Goal: Task Accomplishment & Management: Manage account settings

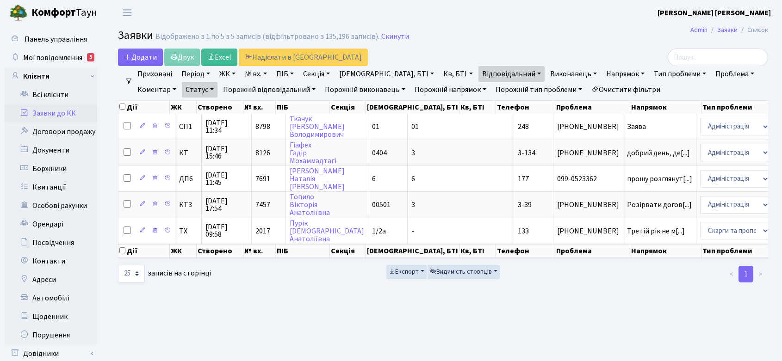
select select "25"
click at [71, 58] on span "Мої повідомлення" at bounding box center [52, 58] width 59 height 10
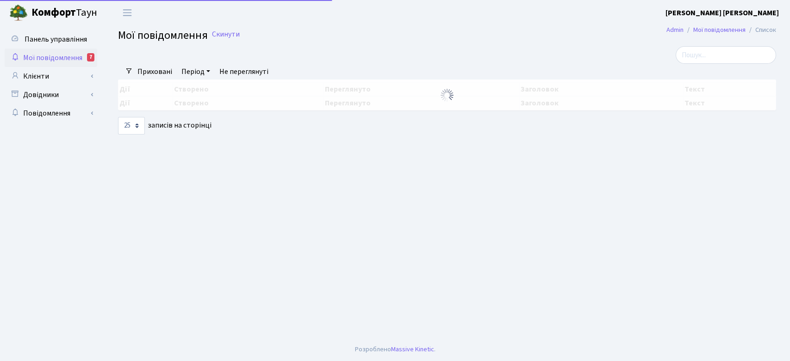
select select "25"
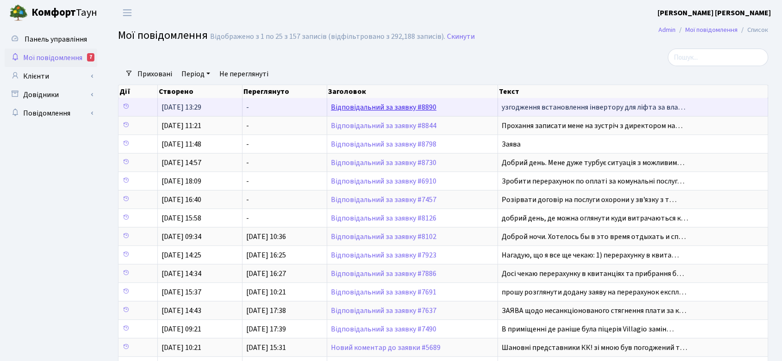
click at [404, 105] on link "Відповідальний за заявку #8890" at bounding box center [384, 107] width 106 height 10
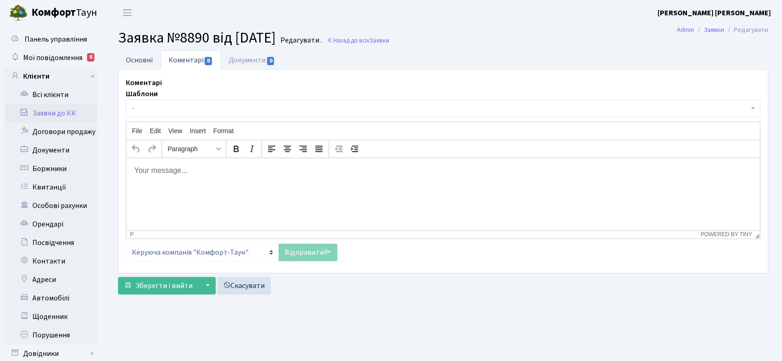
click at [148, 62] on link "Основні" at bounding box center [139, 59] width 43 height 19
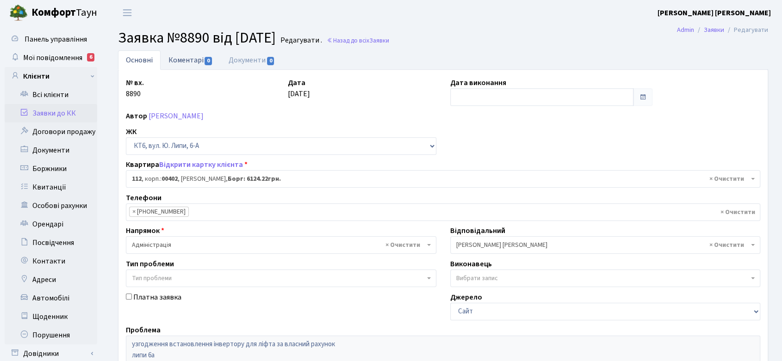
click at [189, 58] on link "Коментарі 0" at bounding box center [191, 59] width 60 height 19
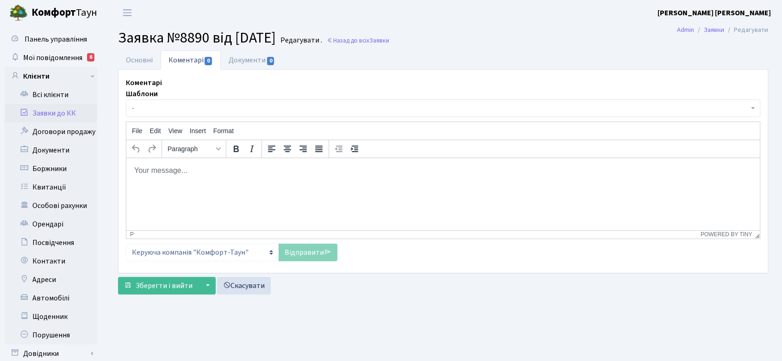
click at [157, 164] on html at bounding box center [442, 170] width 633 height 25
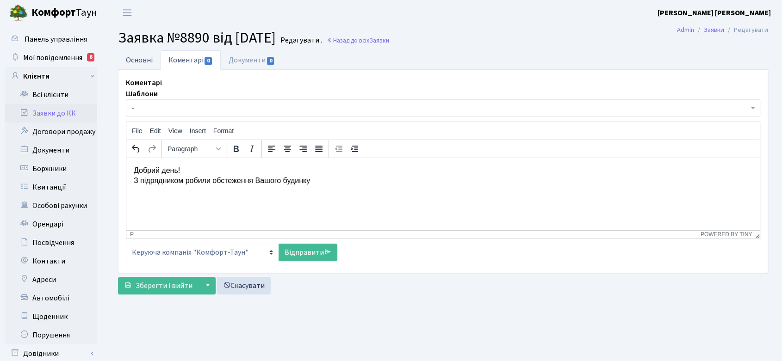
click at [143, 63] on link "Основні" at bounding box center [139, 59] width 43 height 19
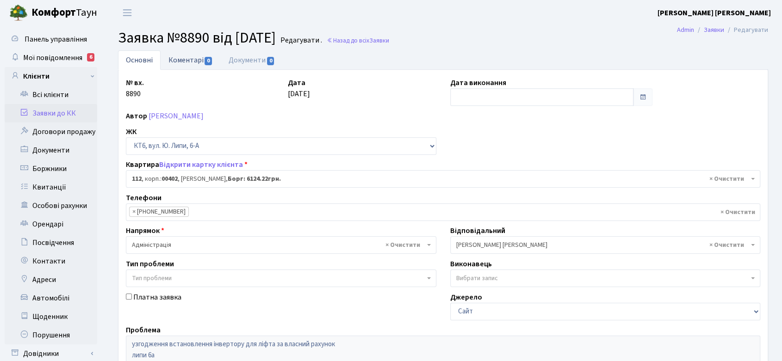
click at [195, 59] on link "Коментарі 0" at bounding box center [191, 59] width 60 height 19
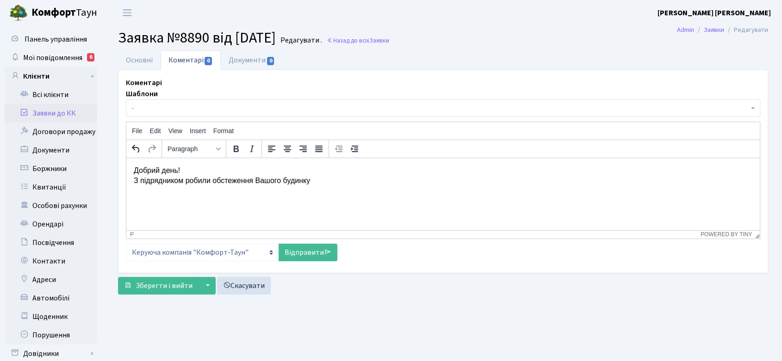
click at [323, 180] on p "Добрий день! З підрядником робили обстеження Вашого будинку" at bounding box center [443, 176] width 619 height 21
click at [146, 62] on link "Основні" at bounding box center [139, 59] width 43 height 19
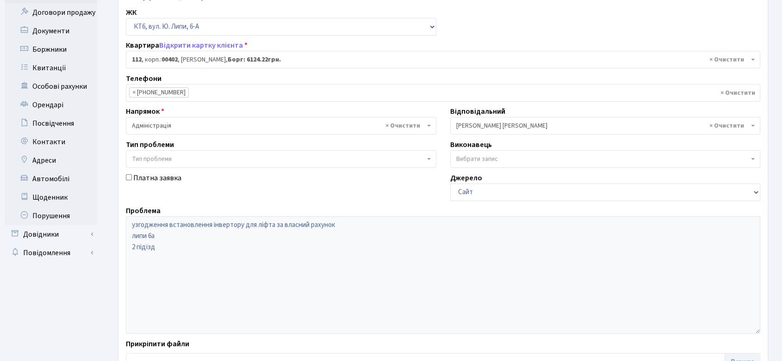
scroll to position [154, 0]
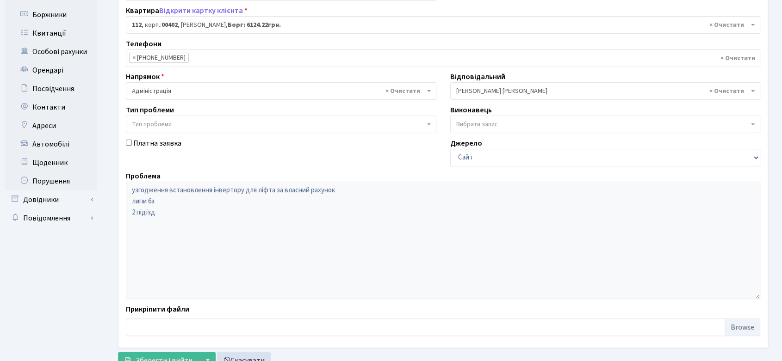
drag, startPoint x: 137, startPoint y: 56, endPoint x: 171, endPoint y: 57, distance: 34.3
click at [171, 57] on li "× +380504932084" at bounding box center [159, 58] width 60 height 10
click at [161, 56] on li "× +380504932084" at bounding box center [159, 58] width 60 height 10
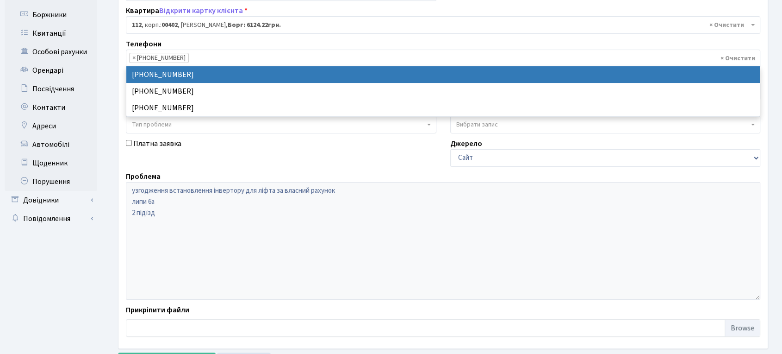
drag, startPoint x: 189, startPoint y: 72, endPoint x: 148, endPoint y: 74, distance: 41.2
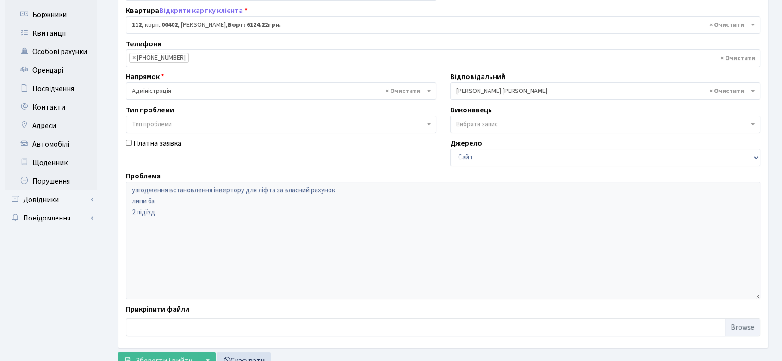
click at [193, 58] on input "search" at bounding box center [235, 58] width 93 height 17
click at [141, 57] on li "× +380504932084" at bounding box center [159, 58] width 60 height 10
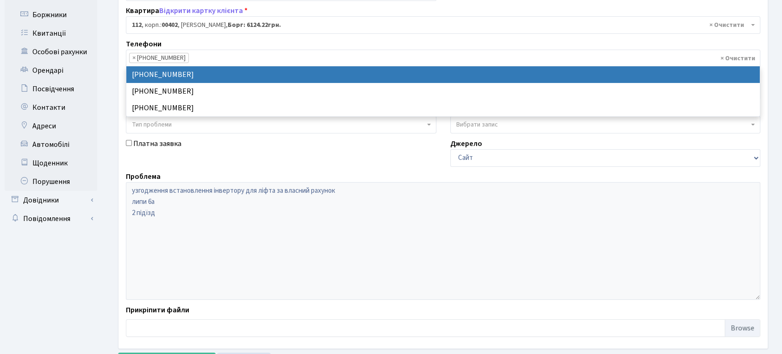
drag, startPoint x: 138, startPoint y: 57, endPoint x: 183, endPoint y: 60, distance: 45.5
click at [183, 60] on ul "× × +380504932084" at bounding box center [442, 58] width 633 height 17
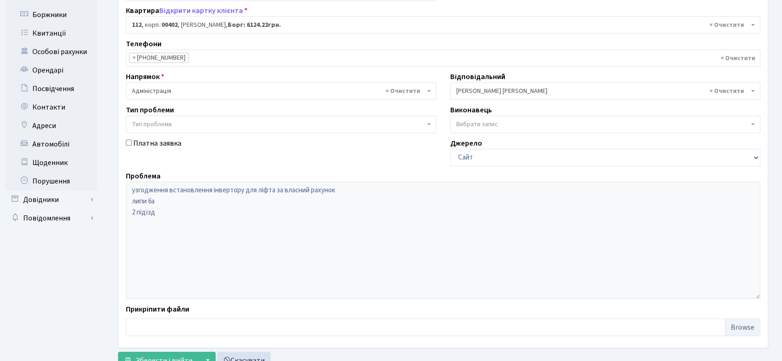
click at [170, 58] on li "× +380504932084" at bounding box center [159, 58] width 60 height 10
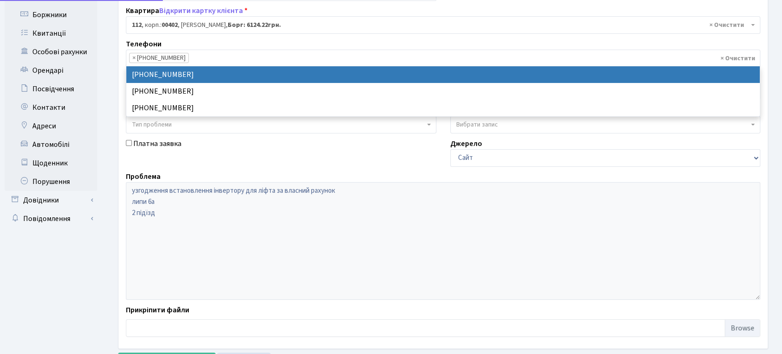
click at [170, 58] on li "× +380504932084" at bounding box center [159, 58] width 60 height 10
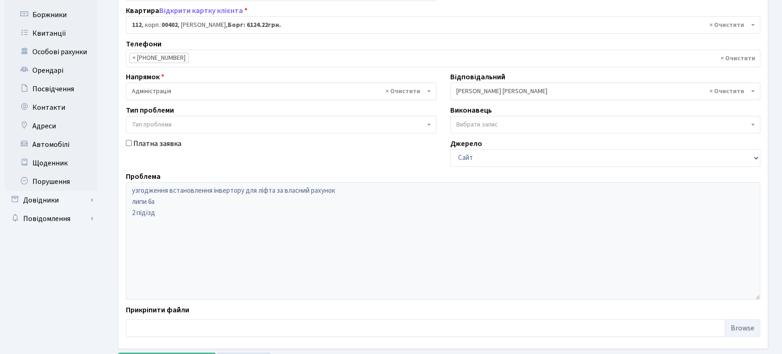
click at [209, 23] on span "× 112 , корп.: 00402 , Орліогло Анастасія Володимирівна, Борг: 6124.22грн." at bounding box center [440, 24] width 617 height 9
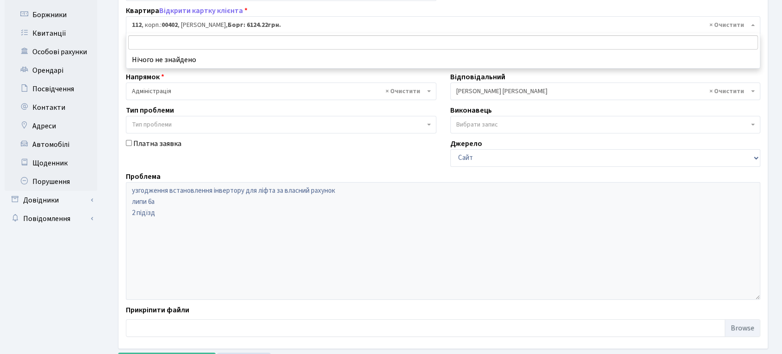
click at [209, 23] on span "× 112 , корп.: 00402 , Орліогло Анастасія Володимирівна, Борг: 6124.22грн." at bounding box center [440, 24] width 617 height 9
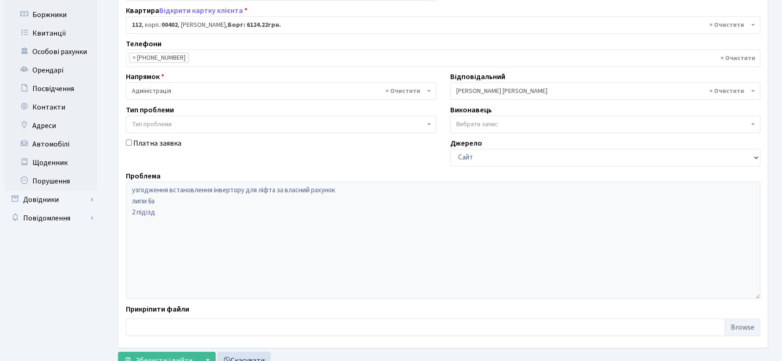
click at [196, 3] on div "№ вх. 8890 Дата 10.10.2025 Дата виконання Автор Орліогло Анастасія Володимирівн…" at bounding box center [443, 131] width 648 height 417
click at [197, 10] on link "Відкрити картку клієнта" at bounding box center [201, 11] width 84 height 10
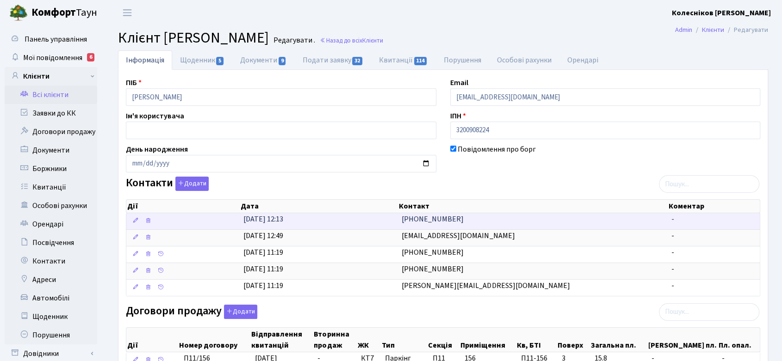
click at [467, 218] on td "[PHONE_NUMBER]" at bounding box center [532, 221] width 269 height 16
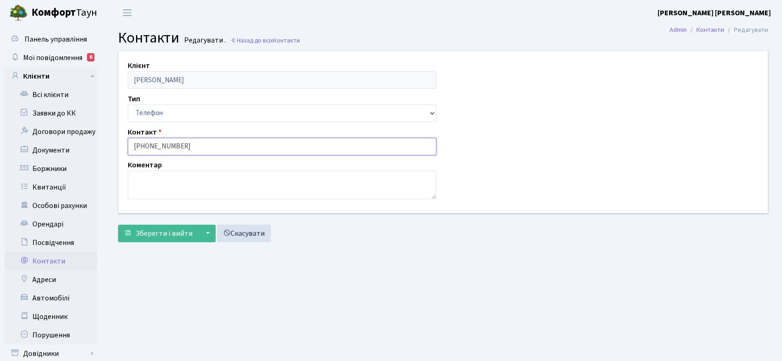
drag, startPoint x: 203, startPoint y: 148, endPoint x: 106, endPoint y: 149, distance: 96.3
click at [106, 149] on div "Клієнт Орліогло Анастасія Володимирівна Тип Email Телефон Контакт +380504932084…" at bounding box center [443, 148] width 678 height 196
click at [67, 56] on span "Мої повідомлення" at bounding box center [52, 58] width 59 height 10
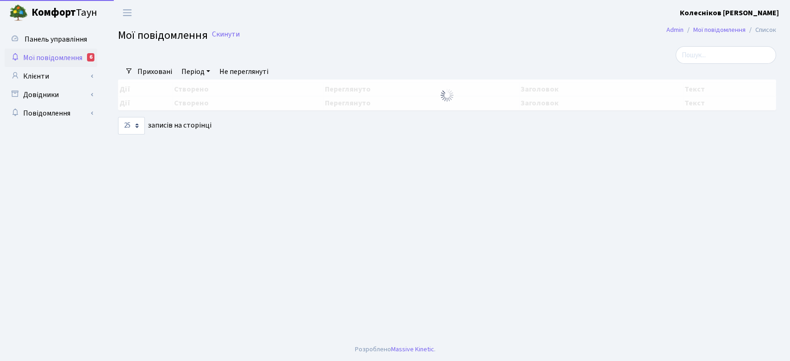
select select "25"
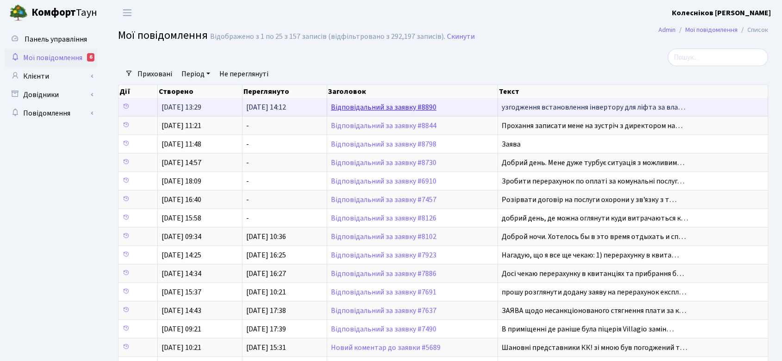
click at [422, 106] on link "Відповідальний за заявку #8890" at bounding box center [384, 107] width 106 height 10
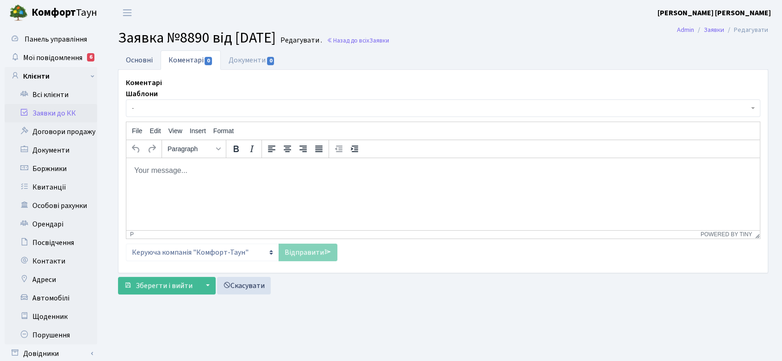
click at [133, 58] on link "Основні" at bounding box center [139, 59] width 43 height 19
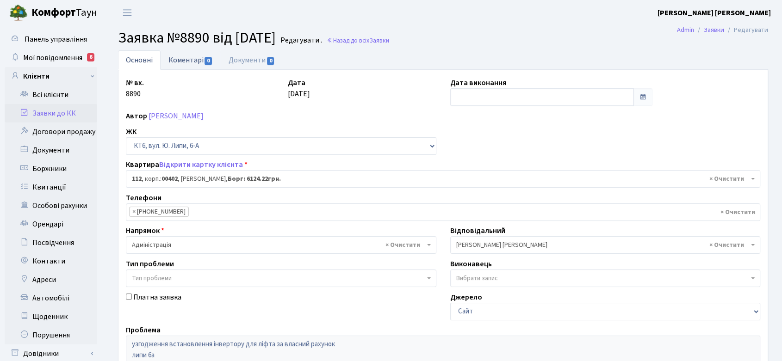
click at [195, 58] on link "Коментарі 0" at bounding box center [191, 59] width 60 height 19
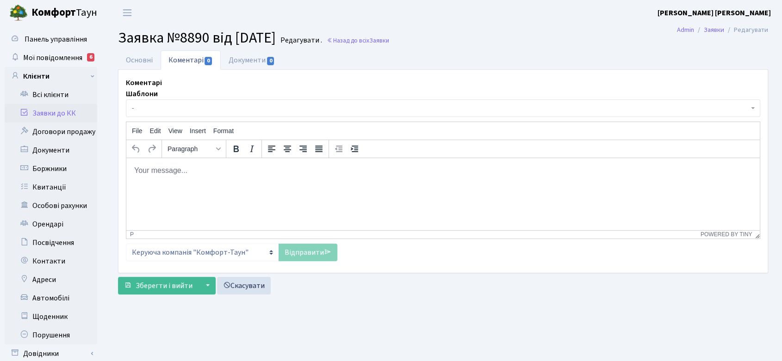
click at [186, 168] on p "Rich Text Area. Press ALT-0 for help." at bounding box center [443, 171] width 619 height 10
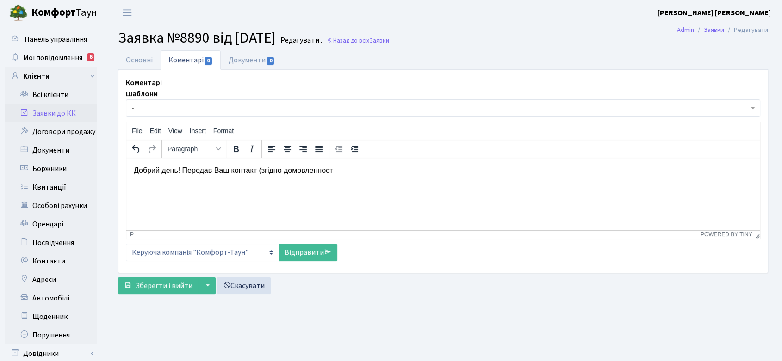
click at [284, 170] on p "Добрий день! Передав Ваш контакт (згідно домовленност" at bounding box center [443, 171] width 619 height 10
click at [337, 171] on p "Добрий день! Передав Ваш контакт (згідно домовленност" at bounding box center [443, 171] width 619 height 10
click at [147, 61] on link "Основні" at bounding box center [139, 59] width 43 height 19
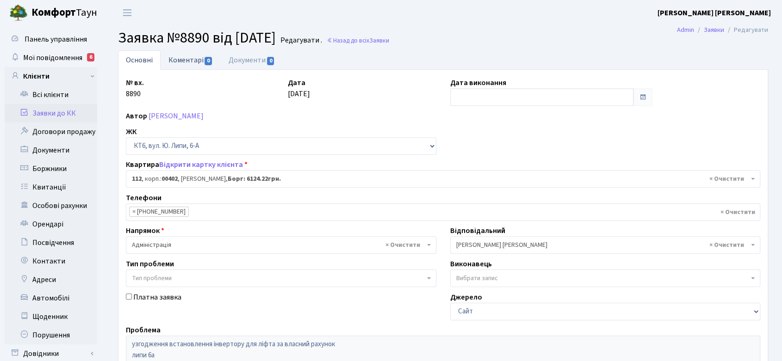
click at [189, 62] on link "Коментарі 0" at bounding box center [191, 59] width 60 height 19
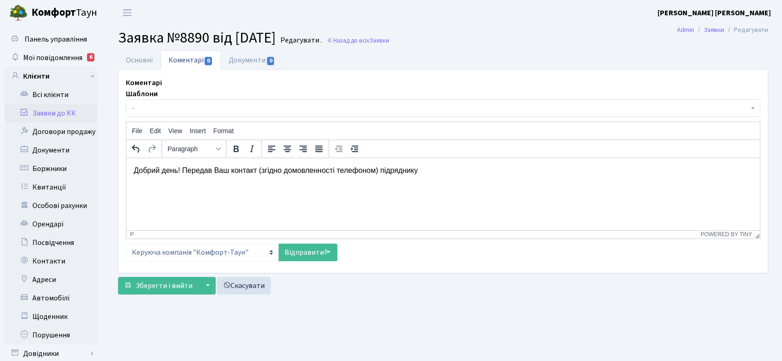
click at [417, 172] on p "Добрий день! Передав Ваш контакт (згідно домовленності телефоном) підряднику" at bounding box center [443, 171] width 619 height 10
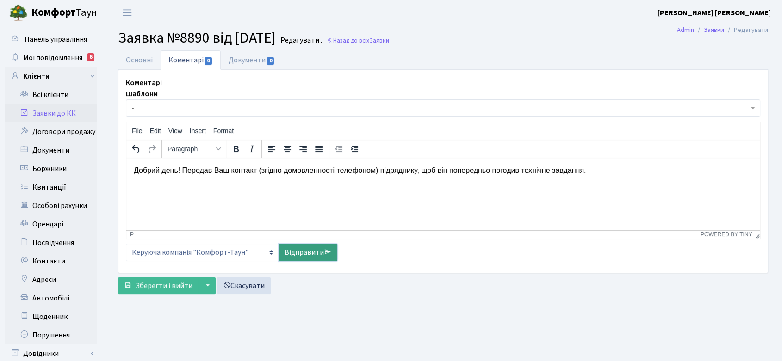
click at [298, 252] on link "Відправити" at bounding box center [308, 253] width 59 height 18
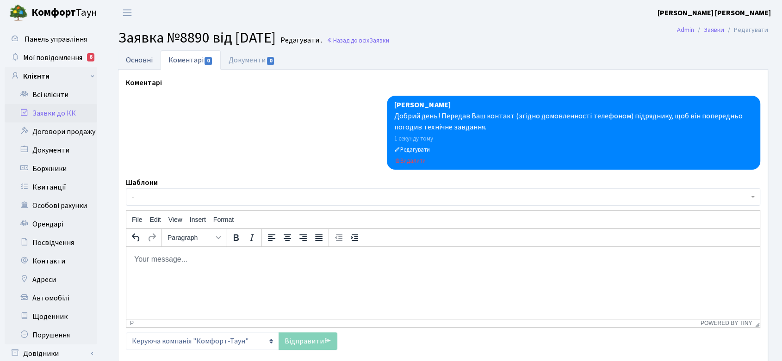
click at [146, 57] on link "Основні" at bounding box center [139, 59] width 43 height 19
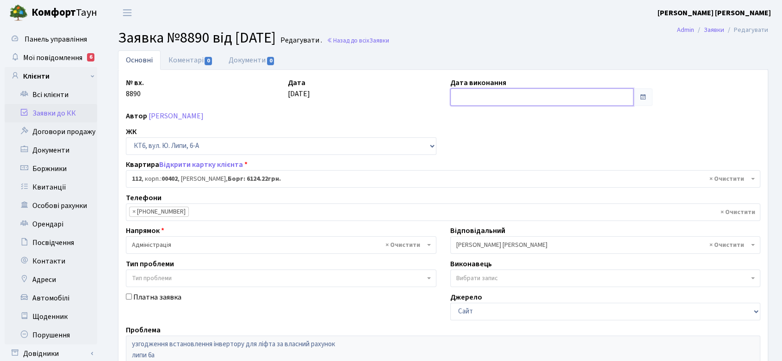
click at [599, 100] on input "text" at bounding box center [541, 97] width 183 height 18
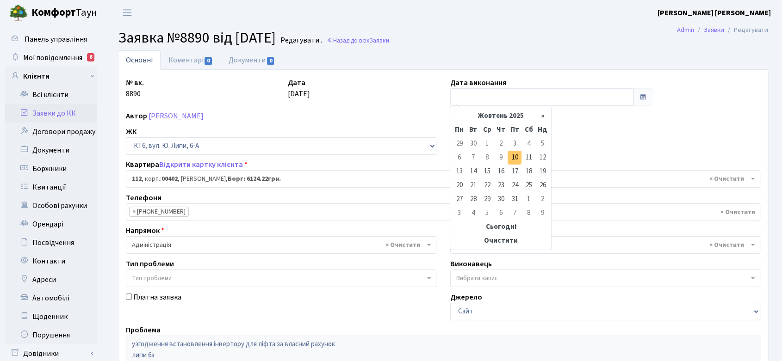
click at [516, 156] on td "10" at bounding box center [515, 158] width 14 height 14
type input "10.10.2025"
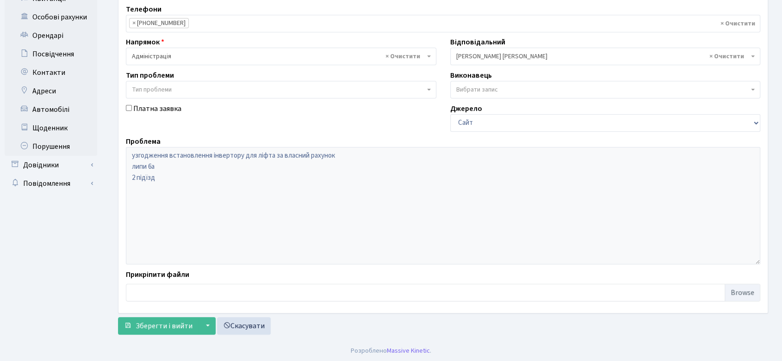
scroll to position [189, 0]
click at [189, 319] on button "Зберегти і вийти" at bounding box center [158, 326] width 81 height 18
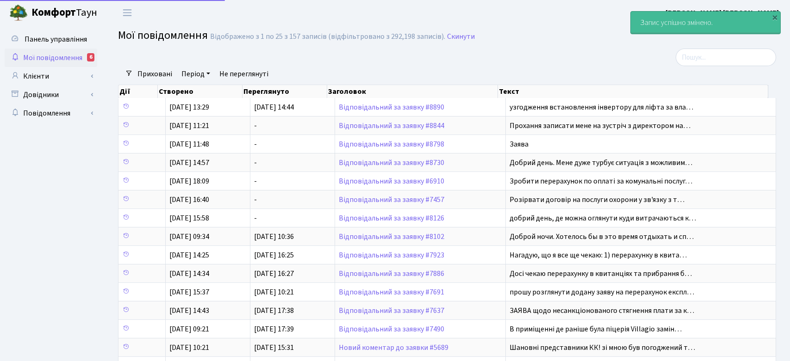
select select "25"
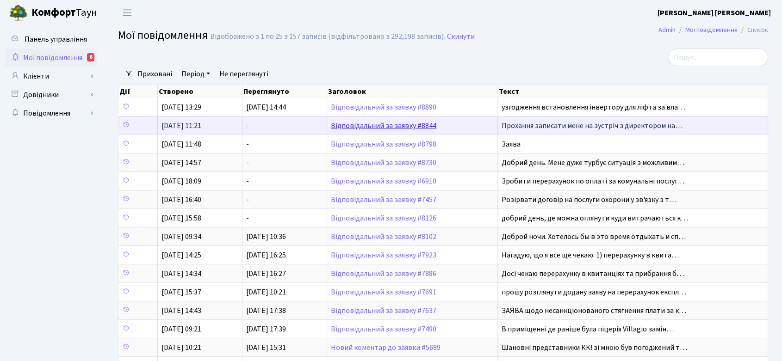
click at [407, 123] on link "Відповідальний за заявку #8844" at bounding box center [384, 126] width 106 height 10
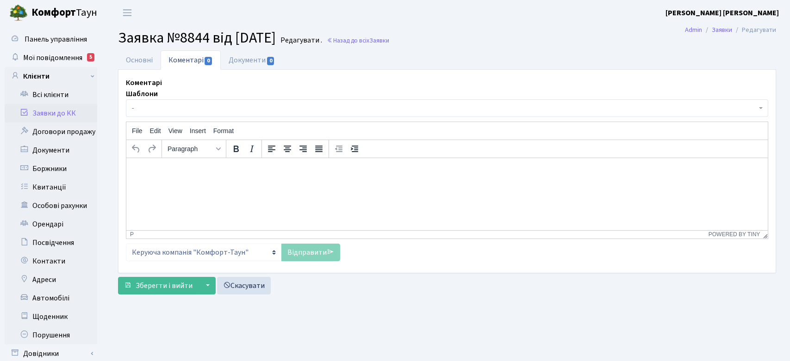
select select "923"
select select "55"
click at [137, 58] on link "Основні" at bounding box center [139, 59] width 43 height 19
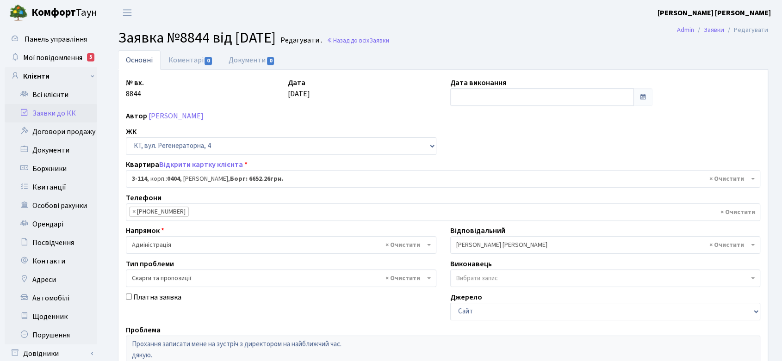
click at [170, 208] on li "× (050) 335-16-39" at bounding box center [159, 212] width 60 height 10
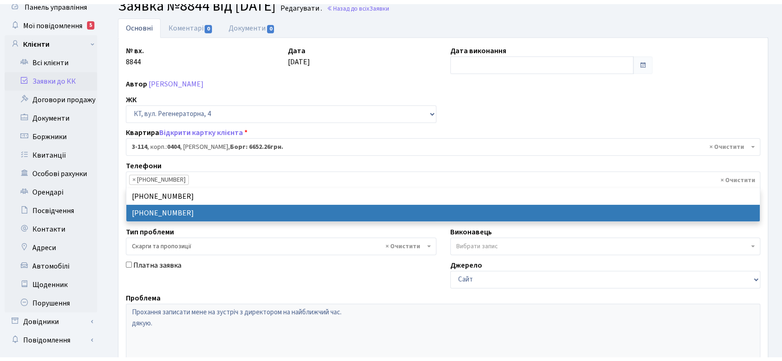
scroll to position [51, 0]
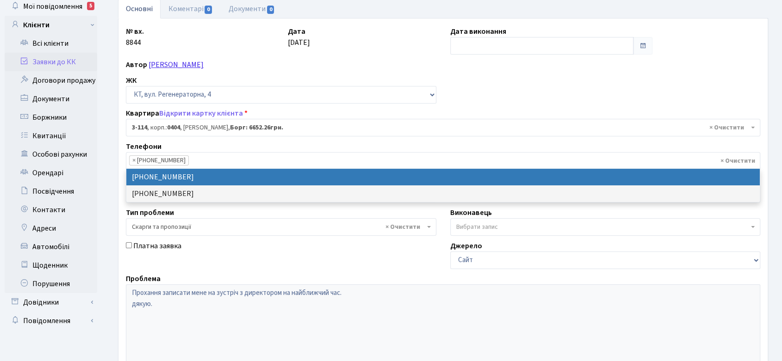
click at [204, 62] on link "Сторчак Олександр Анатолійович" at bounding box center [176, 65] width 55 height 10
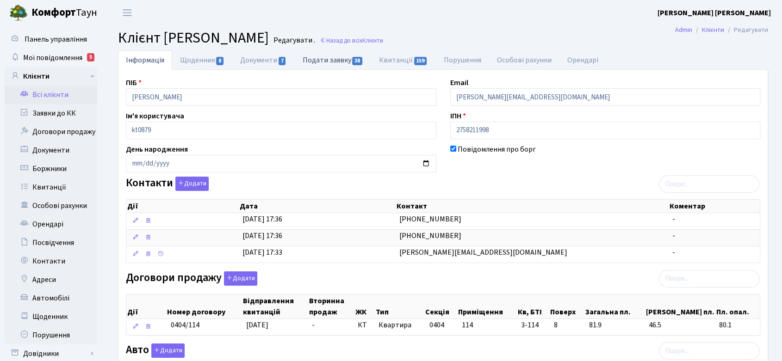
click at [322, 60] on link "Подати заявку 38" at bounding box center [333, 59] width 76 height 19
select select "25"
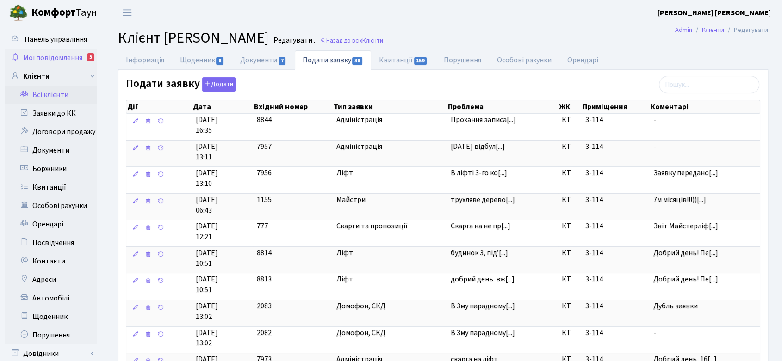
click at [81, 55] on span "Мої повідомлення" at bounding box center [52, 58] width 59 height 10
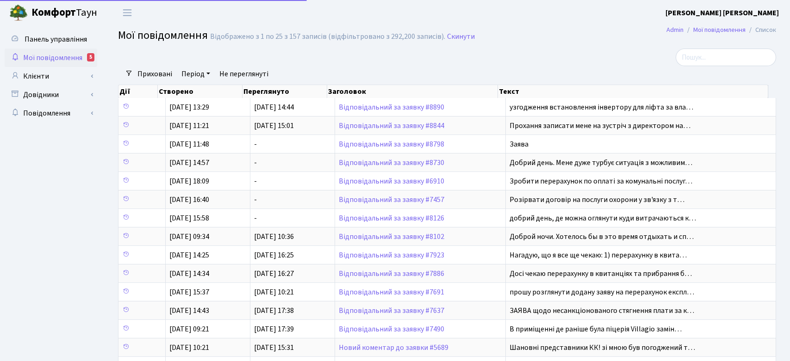
select select "25"
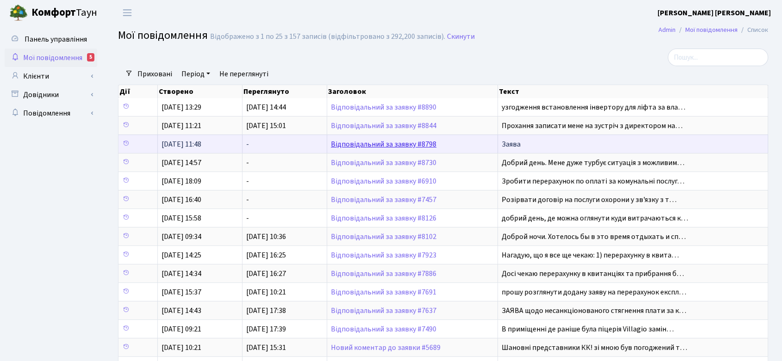
click at [403, 143] on link "Відповідальний за заявку #8798" at bounding box center [384, 144] width 106 height 10
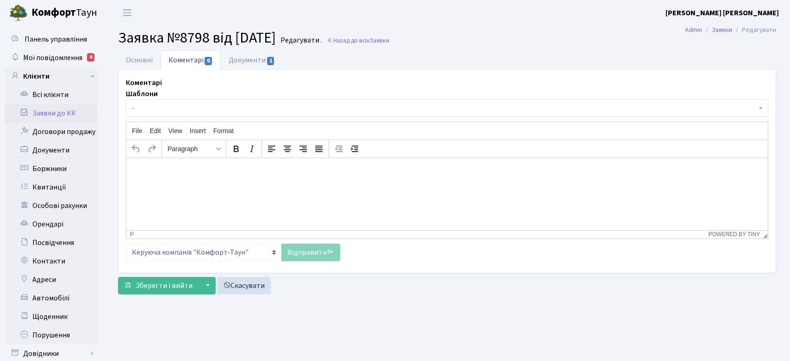
select select "20173"
click at [149, 59] on link "Основні" at bounding box center [139, 59] width 43 height 19
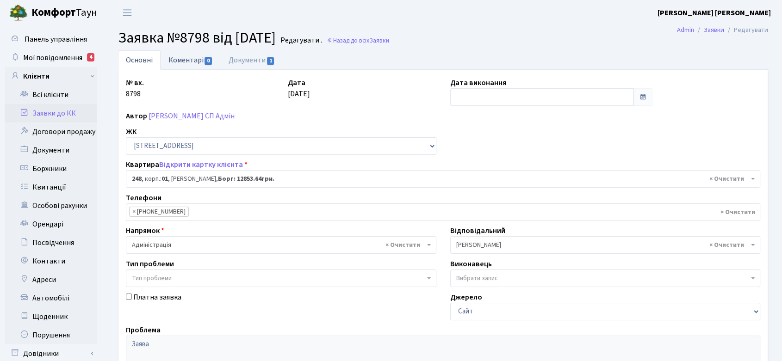
click at [186, 59] on link "Коментарі 0" at bounding box center [191, 59] width 60 height 19
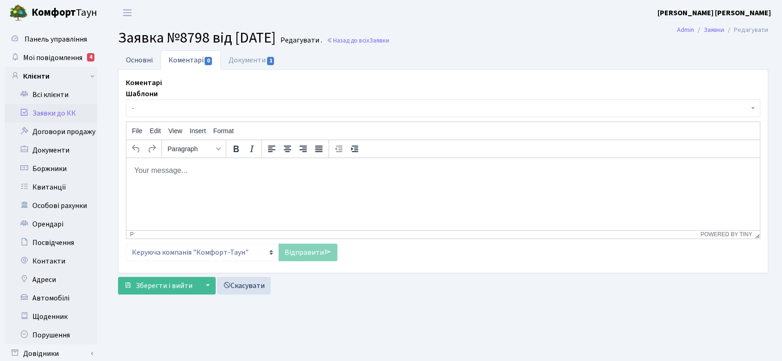
click at [146, 61] on link "Основні" at bounding box center [139, 59] width 43 height 19
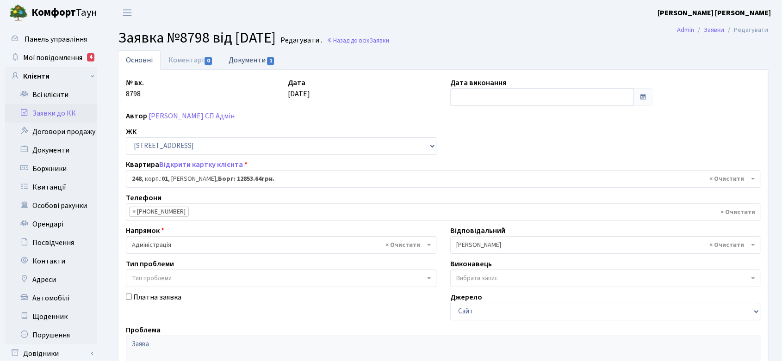
click at [251, 61] on link "Документи 1" at bounding box center [252, 59] width 62 height 19
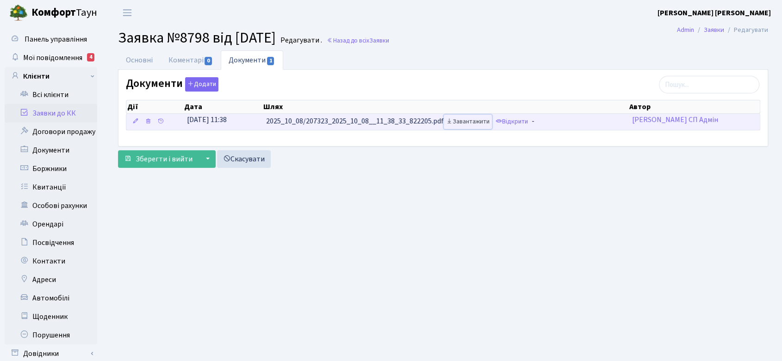
click at [470, 120] on link "Завантажити" at bounding box center [468, 122] width 48 height 14
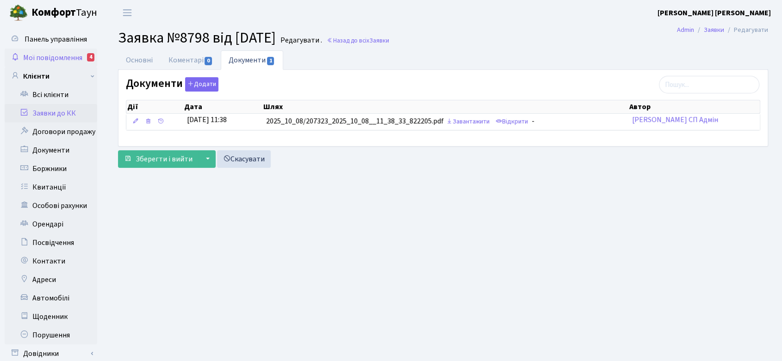
click at [66, 58] on span "Мої повідомлення" at bounding box center [52, 58] width 59 height 10
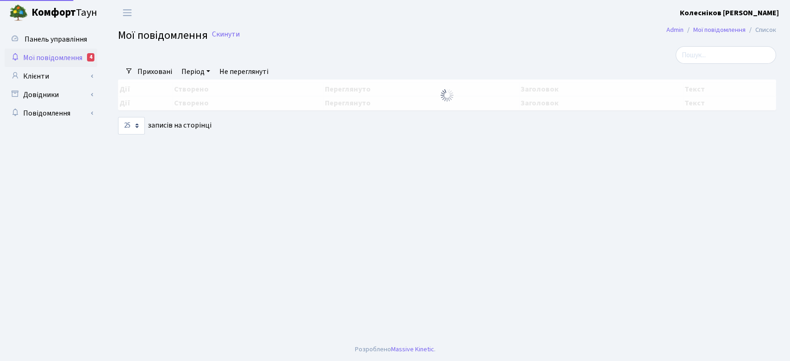
select select "25"
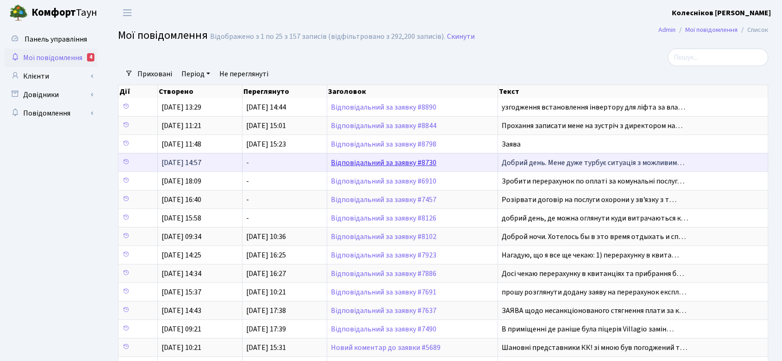
click at [382, 164] on link "Відповідальний за заявку #8730" at bounding box center [384, 163] width 106 height 10
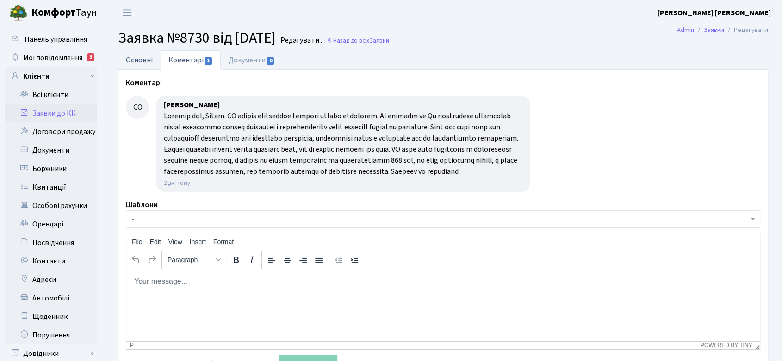
click at [142, 59] on link "Основні" at bounding box center [139, 59] width 43 height 19
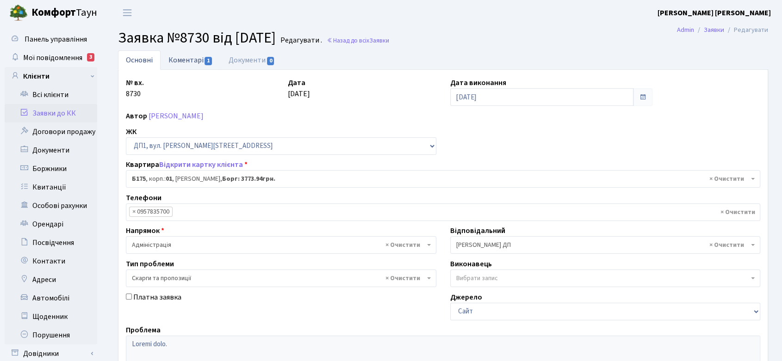
click at [192, 61] on link "Коментарі 1" at bounding box center [191, 59] width 60 height 19
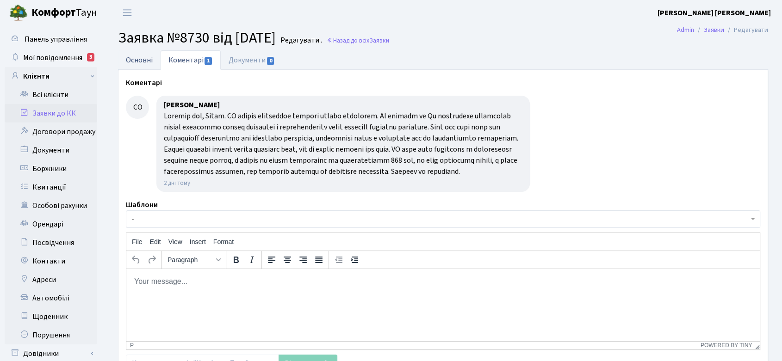
click at [144, 59] on link "Основні" at bounding box center [139, 59] width 43 height 19
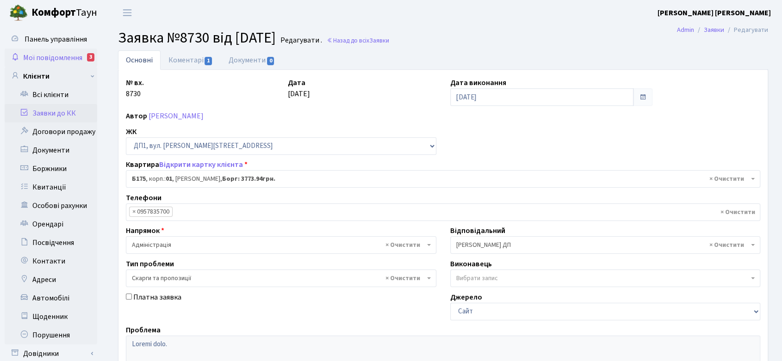
click at [60, 55] on span "Мої повідомлення" at bounding box center [52, 58] width 59 height 10
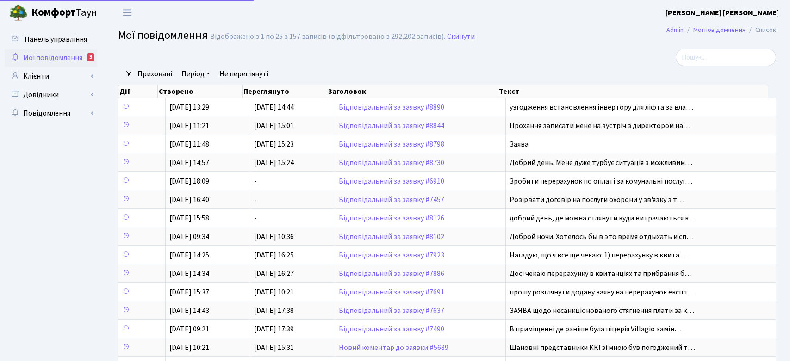
select select "25"
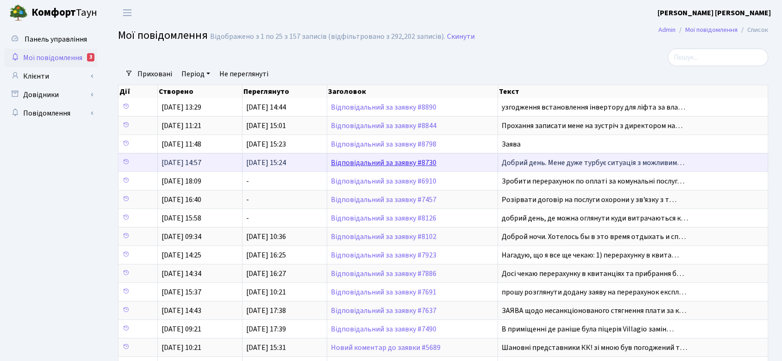
click at [394, 162] on link "Відповідальний за заявку #8730" at bounding box center [384, 163] width 106 height 10
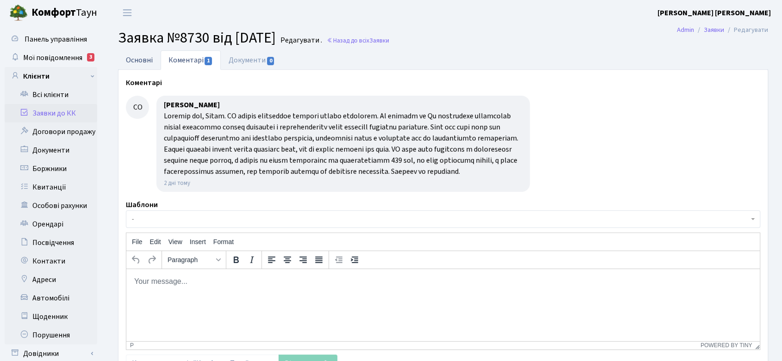
click at [136, 60] on link "Основні" at bounding box center [139, 59] width 43 height 19
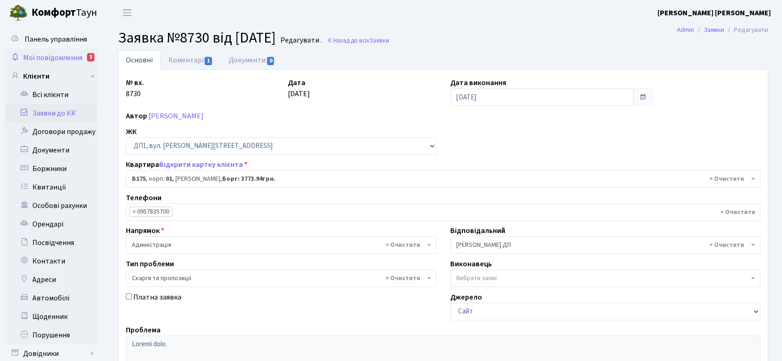
click at [69, 52] on link "Мої повідомлення 3" at bounding box center [51, 58] width 93 height 19
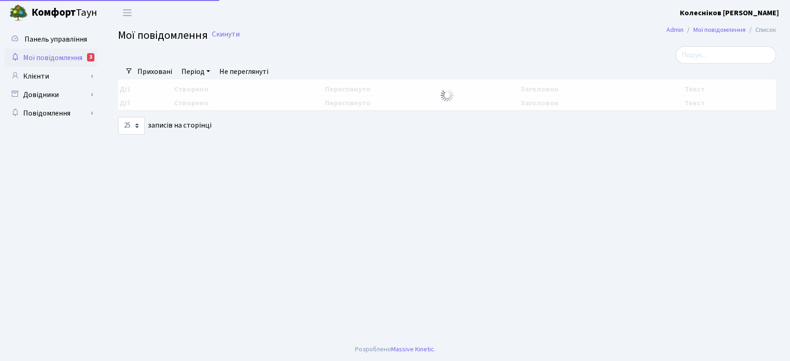
select select "25"
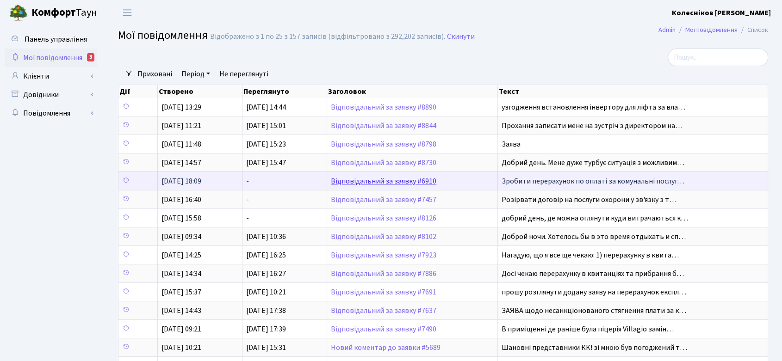
click at [405, 178] on link "Відповідальний за заявку #6910" at bounding box center [384, 181] width 106 height 10
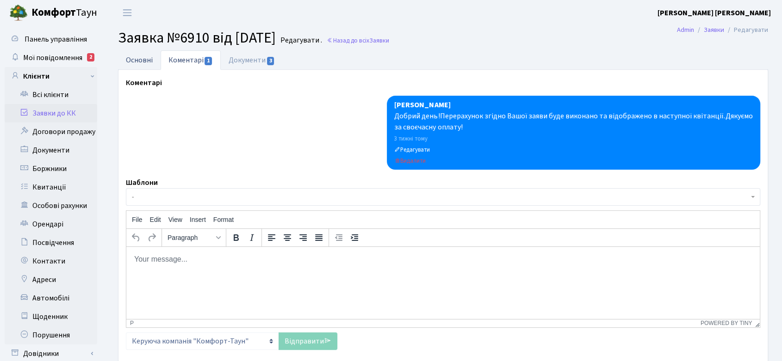
click at [137, 62] on link "Основні" at bounding box center [139, 59] width 43 height 19
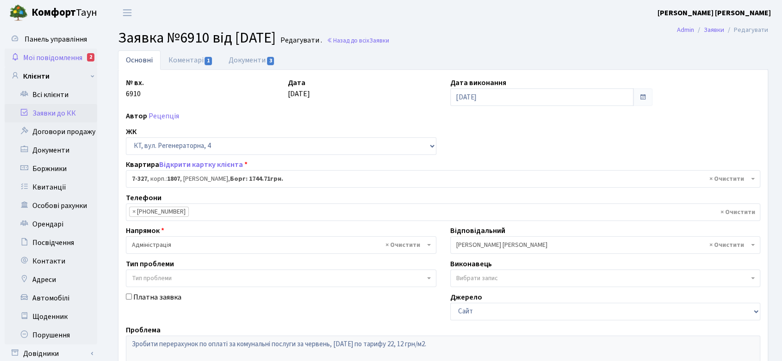
click at [66, 58] on span "Мої повідомлення" at bounding box center [52, 58] width 59 height 10
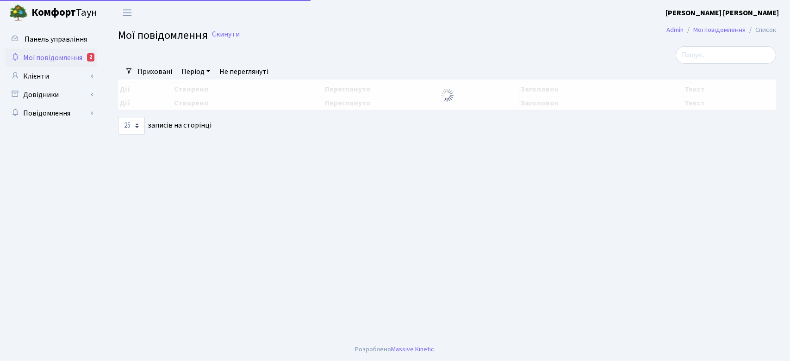
select select "25"
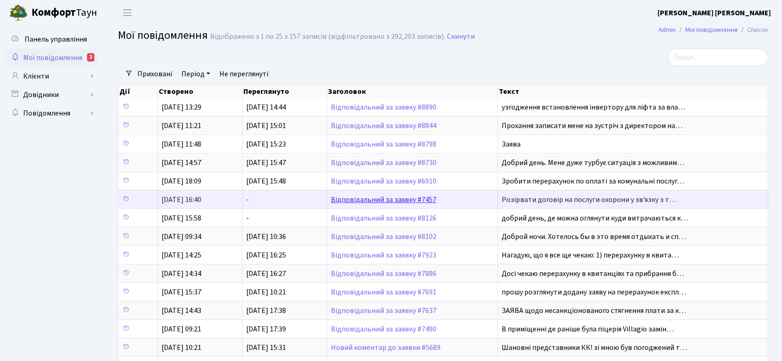
click at [404, 198] on link "Відповідальний за заявку #7457" at bounding box center [384, 200] width 106 height 10
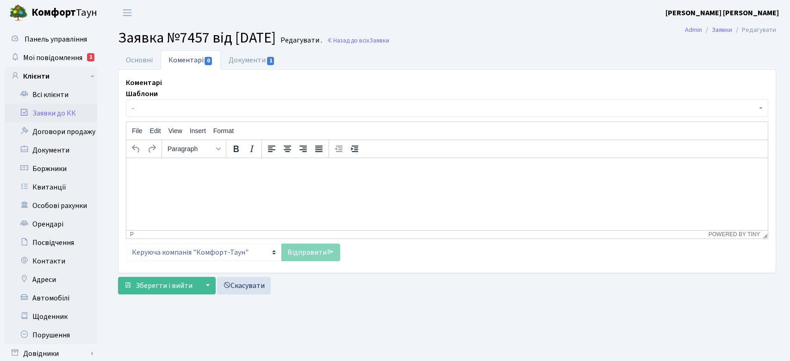
select select "16348"
select select "69"
click at [148, 58] on link "Основні" at bounding box center [139, 59] width 43 height 19
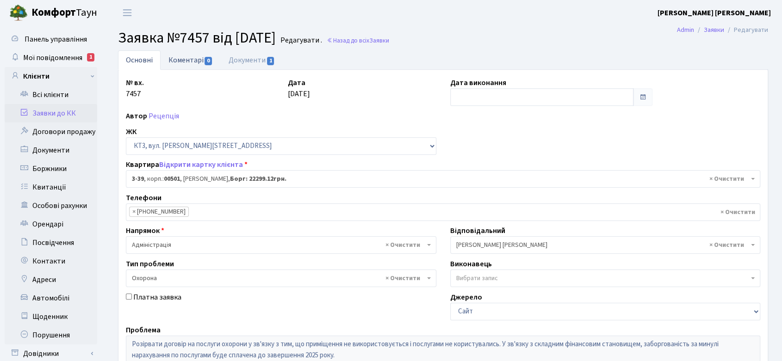
click at [187, 55] on link "Коментарі 0" at bounding box center [191, 59] width 60 height 19
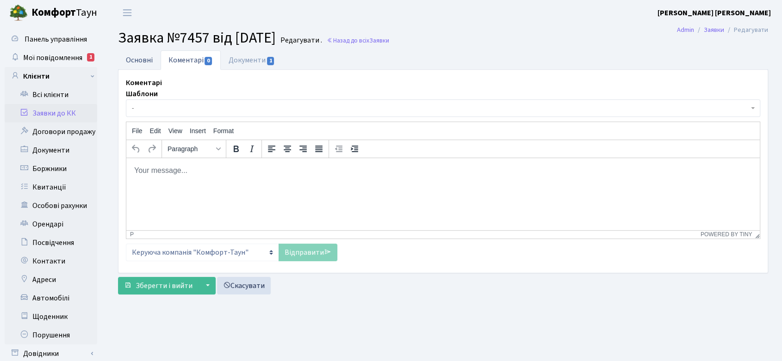
click at [141, 59] on link "Основні" at bounding box center [139, 59] width 43 height 19
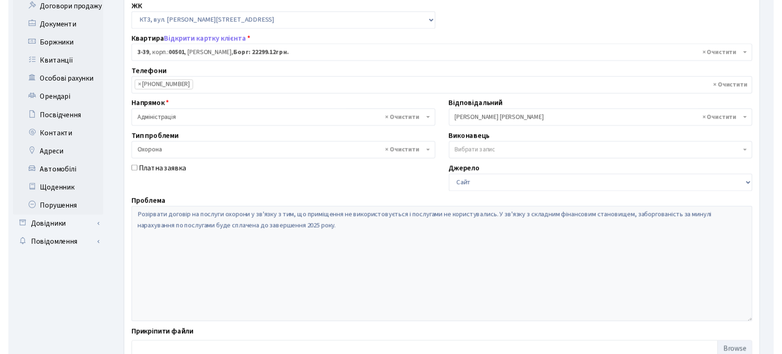
scroll to position [138, 0]
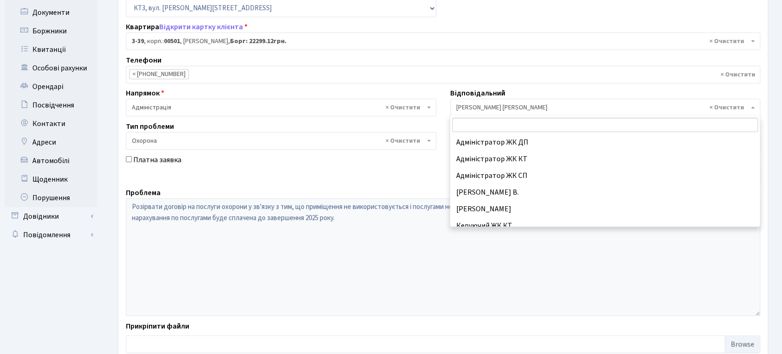
click at [484, 103] on span "× Колесніков В." at bounding box center [602, 107] width 293 height 9
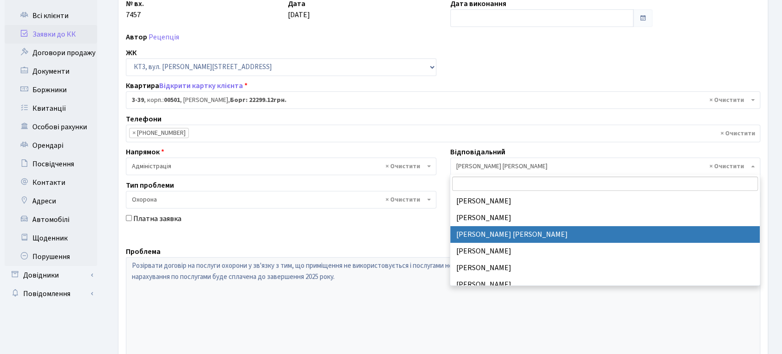
scroll to position [0, 0]
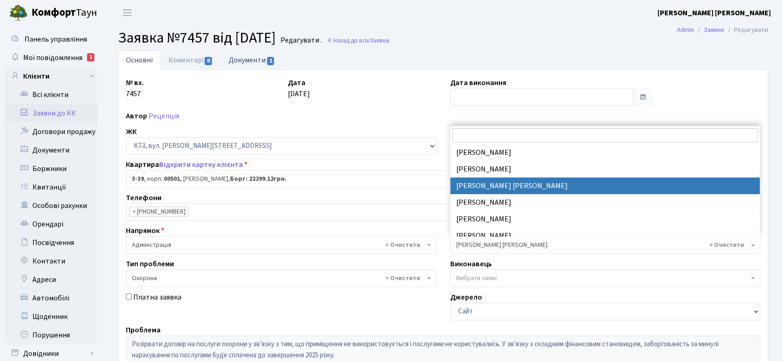
click at [250, 62] on link "Документи 1" at bounding box center [252, 59] width 62 height 19
select select "25"
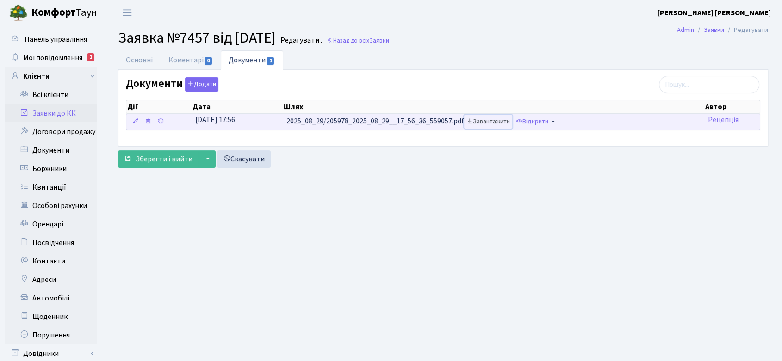
click at [502, 120] on link "Завантажити" at bounding box center [488, 122] width 48 height 14
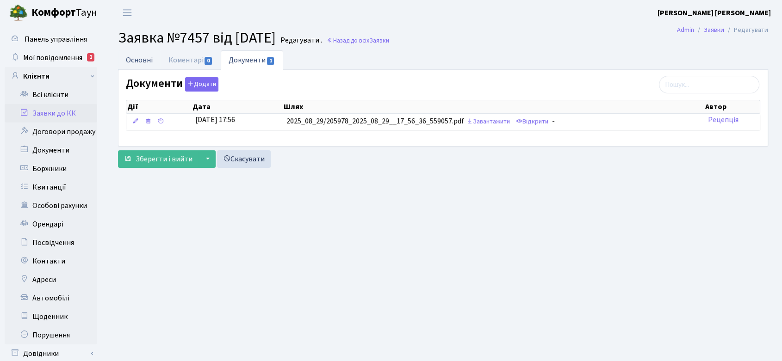
click at [133, 57] on link "Основні" at bounding box center [139, 59] width 43 height 19
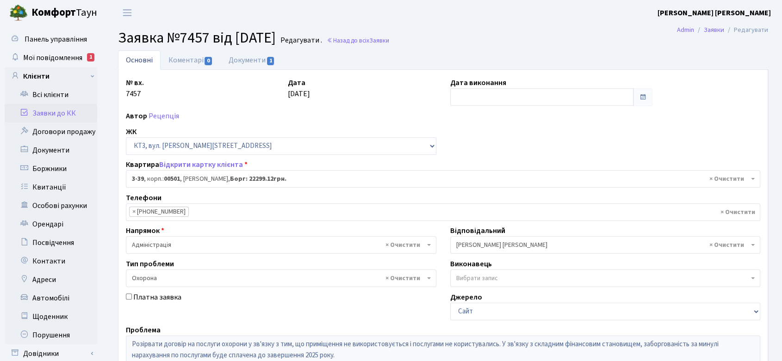
click at [529, 249] on span "× Колесніков В." at bounding box center [602, 245] width 293 height 9
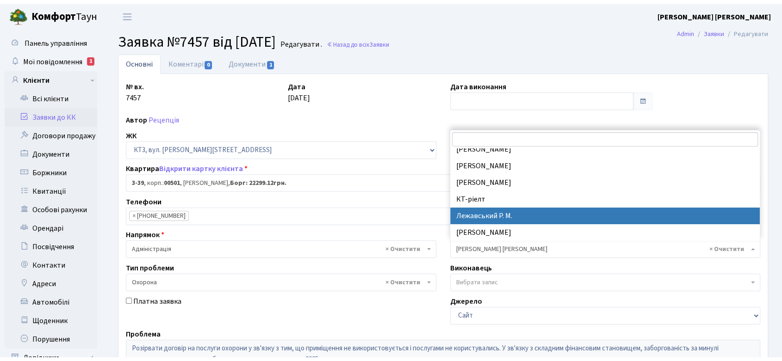
scroll to position [185, 0]
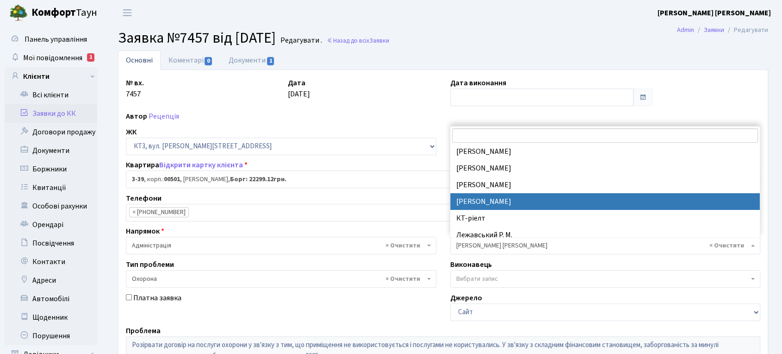
select select "14"
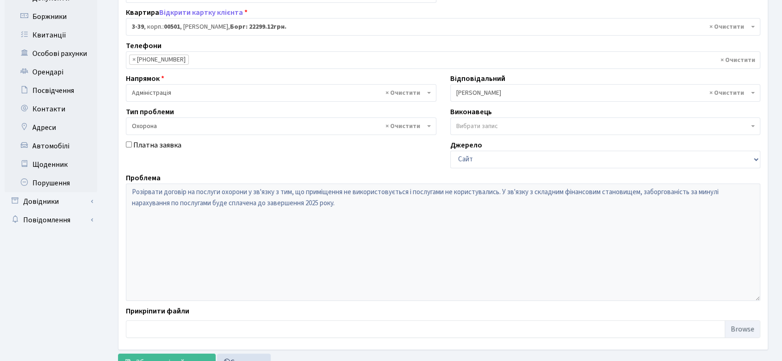
scroll to position [189, 0]
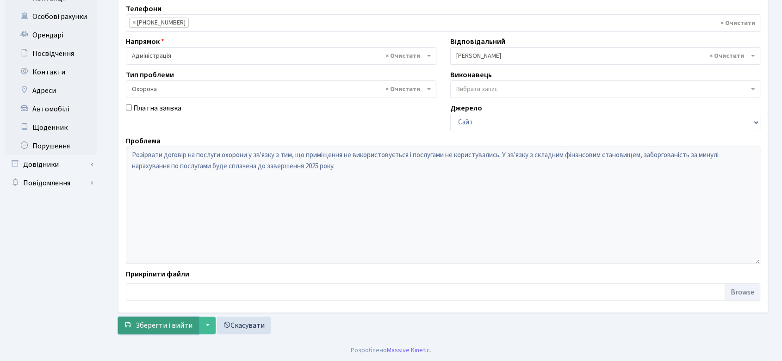
click at [164, 324] on span "Зберегти і вийти" at bounding box center [164, 326] width 57 height 10
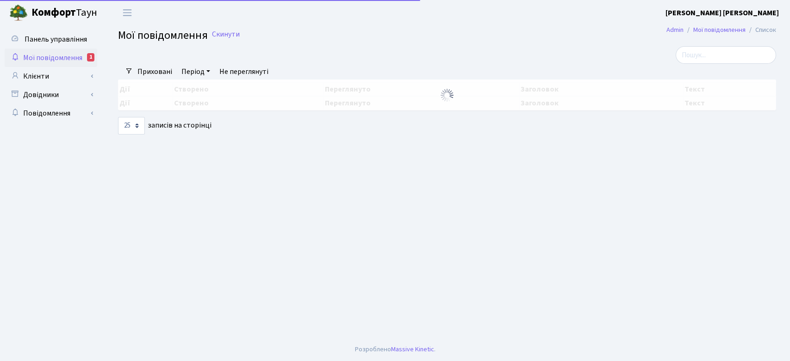
select select "25"
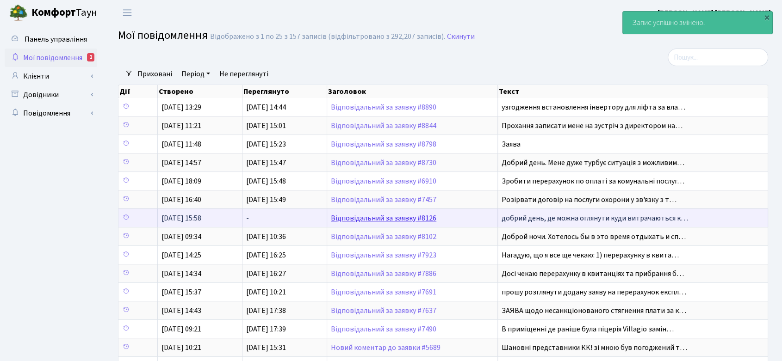
click at [385, 219] on link "Відповідальний за заявку #8126" at bounding box center [384, 218] width 106 height 10
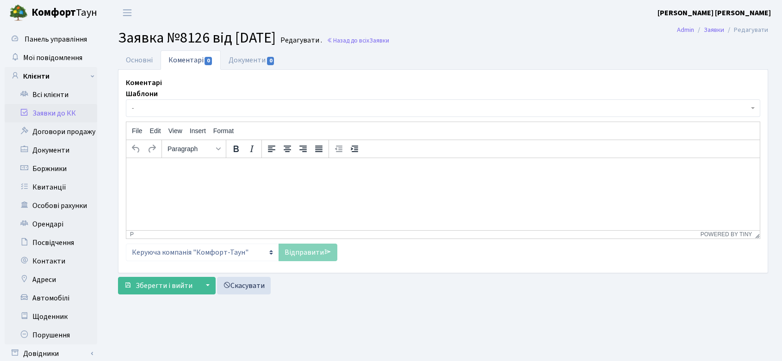
select select "943"
select select "55"
click at [140, 58] on link "Основні" at bounding box center [139, 59] width 43 height 19
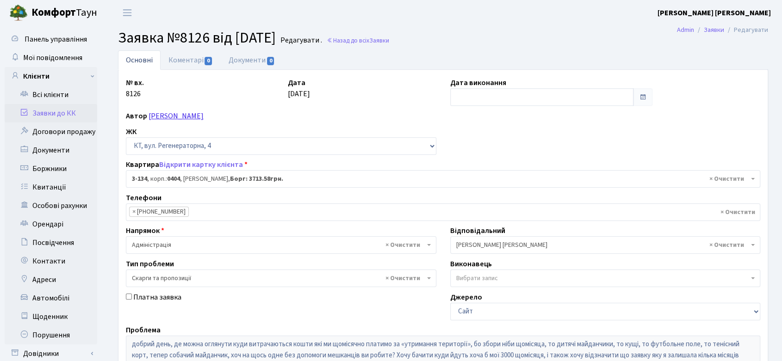
click at [166, 115] on link "Гіафех Гадір Мохаммадтагі" at bounding box center [176, 116] width 55 height 10
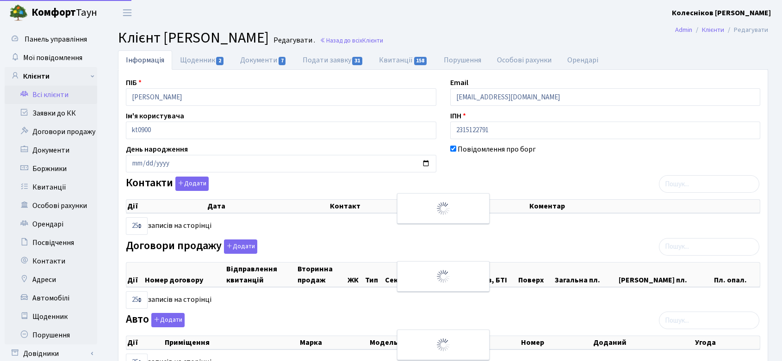
select select "25"
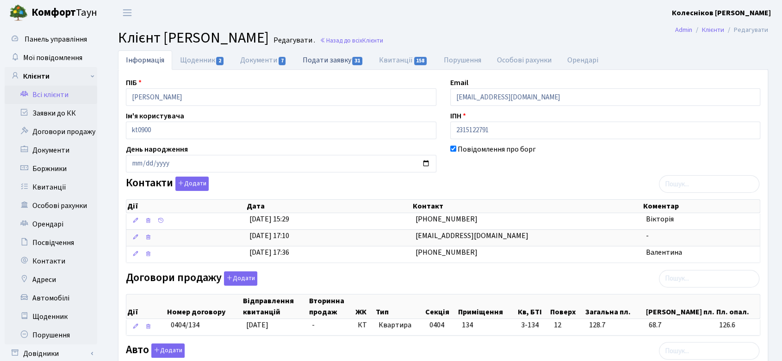
click at [338, 60] on link "Подати заявку 31" at bounding box center [333, 59] width 76 height 19
select select "25"
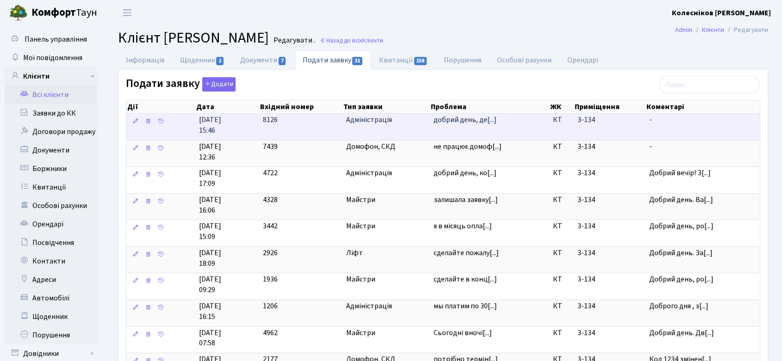
click at [382, 120] on span "Адміністрація" at bounding box center [386, 120] width 80 height 11
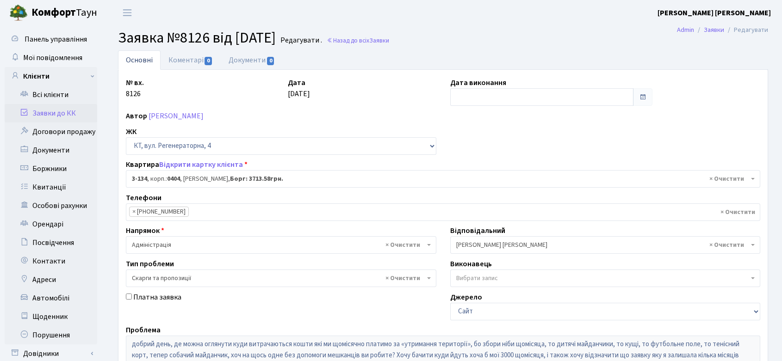
select select "943"
select select "55"
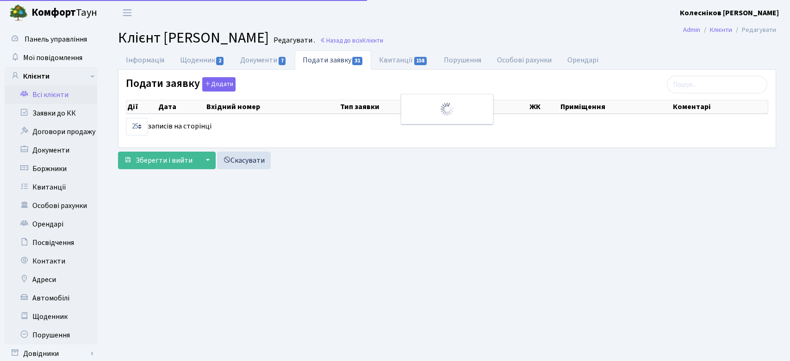
select select "25"
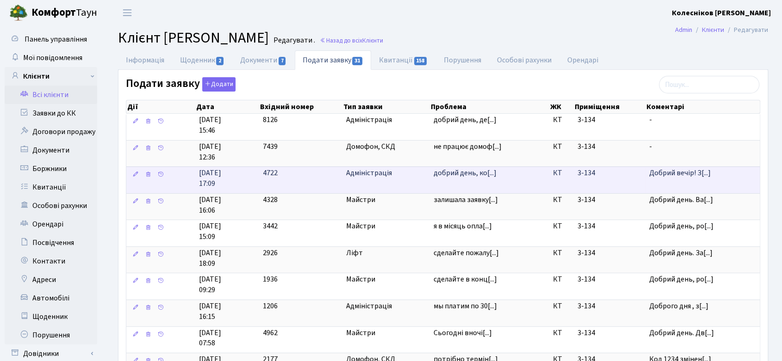
click at [366, 173] on span "Адміністрація" at bounding box center [386, 173] width 80 height 11
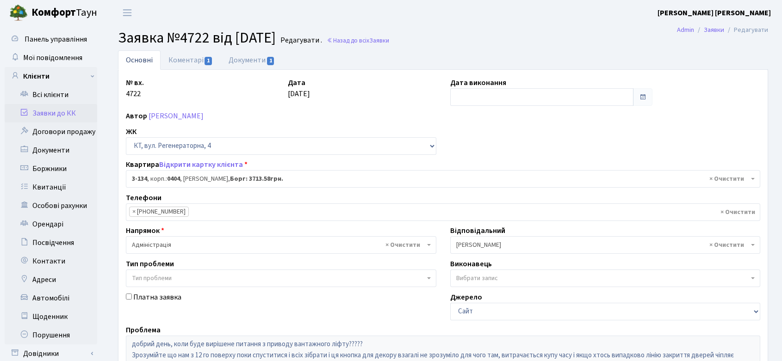
select select "943"
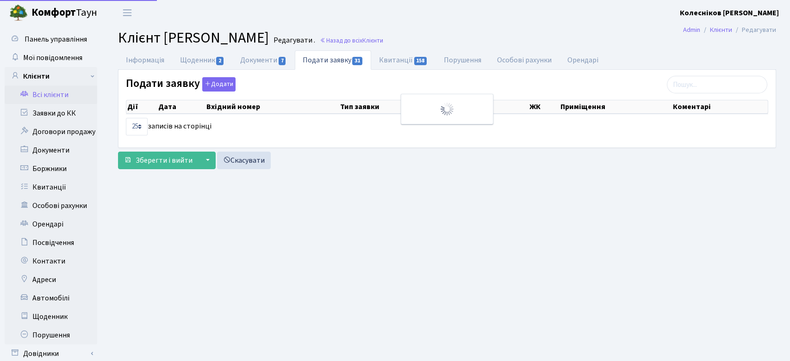
select select "25"
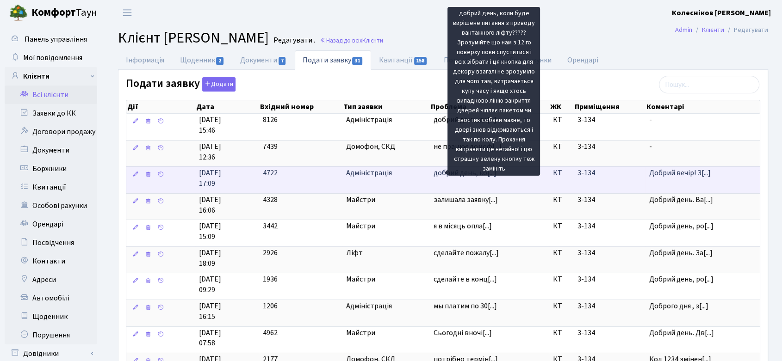
click at [443, 174] on span "добрий день, ко[...]" at bounding box center [465, 173] width 63 height 10
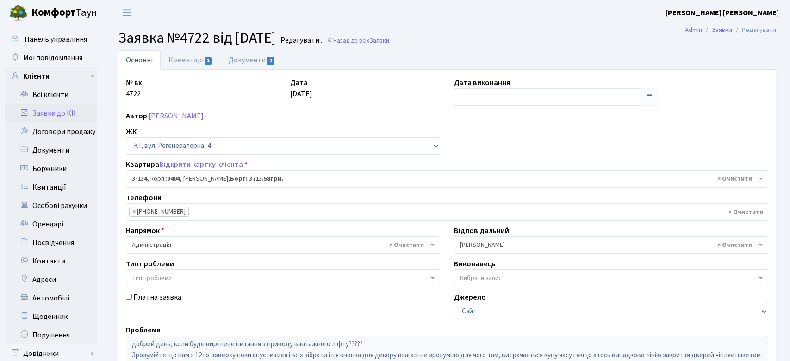
select select "943"
click at [191, 60] on link "Коментарі 1" at bounding box center [191, 59] width 60 height 19
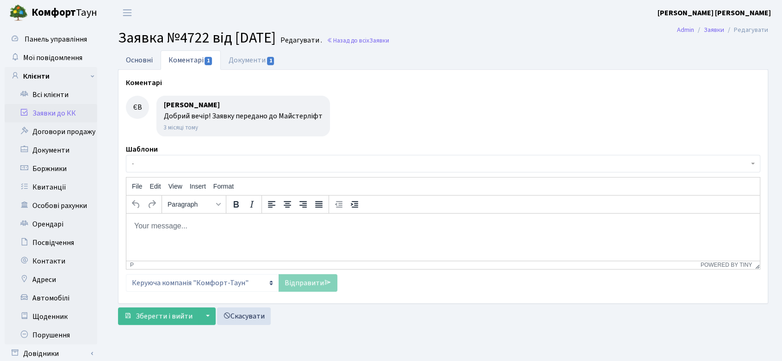
click at [134, 62] on link "Основні" at bounding box center [139, 59] width 43 height 19
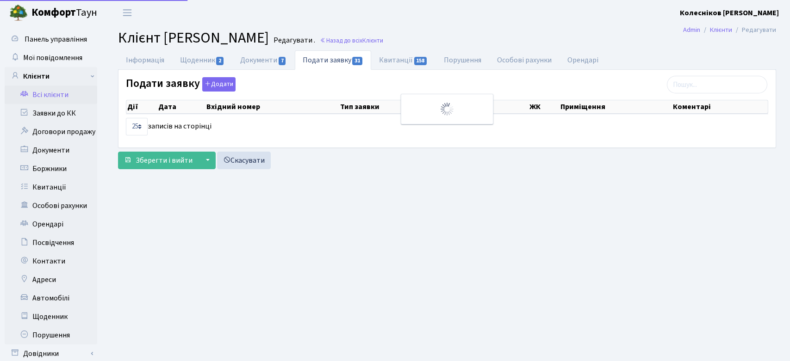
select select "25"
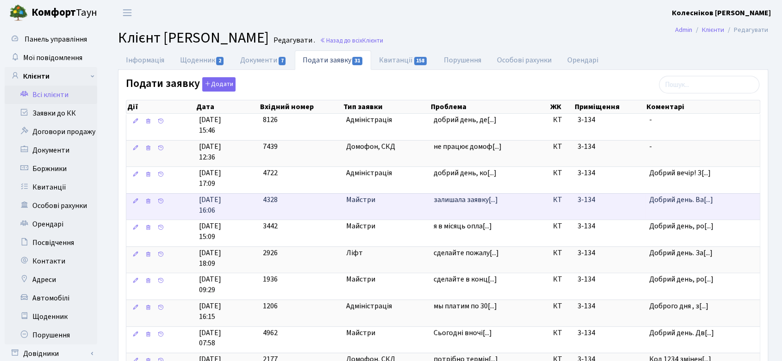
click at [348, 197] on span "Майстри" at bounding box center [386, 200] width 80 height 11
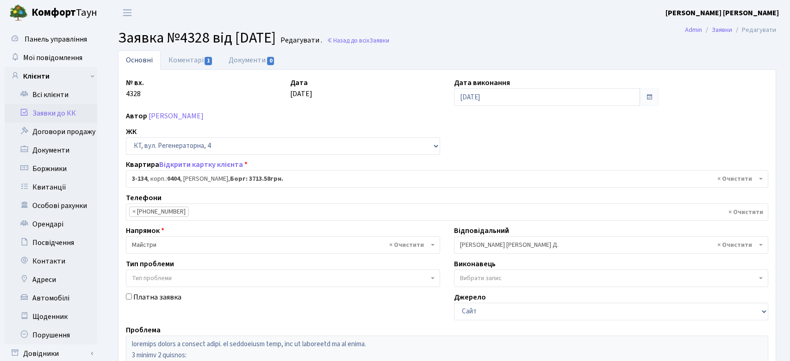
select select "943"
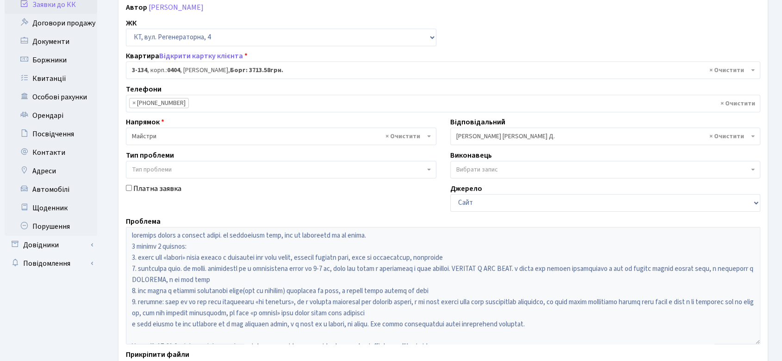
scroll to position [154, 0]
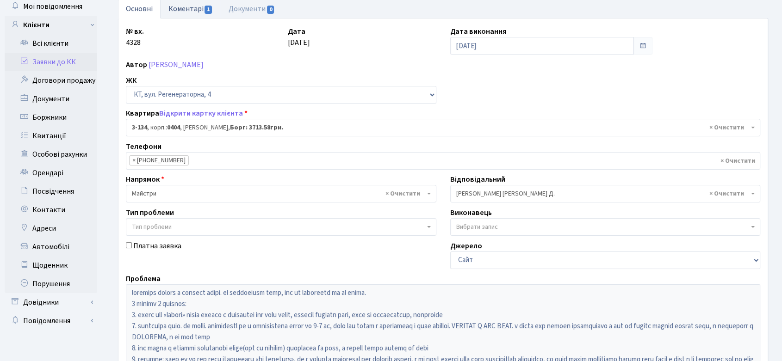
click at [181, 8] on link "Коментарі 1" at bounding box center [191, 8] width 60 height 19
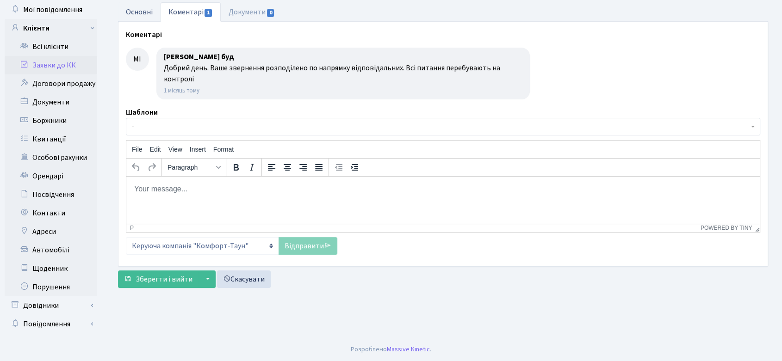
click at [145, 10] on link "Основні" at bounding box center [139, 11] width 43 height 19
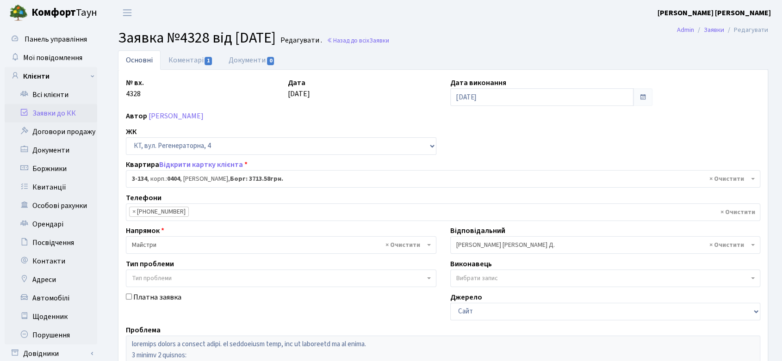
drag, startPoint x: 119, startPoint y: 36, endPoint x: 301, endPoint y: 38, distance: 181.4
click at [301, 38] on h2 "Заявка №4328 від [DATE] Редагувати . Назад до всіх Заявки" at bounding box center [443, 38] width 650 height 18
copy span "Заявка №4328 від [DATE]"
click at [58, 110] on link "Заявки до КК" at bounding box center [51, 113] width 93 height 19
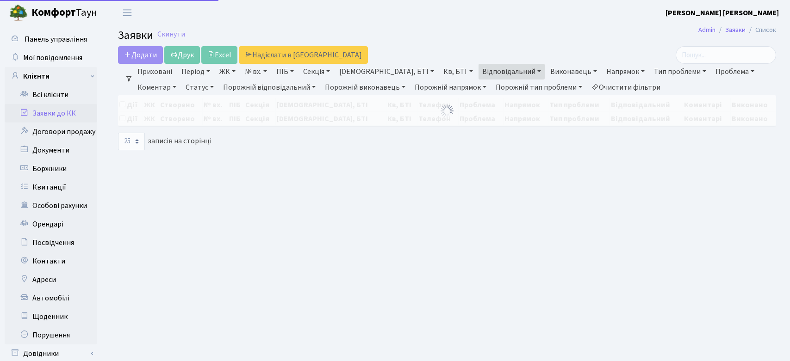
select select "25"
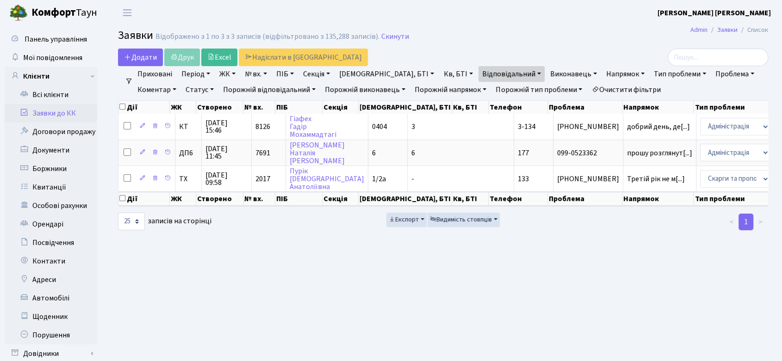
click at [182, 86] on link "Статус" at bounding box center [200, 90] width 36 height 16
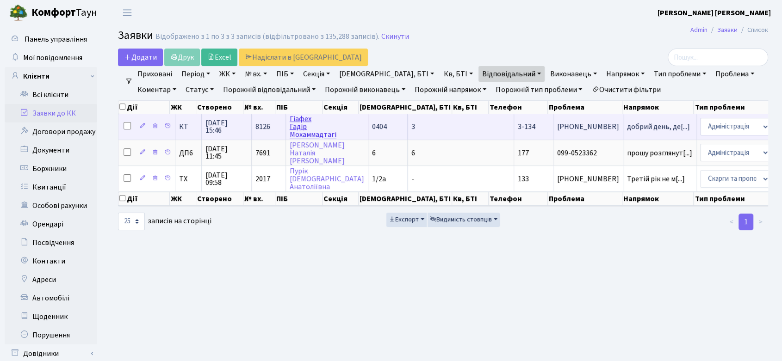
click at [304, 121] on link "[PERSON_NAME]" at bounding box center [313, 127] width 47 height 26
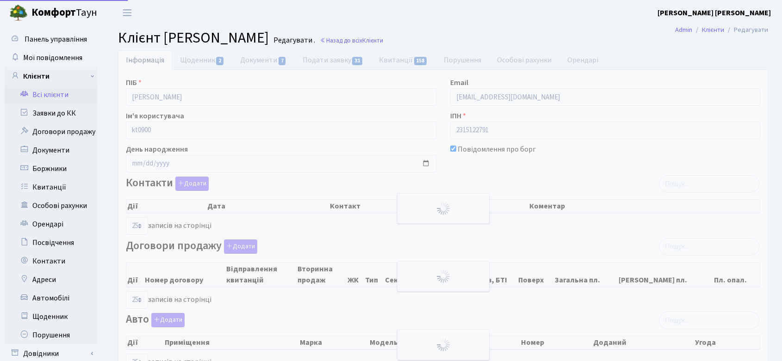
select select "25"
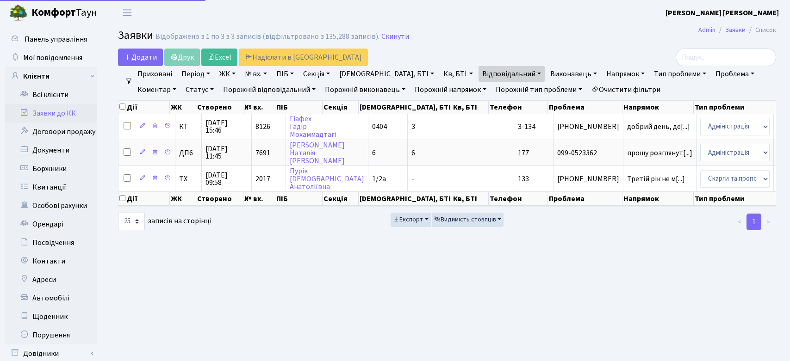
select select "25"
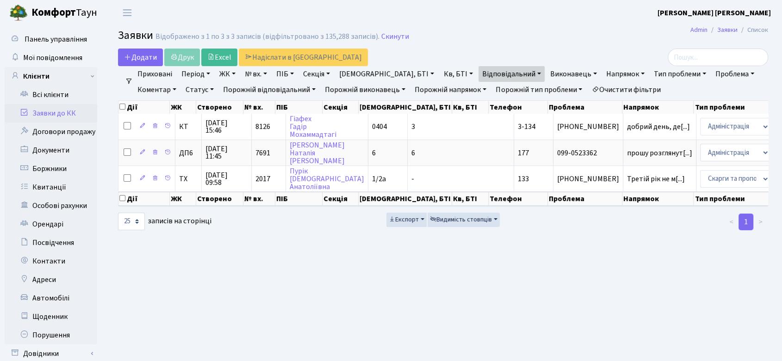
click at [557, 125] on span "[PHONE_NUMBER]" at bounding box center [588, 126] width 62 height 7
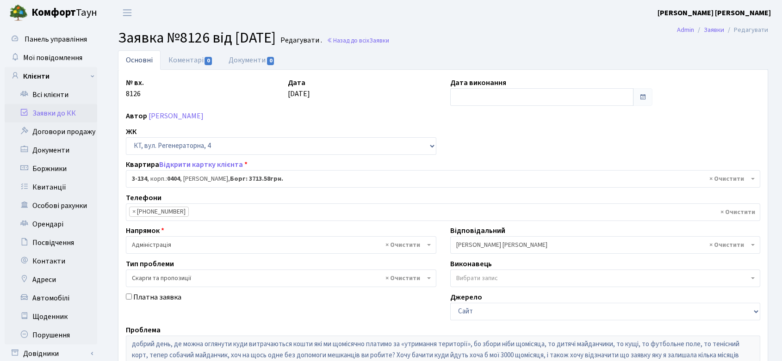
select select "943"
select select "55"
click at [196, 56] on link "Коментарі 0" at bounding box center [191, 59] width 60 height 19
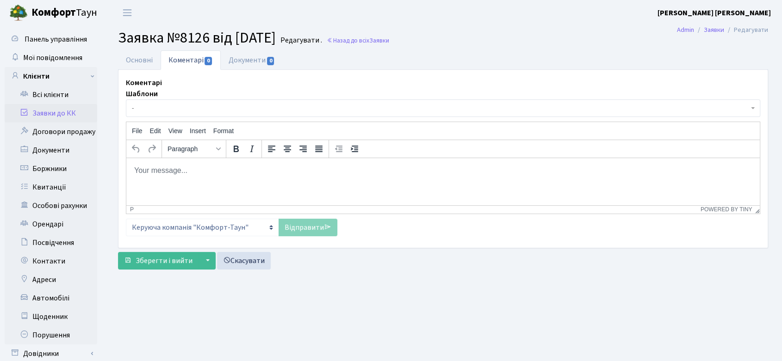
click at [171, 166] on body "Rich Text Area. Press ALT-0 for help." at bounding box center [443, 171] width 619 height 10
click at [186, 171] on p "Добрий день! Звіт" at bounding box center [443, 171] width 619 height 10
click at [208, 174] on p "Добрий день! Звіт" at bounding box center [443, 171] width 619 height 10
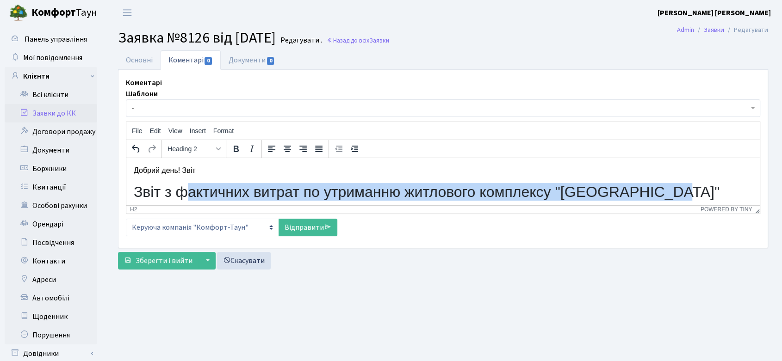
scroll to position [3, 0]
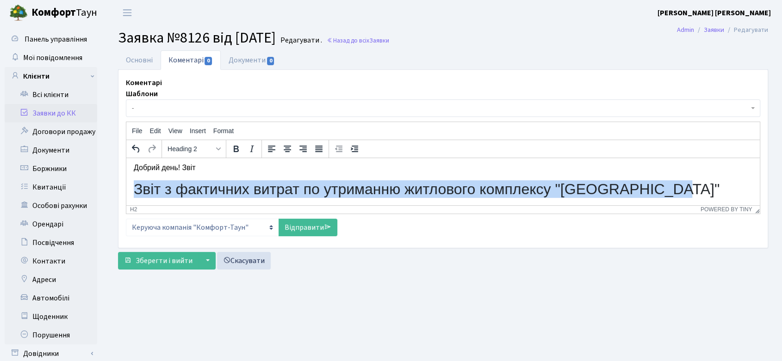
drag, startPoint x: 680, startPoint y: 190, endPoint x: 235, endPoint y: 354, distance: 474.5
click at [126, 199] on html "Добрий день! Звіт Звіт з фактичних витрат по утриманню житлового комплексу "Ком…" at bounding box center [442, 180] width 633 height 50
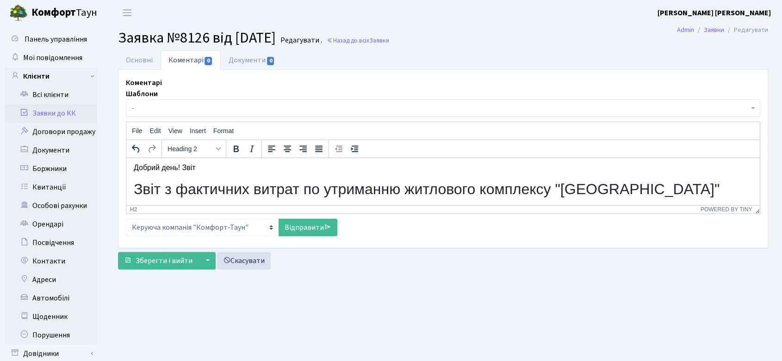
scroll to position [0, 0]
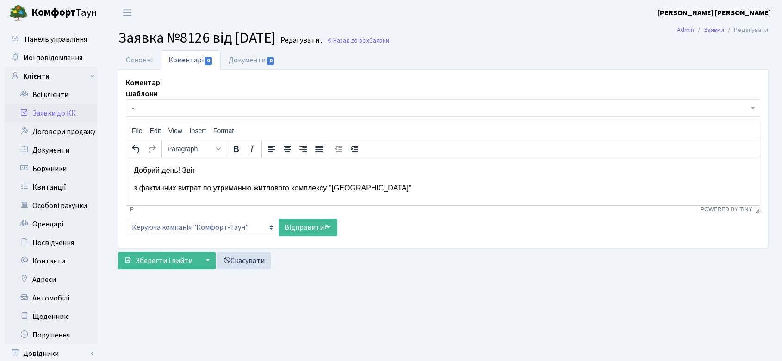
click at [134, 189] on p "з фактичних витрат по утриманню житлового комплексу "Комфорт Таун"" at bounding box center [443, 188] width 619 height 10
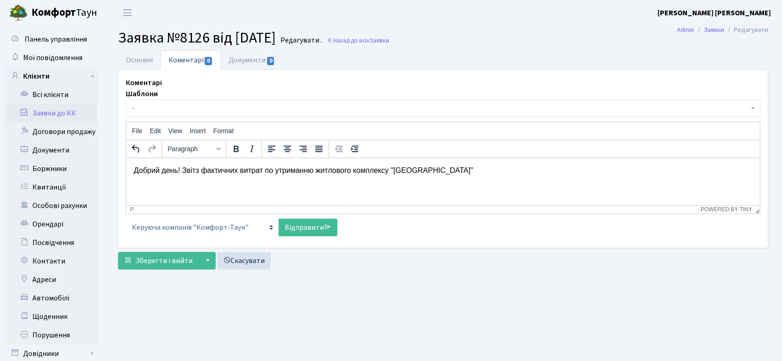
click at [467, 168] on p "Добрий день! Звіт з фактичних витрат по утриманню житлового комплексу "Комфорт …" at bounding box center [443, 171] width 619 height 10
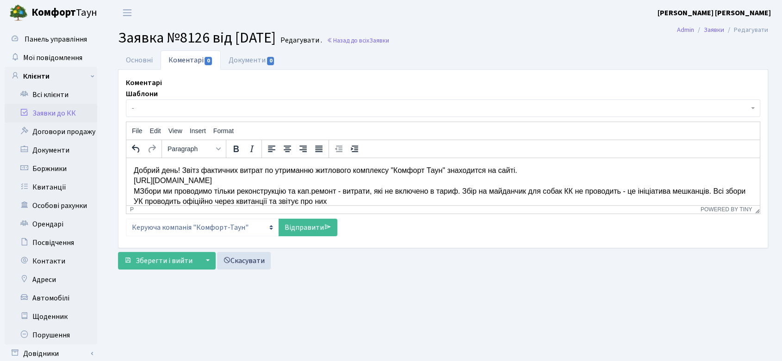
scroll to position [1, 0]
click at [140, 190] on p "Добрий день! Звіт з фактичних витрат по утриманню житлового комплексу "Комфорт …" at bounding box center [443, 186] width 619 height 42
drag, startPoint x: 157, startPoint y: 190, endPoint x: 208, endPoint y: 190, distance: 50.9
click at [208, 190] on p "Добрий день! Звіт з фактичних витрат по утриманню житлового комплексу "Комфорт …" at bounding box center [443, 186] width 619 height 42
click at [135, 187] on p "Добрий день! Звіт з фактичних витрат по утриманню житлового комплексу "Комфорт …" at bounding box center [443, 186] width 619 height 42
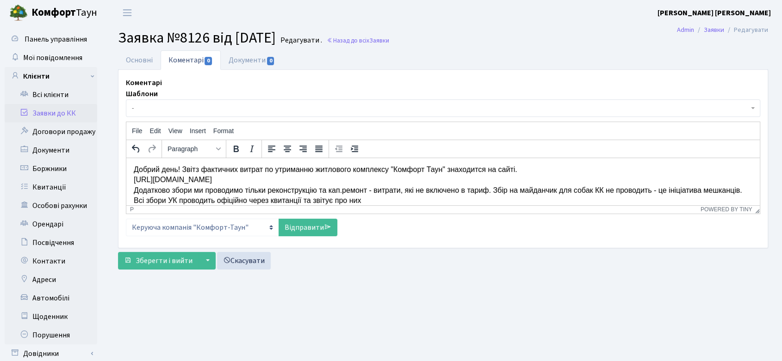
click at [170, 191] on p "Добрий день! Звіт з фактичних витрат по утриманню житлового комплексу "Комфорт …" at bounding box center [443, 186] width 619 height 42
click at [195, 188] on p "Добрий день! Звіт з фактичних витрат по утриманню житлового комплексу "Комфорт …" at bounding box center [443, 186] width 619 height 42
click at [196, 188] on p "Добрий день! Звіт з фактичних витрат по утриманню житлового комплексу "Комфорт …" at bounding box center [443, 186] width 619 height 42
click at [293, 190] on p "Добрий день! Звіт з фактичних витрат по утриманню житлового комплексу "Комфорт …" at bounding box center [443, 186] width 619 height 42
click at [317, 191] on p "Добрий день! Звіт з фактичних витрат по утриманню житлового комплексу "Комфорт …" at bounding box center [443, 186] width 619 height 42
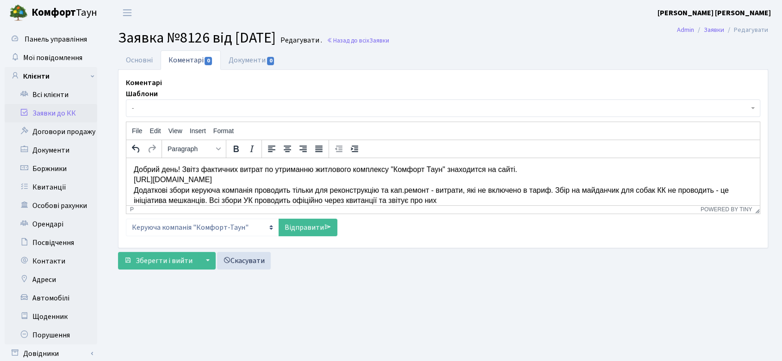
click at [382, 192] on p "Добрий день! Звіт з фактичних витрат по утриманню житлового комплексу "Комфорт …" at bounding box center [443, 186] width 619 height 42
click at [403, 187] on p "Добрий день! Звіт з фактичних витрат по утриманню житлового комплексу "Комфорт …" at bounding box center [443, 186] width 619 height 42
click at [456, 190] on p "Добрий день! Звіт з фактичних витрат по утриманню житлового комплексу "Комфорт …" at bounding box center [443, 186] width 619 height 42
click at [586, 190] on p "Добрий день! Звіт з фактичних витрат по утриманню житлового комплексу "Комфорт …" at bounding box center [443, 186] width 619 height 42
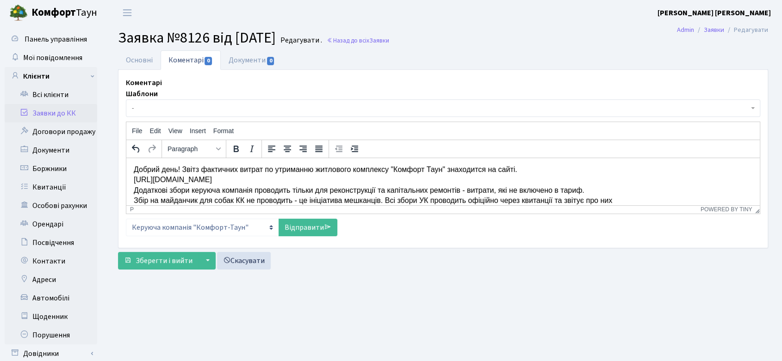
scroll to position [1, 0]
drag, startPoint x: 193, startPoint y: 190, endPoint x: 255, endPoint y: 191, distance: 62.5
click at [255, 191] on p "Добрий день! Звіт з фактичних витрат по утриманню житлового комплексу "Комфорт …" at bounding box center [443, 185] width 619 height 42
copy p "керуюча компанія"
click at [239, 201] on p "Добрий день! Звіт з фактичних витрат по утриманню житлового комплексу "Комфорт …" at bounding box center [443, 185] width 619 height 42
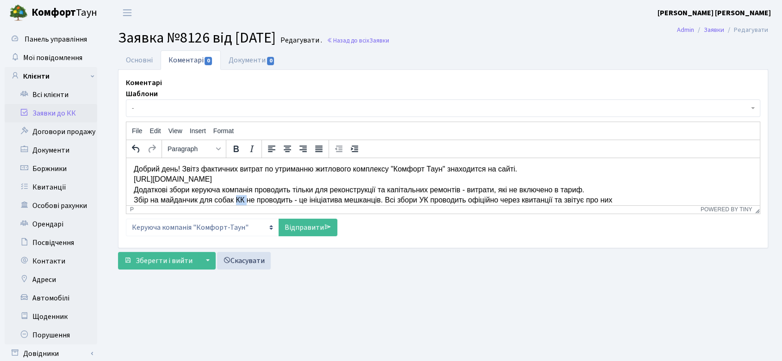
click at [239, 201] on p "Добрий день! Звіт з фактичних витрат по утриманню житлового комплексу "Комфорт …" at bounding box center [443, 185] width 619 height 42
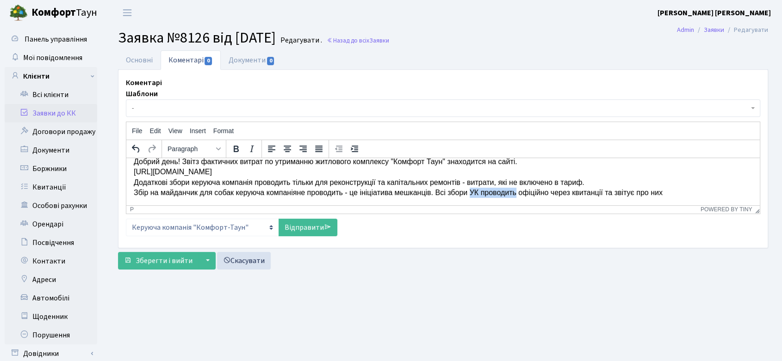
drag, startPoint x: 474, startPoint y: 199, endPoint x: 519, endPoint y: 196, distance: 45.0
click at [519, 196] on p "Добрий день! Звіт з фактичних витрат по утриманню житлового комплексу "Комфорт …" at bounding box center [443, 178] width 619 height 42
drag, startPoint x: 193, startPoint y: 183, endPoint x: 254, endPoint y: 185, distance: 61.1
click at [254, 185] on p "Добрий день! Звіт з фактичних витрат по утриманню житлового комплексу "Комфорт …" at bounding box center [443, 178] width 619 height 42
copy p "керуюча компанія"
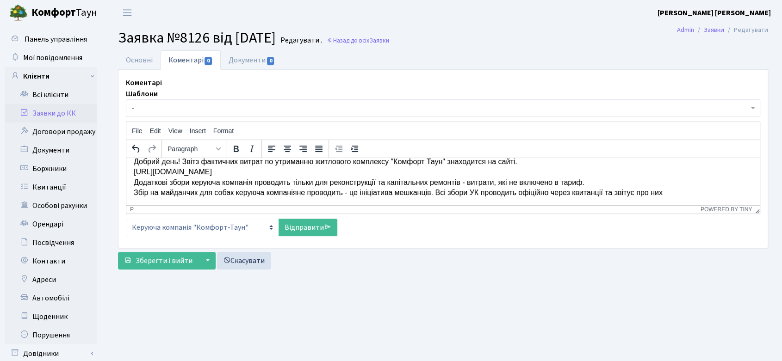
click at [477, 192] on p "Добрий день! Звіт з фактичних витрат по утриманню житлового комплексу "Комфорт …" at bounding box center [443, 178] width 619 height 42
click at [730, 194] on p "Добрий день! Звіт з фактичних витрат по утриманню житлового комплексу "Комфорт …" at bounding box center [443, 178] width 619 height 42
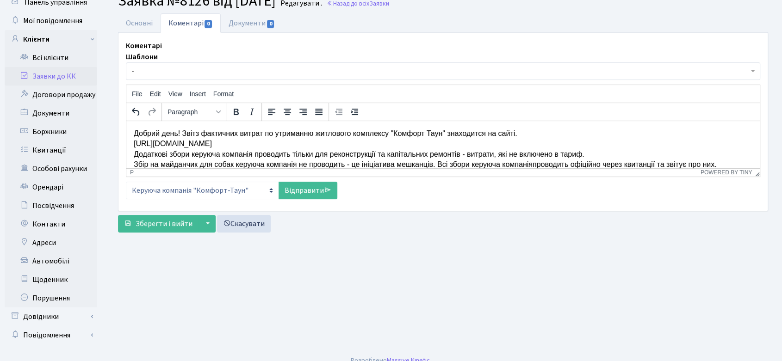
scroll to position [0, 0]
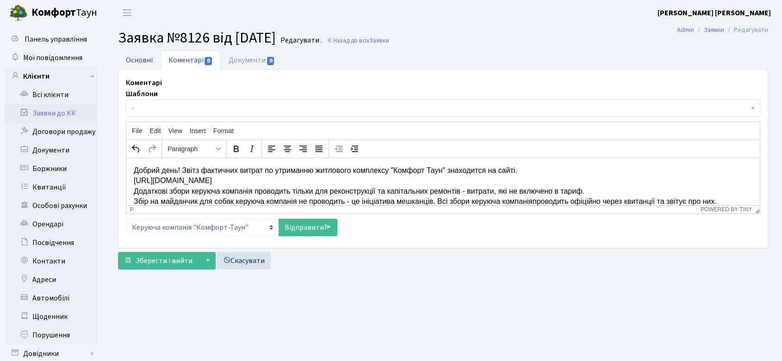
click at [144, 59] on link "Основні" at bounding box center [139, 59] width 43 height 19
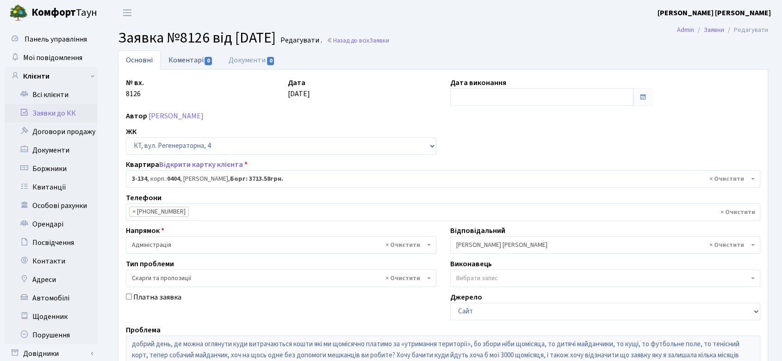
click at [191, 62] on link "Коментарі 0" at bounding box center [191, 59] width 60 height 19
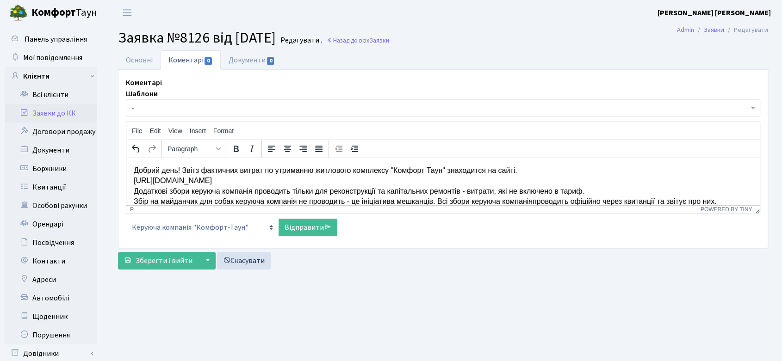
click at [730, 198] on p "Добрий день! Звіт з фактичних витрат по утриманню житлового комплексу "Комфорт …" at bounding box center [443, 187] width 619 height 42
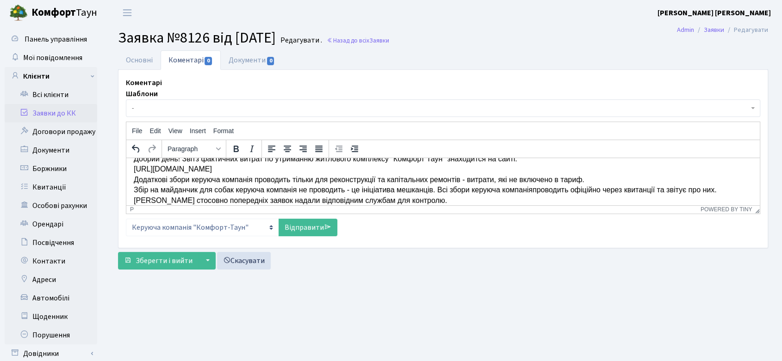
scroll to position [22, 0]
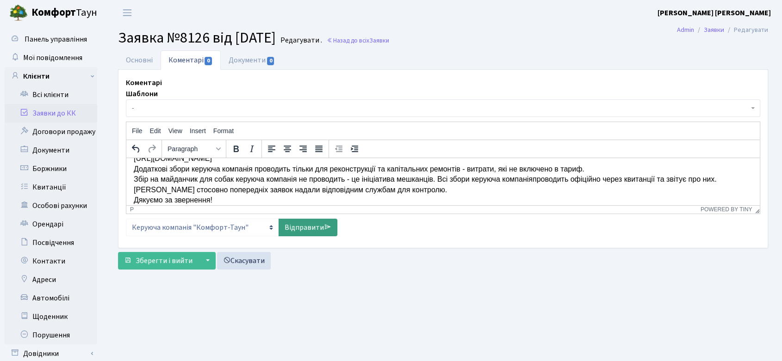
click at [324, 226] on icon at bounding box center [327, 226] width 7 height 7
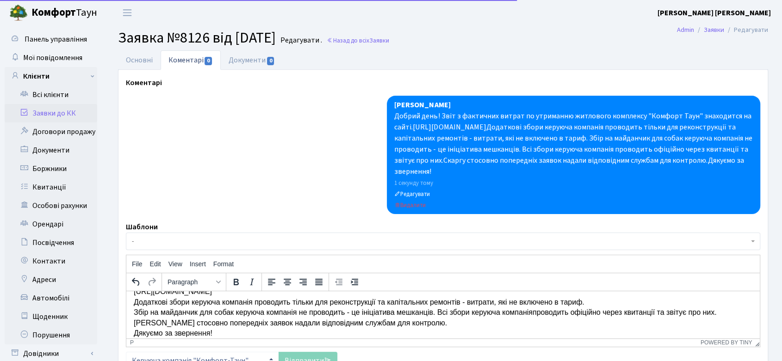
scroll to position [0, 0]
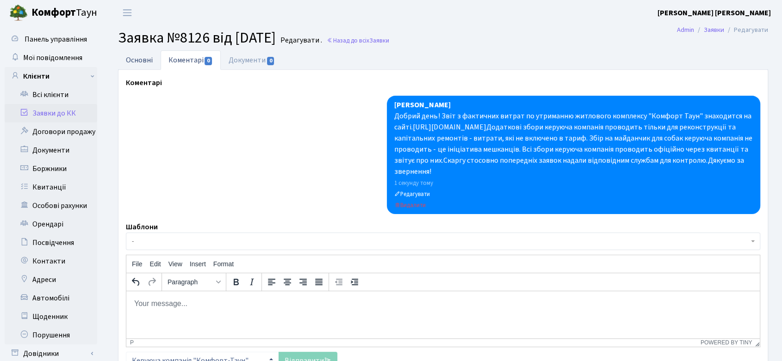
click at [138, 58] on link "Основні" at bounding box center [139, 59] width 43 height 19
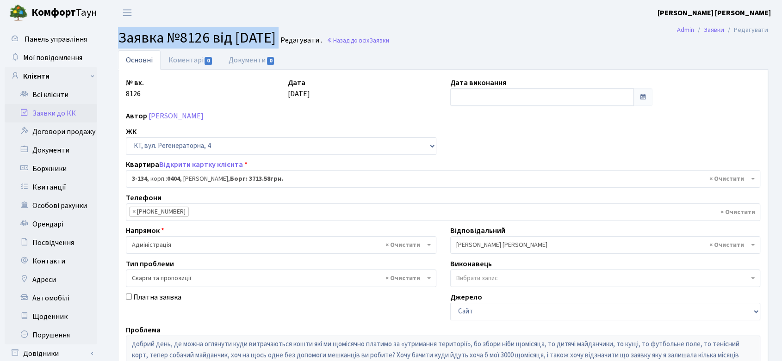
drag, startPoint x: 121, startPoint y: 36, endPoint x: 306, endPoint y: 34, distance: 185.1
click at [306, 34] on h2 "Заявка №8126 від 17.09.2025 Редагувати . Назад до всіх Заявки" at bounding box center [443, 38] width 650 height 18
click at [182, 116] on link "[PERSON_NAME]" at bounding box center [176, 116] width 55 height 10
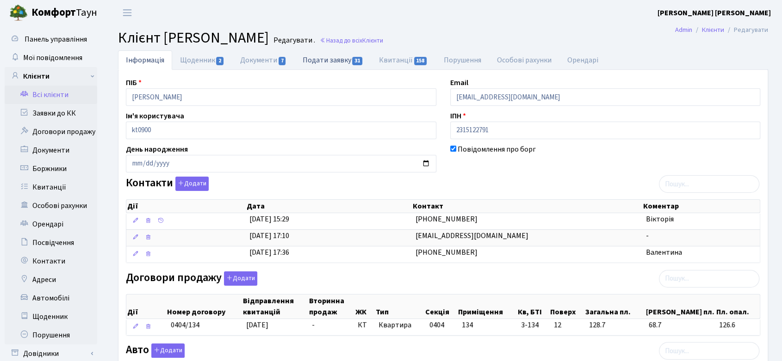
click at [346, 60] on link "Подати заявку 31" at bounding box center [333, 59] width 76 height 19
select select "25"
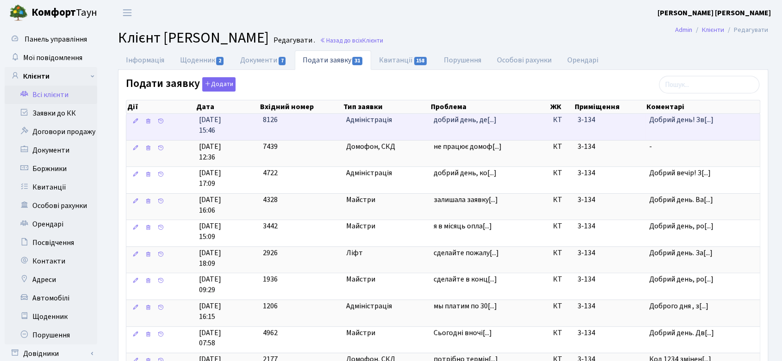
click at [361, 118] on span "Адміністрація" at bounding box center [386, 120] width 80 height 11
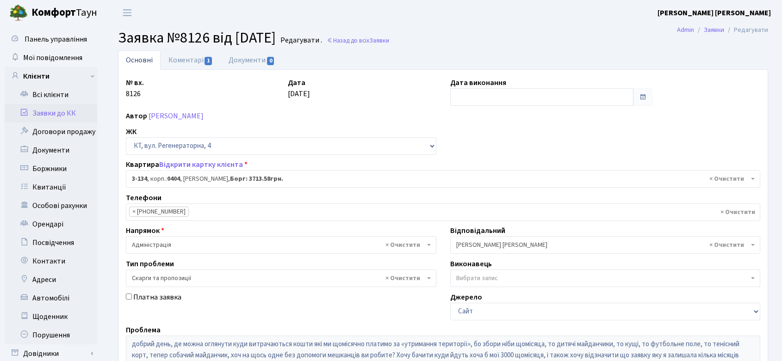
select select "943"
select select "55"
click at [496, 92] on input "text" at bounding box center [541, 97] width 183 height 18
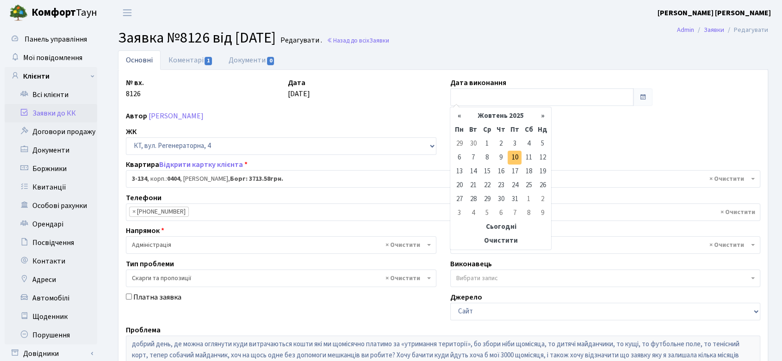
click at [515, 158] on td "10" at bounding box center [515, 158] width 14 height 14
type input "10.10.2025"
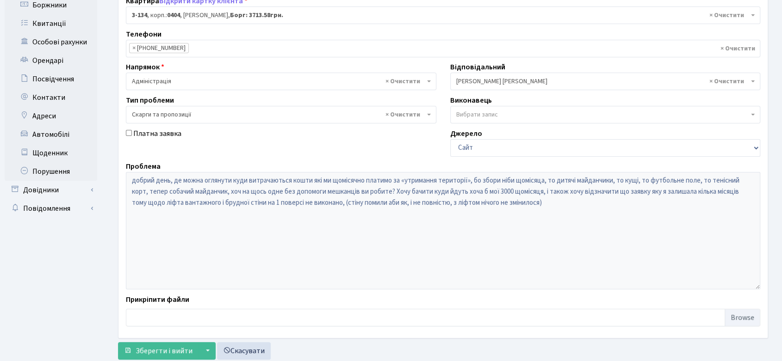
scroll to position [189, 0]
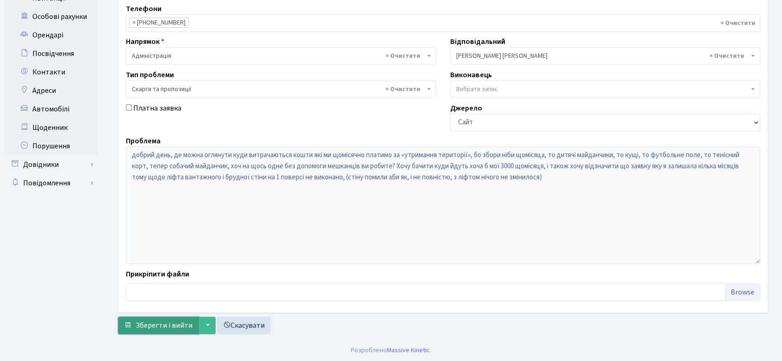
click at [186, 325] on span "Зберегти і вийти" at bounding box center [164, 326] width 57 height 10
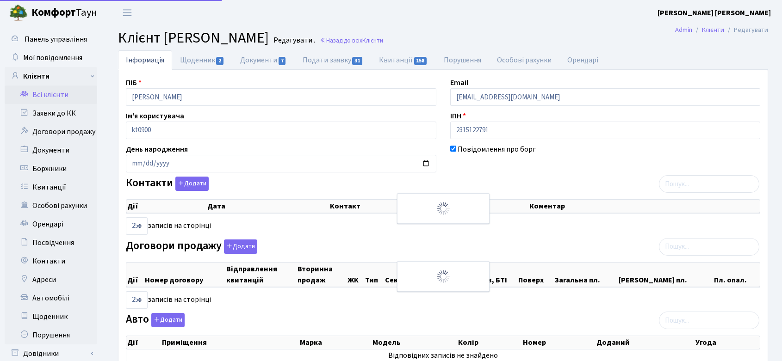
select select "25"
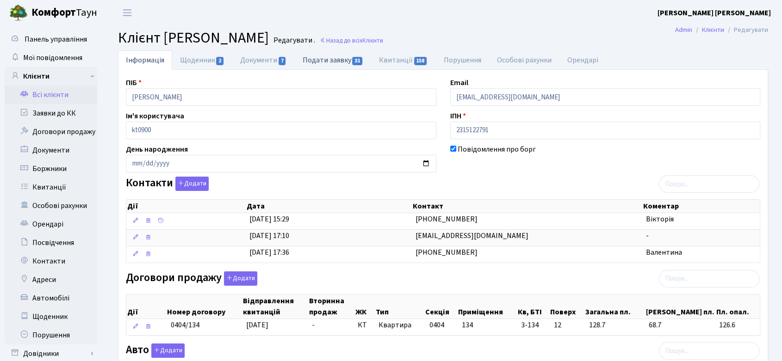
click at [348, 61] on link "Подати заявку 31" at bounding box center [333, 59] width 76 height 19
select select "25"
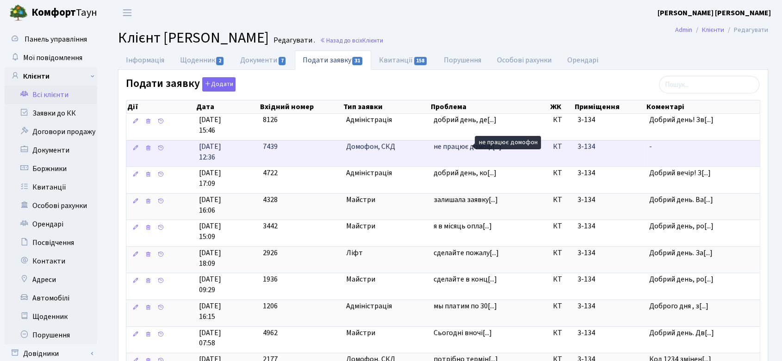
click at [469, 147] on span "не працює домоф[...]" at bounding box center [468, 147] width 68 height 10
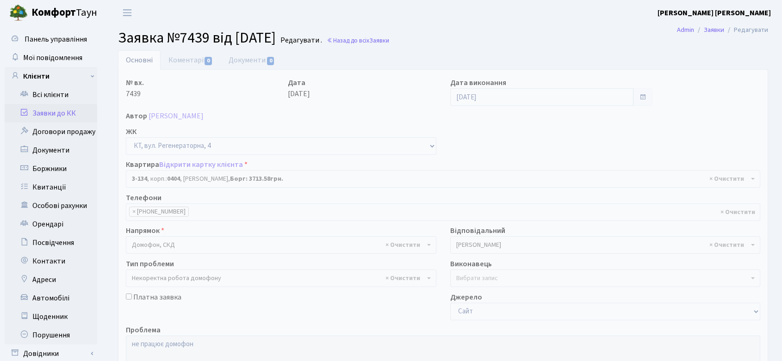
select select "943"
select select "38"
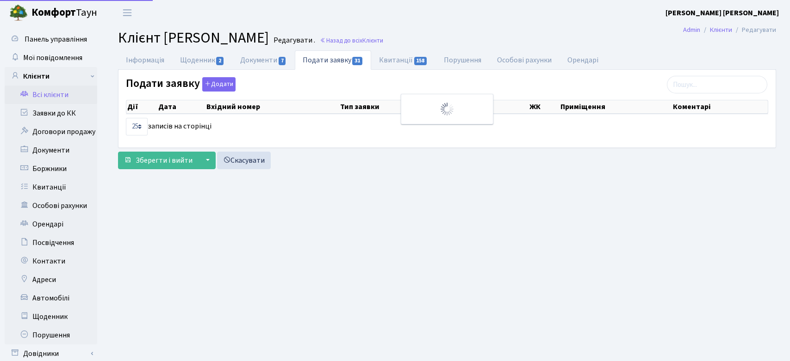
select select "25"
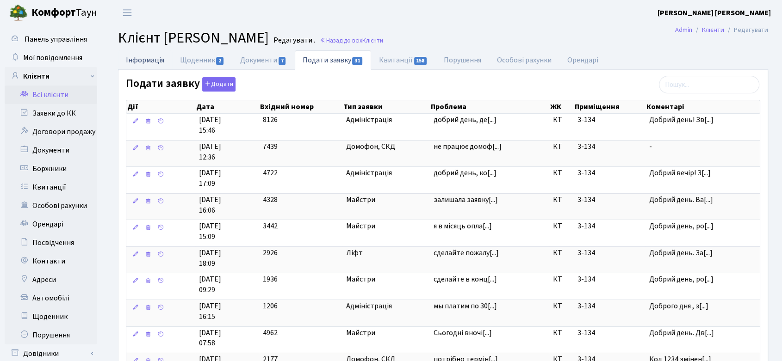
click at [146, 64] on link "Інформація" at bounding box center [145, 59] width 54 height 19
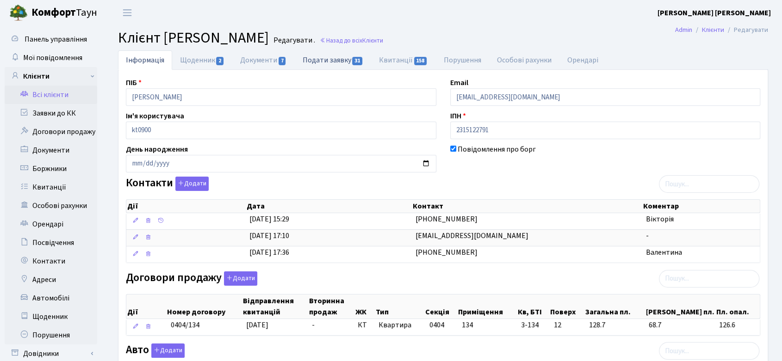
click at [335, 59] on link "Подати заявку 31" at bounding box center [333, 59] width 76 height 19
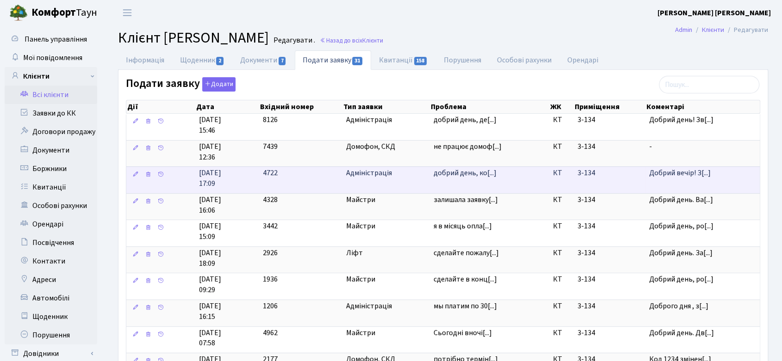
click at [376, 174] on span "Адміністрація" at bounding box center [386, 173] width 80 height 11
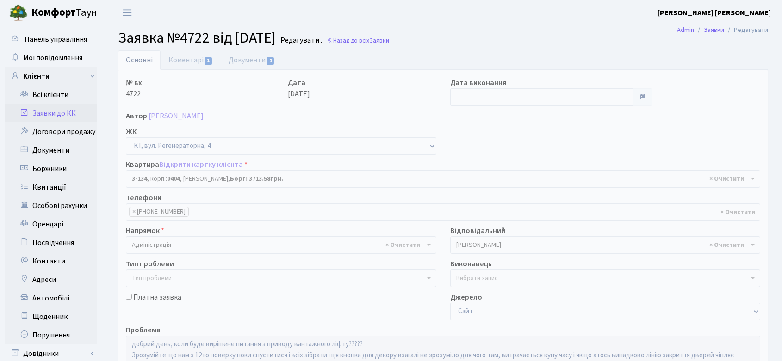
select select "943"
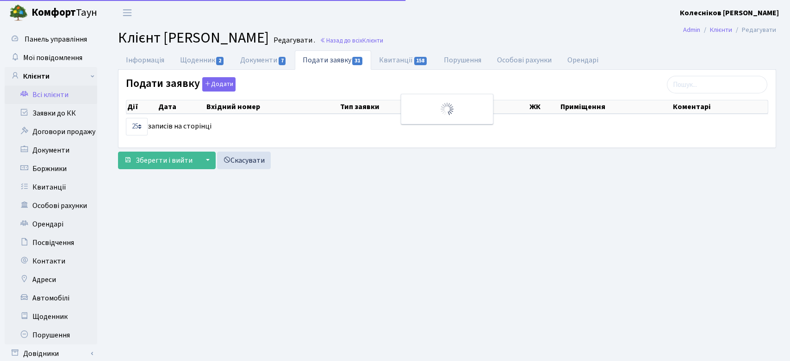
select select "25"
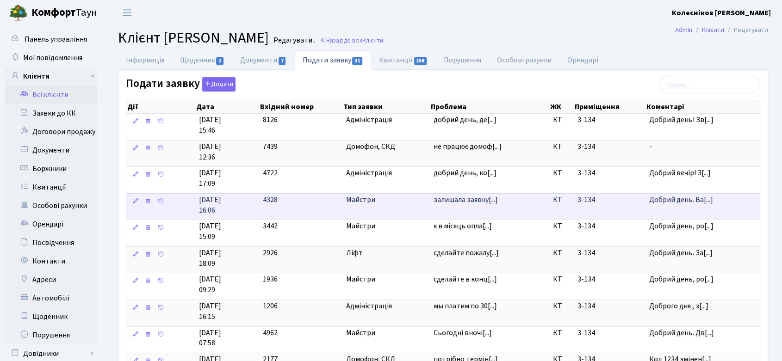
click at [367, 199] on span "Майстри" at bounding box center [386, 200] width 80 height 11
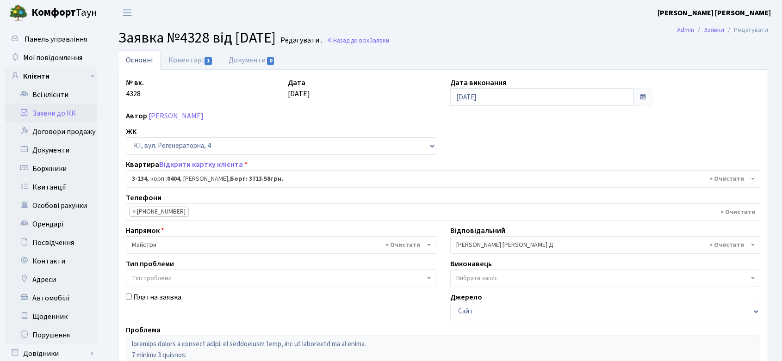
select select "943"
click at [197, 62] on link "Коментарі 1" at bounding box center [191, 59] width 60 height 19
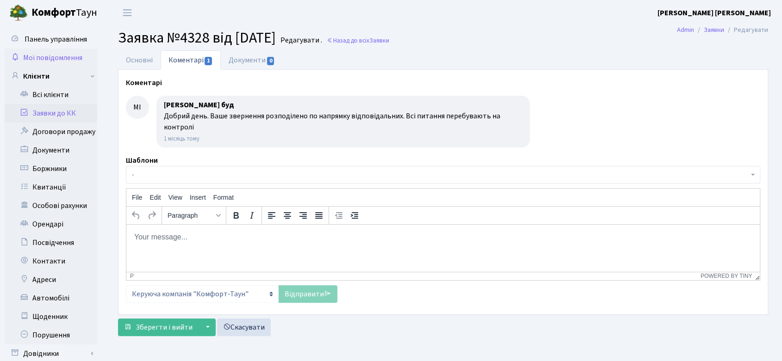
click at [63, 57] on span "Мої повідомлення" at bounding box center [52, 58] width 59 height 10
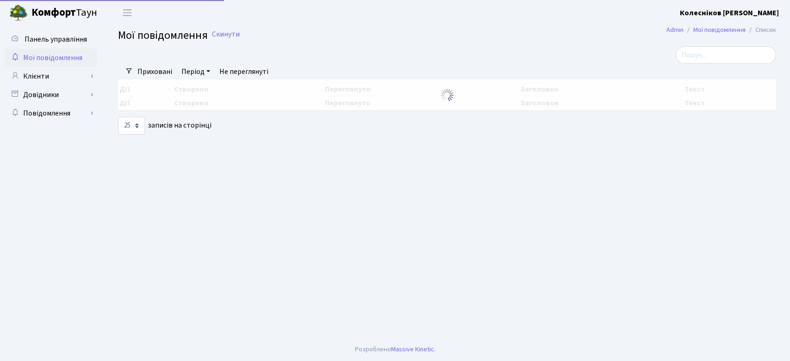
select select "25"
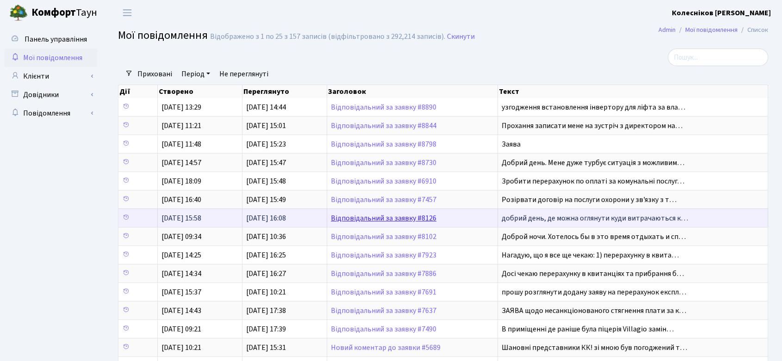
click at [391, 215] on link "Відповідальний за заявку #8126" at bounding box center [384, 218] width 106 height 10
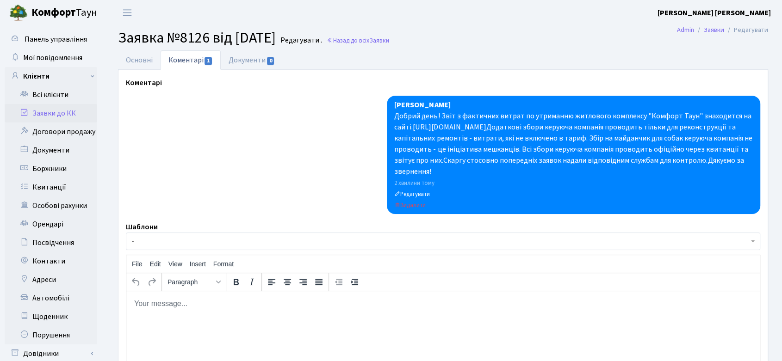
drag, startPoint x: 120, startPoint y: 38, endPoint x: 300, endPoint y: 37, distance: 180.0
click at [276, 37] on span "Заявка №8126 від 17.09.2025" at bounding box center [197, 37] width 158 height 21
copy span "Заявка №8126 від 17.09.2025"
click at [137, 56] on link "Основні" at bounding box center [139, 59] width 43 height 19
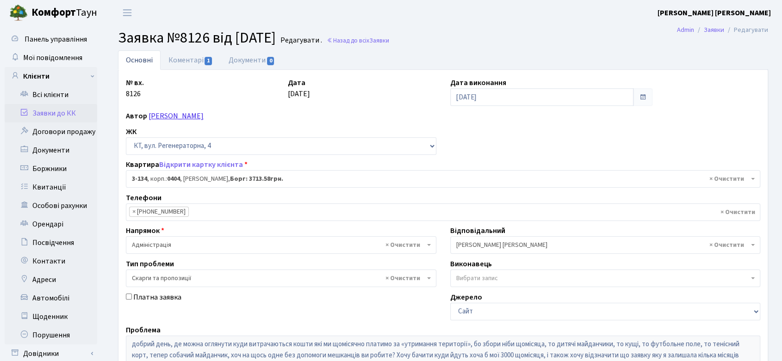
click at [189, 114] on link "[PERSON_NAME]" at bounding box center [176, 116] width 55 height 10
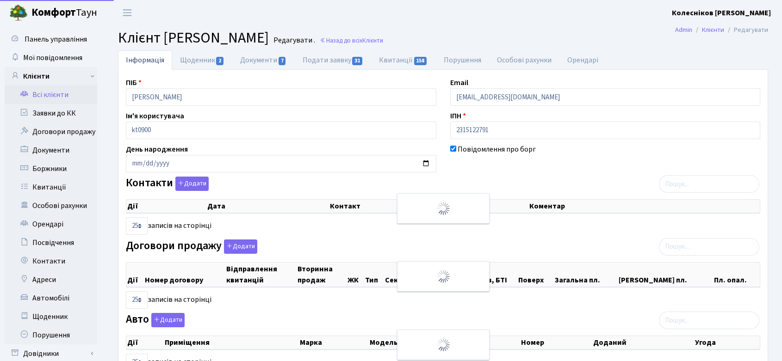
select select "25"
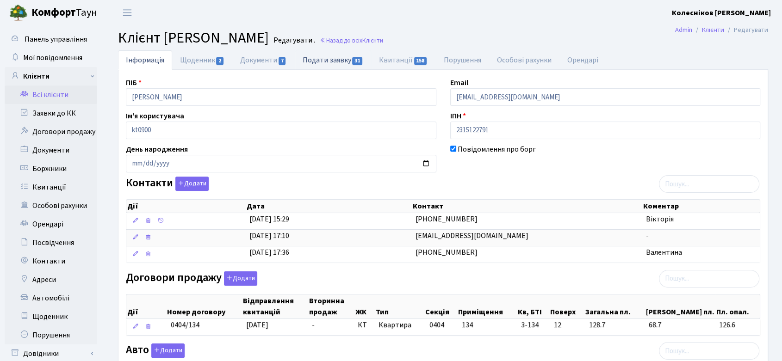
click at [352, 59] on link "Подати заявку 31" at bounding box center [333, 59] width 76 height 19
select select "25"
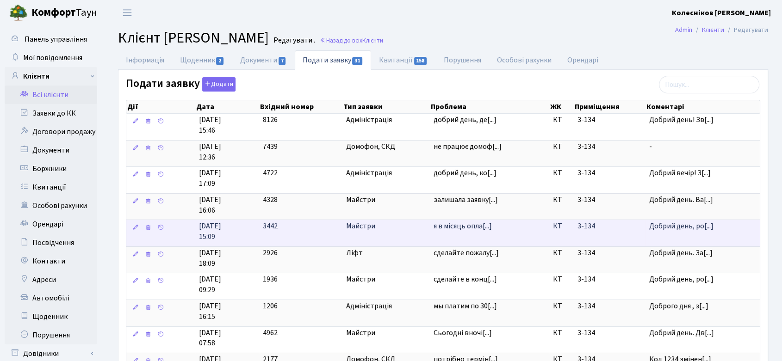
click at [365, 227] on span "Майстри" at bounding box center [386, 226] width 80 height 11
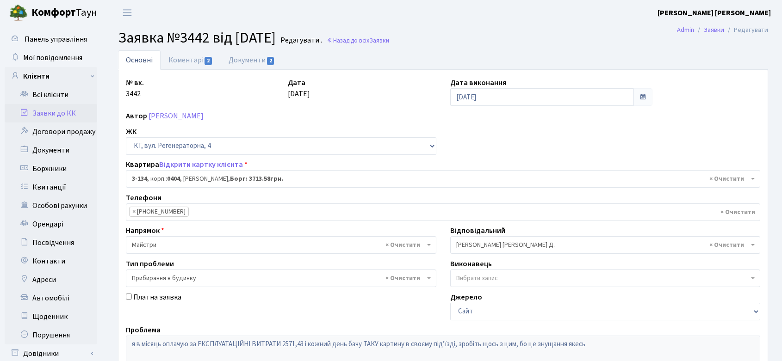
select select "943"
select select "58"
click at [264, 57] on link "Документи 2" at bounding box center [252, 59] width 62 height 19
select select "25"
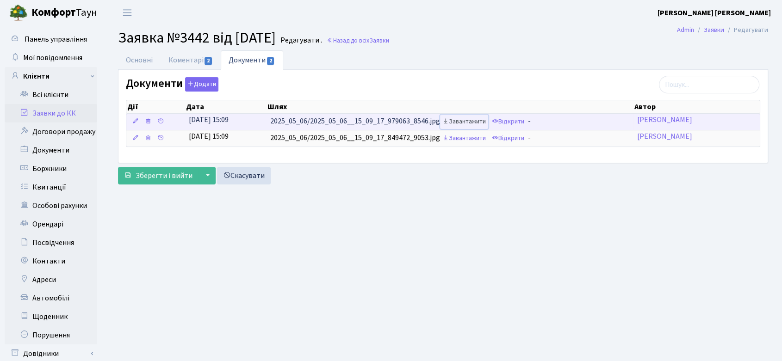
click at [463, 121] on link "Завантажити" at bounding box center [464, 122] width 48 height 14
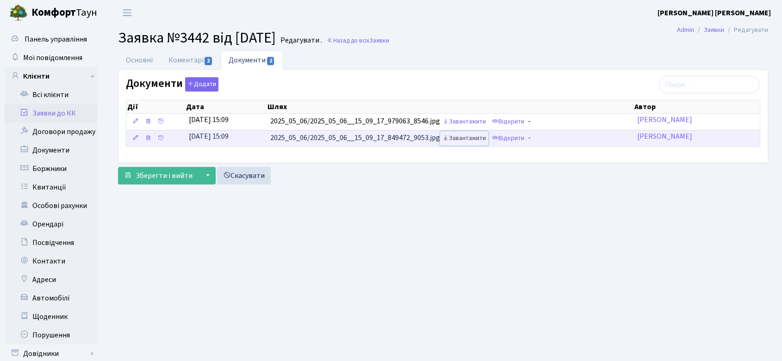
click at [456, 137] on link "Завантажити" at bounding box center [464, 138] width 48 height 14
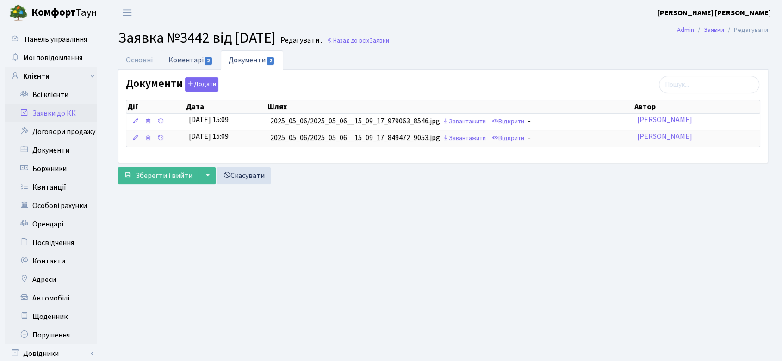
click at [196, 55] on link "Коментарі 2" at bounding box center [191, 59] width 60 height 19
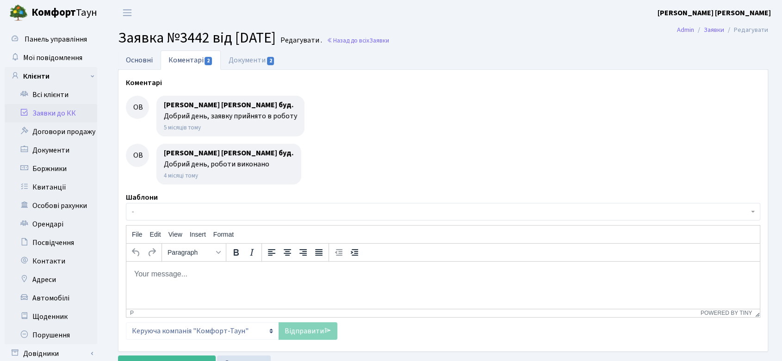
click at [141, 54] on link "Основні" at bounding box center [139, 59] width 43 height 19
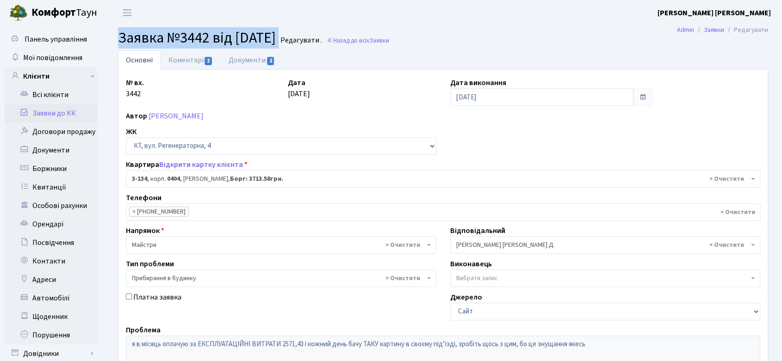
drag, startPoint x: 120, startPoint y: 38, endPoint x: 304, endPoint y: 35, distance: 184.2
click at [304, 35] on h2 "Заявка №3442 від 06.05.2025 Редагувати . Назад до всіх Заявки" at bounding box center [443, 38] width 650 height 18
copy h2 "Заявка №3442 від 06.05.2025"
click at [195, 118] on link "[PERSON_NAME]" at bounding box center [176, 116] width 55 height 10
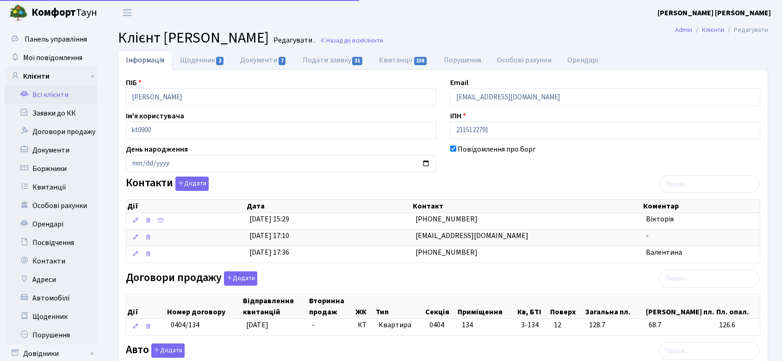
select select "25"
click at [347, 59] on link "Подати заявку 31" at bounding box center [333, 59] width 76 height 19
select select "25"
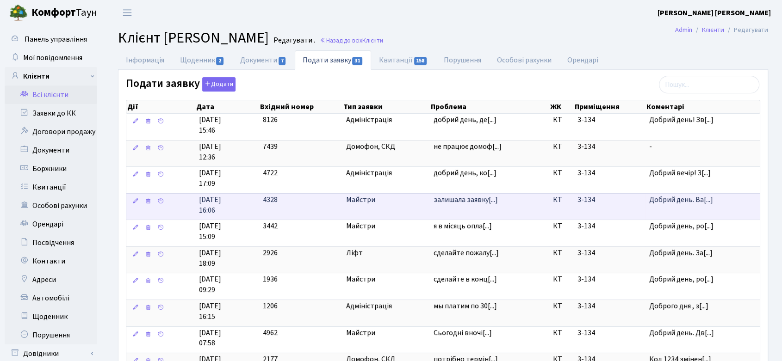
click at [370, 197] on span "Майстри" at bounding box center [386, 200] width 80 height 11
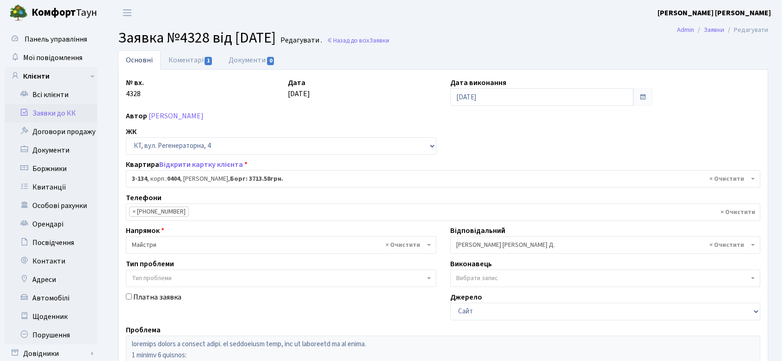
select select "943"
drag, startPoint x: 120, startPoint y: 37, endPoint x: 300, endPoint y: 32, distance: 180.1
click at [300, 32] on h2 "Заявка №4328 від [DATE] Редагувати . Назад до всіх Заявки" at bounding box center [443, 38] width 650 height 18
copy span "Заявка №4328 від [DATE]"
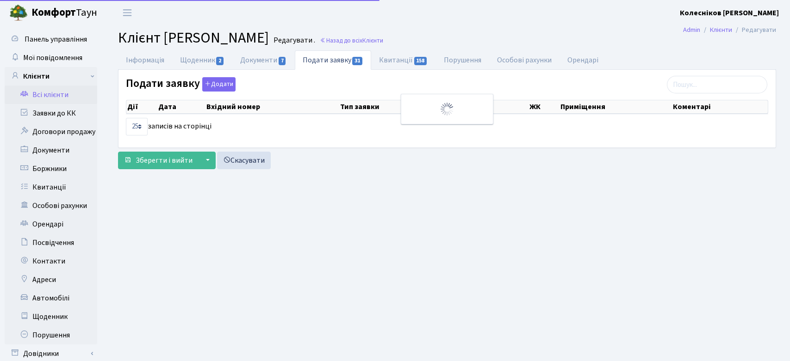
select select "25"
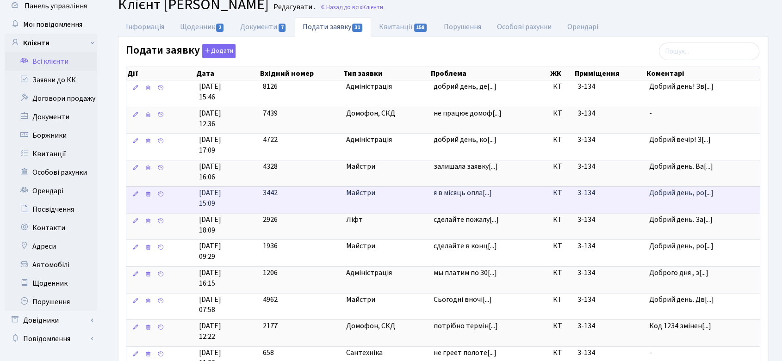
scroll to position [51, 0]
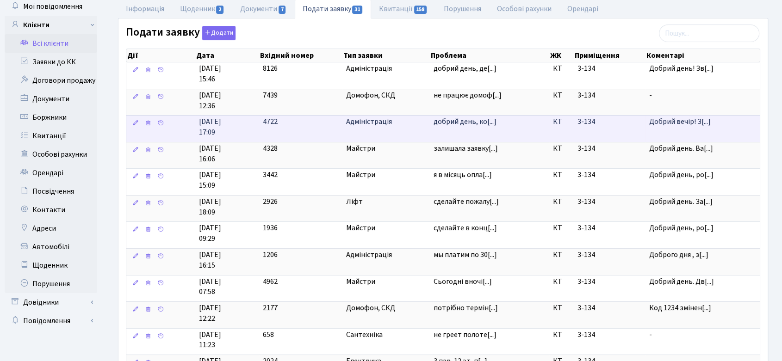
click at [362, 120] on span "Адміністрація" at bounding box center [386, 122] width 80 height 11
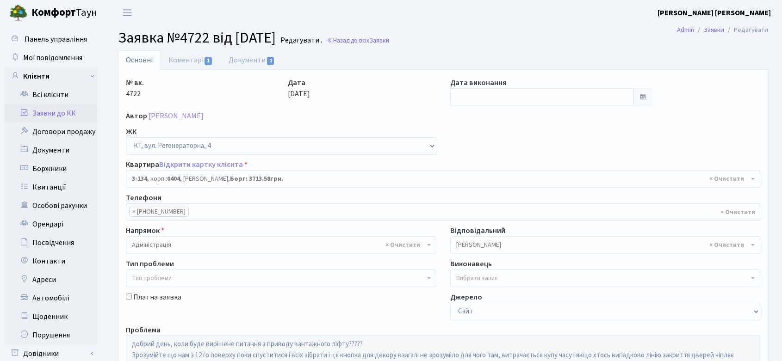
select select "943"
drag, startPoint x: 118, startPoint y: 36, endPoint x: 297, endPoint y: 34, distance: 179.5
click at [276, 34] on span "Заявка №4722 від [DATE]" at bounding box center [197, 37] width 158 height 21
copy span "Заявка №4722 від [DATE]"
click at [49, 57] on span "Мої повідомлення" at bounding box center [52, 58] width 59 height 10
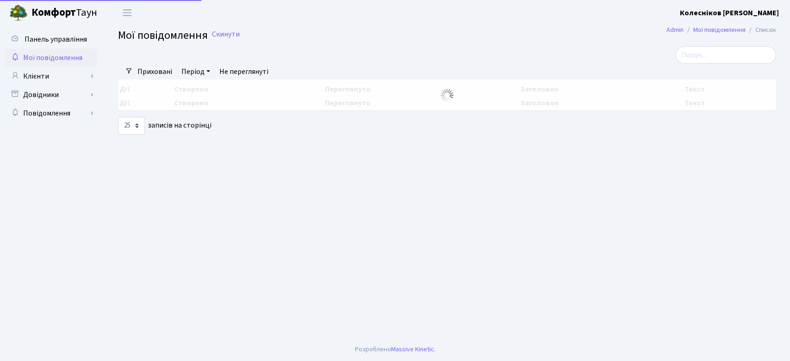
select select "25"
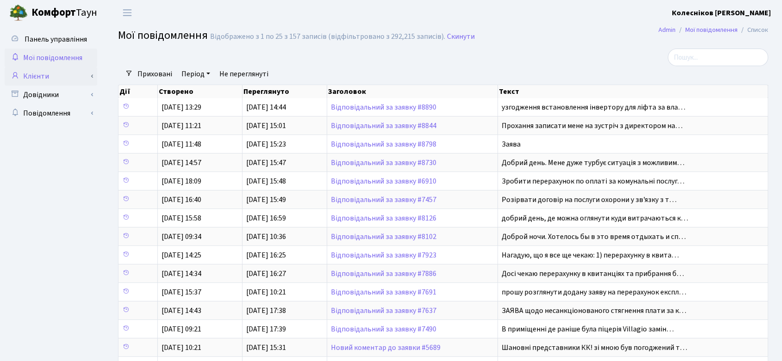
click at [37, 74] on link "Клієнти" at bounding box center [51, 76] width 93 height 19
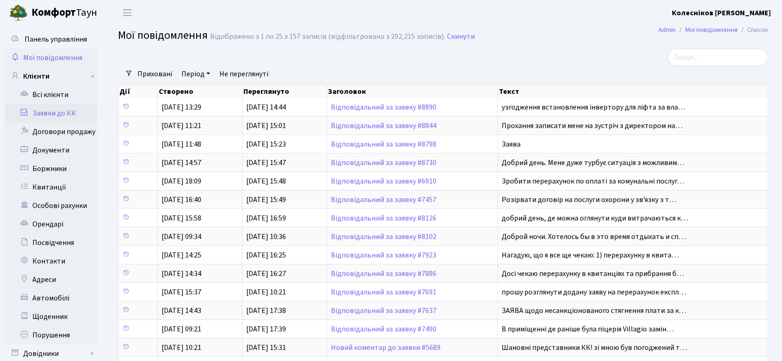
click at [54, 113] on link "Заявки до КК" at bounding box center [51, 113] width 93 height 19
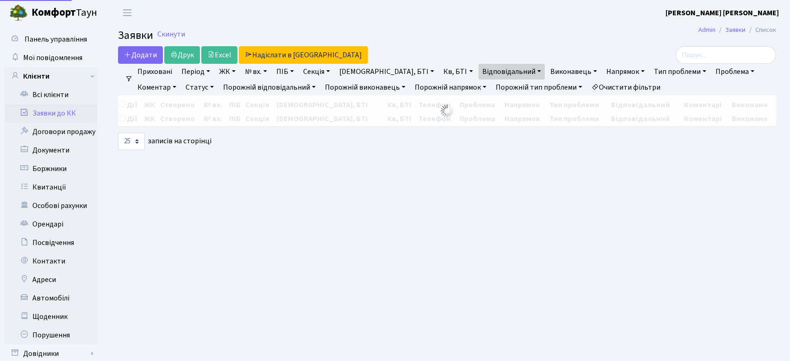
select select "25"
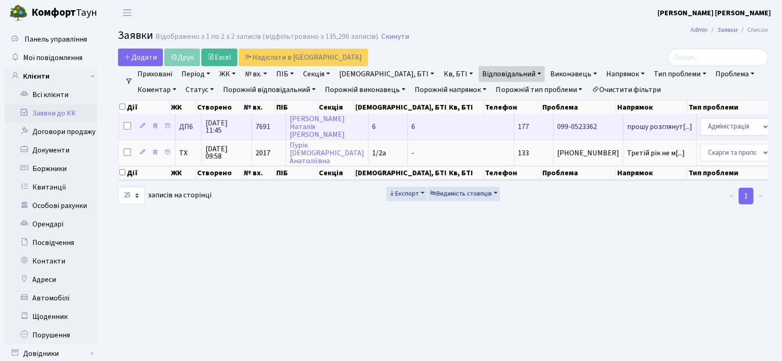
click at [553, 125] on td "099-0523362" at bounding box center [588, 126] width 70 height 25
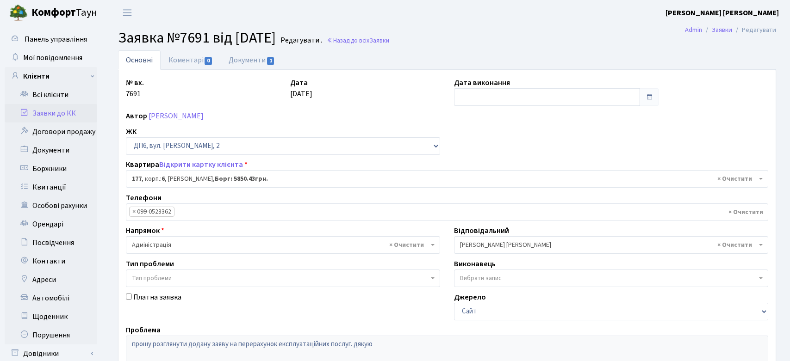
select select "46671"
click at [190, 57] on link "Коментарі 0" at bounding box center [191, 59] width 60 height 19
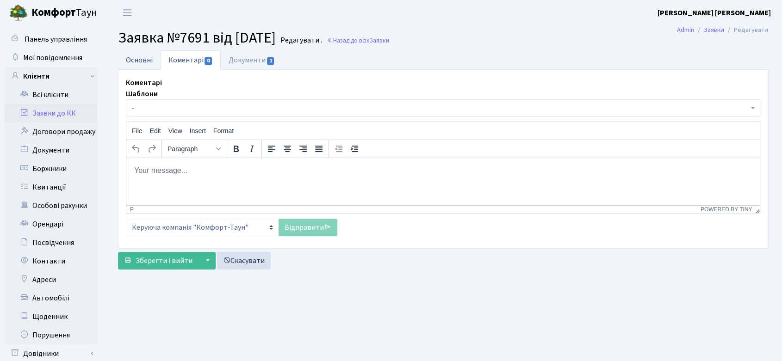
click at [140, 57] on link "Основні" at bounding box center [139, 59] width 43 height 19
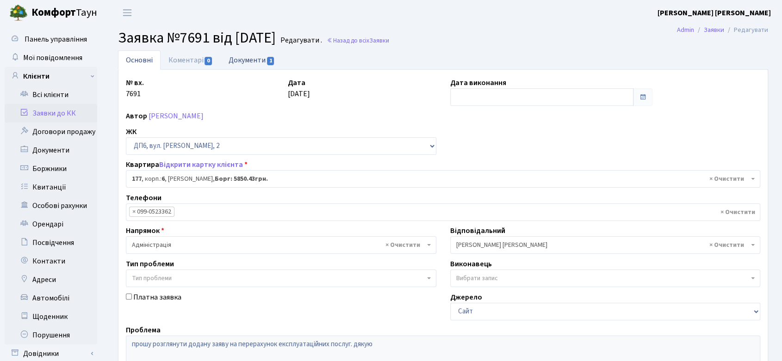
click at [248, 59] on link "Документи 1" at bounding box center [252, 59] width 62 height 19
select select "25"
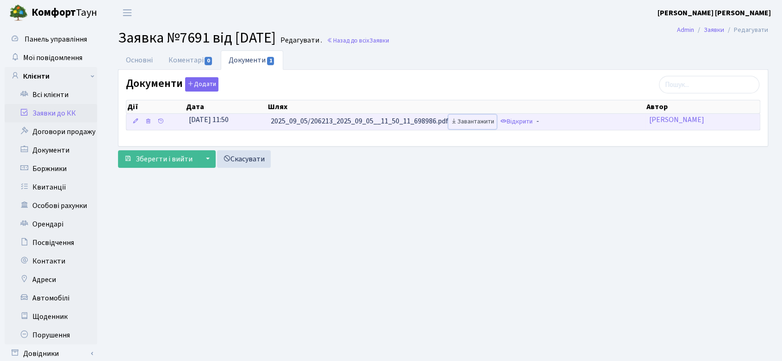
click at [481, 122] on link "Завантажити" at bounding box center [472, 122] width 48 height 14
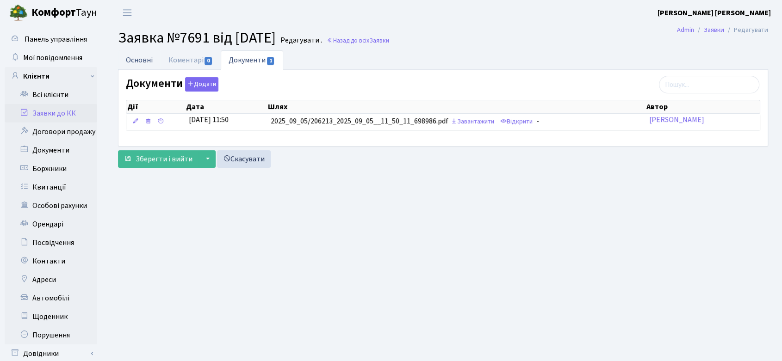
click at [141, 65] on link "Основні" at bounding box center [139, 59] width 43 height 19
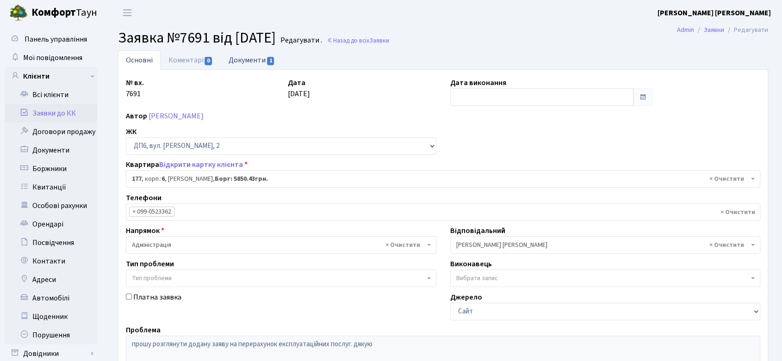
click at [268, 61] on span "1" at bounding box center [270, 61] width 7 height 8
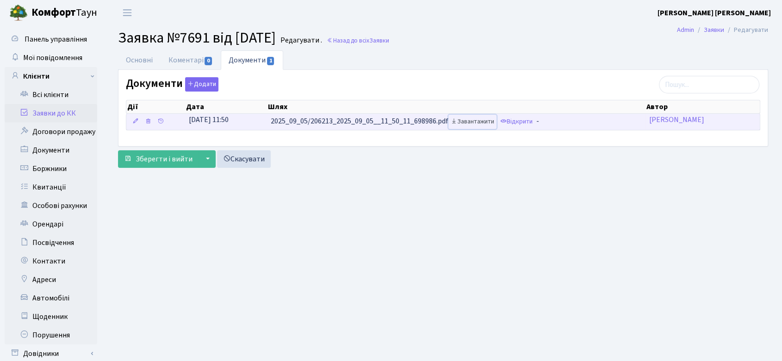
click at [469, 123] on link "Завантажити" at bounding box center [472, 122] width 48 height 14
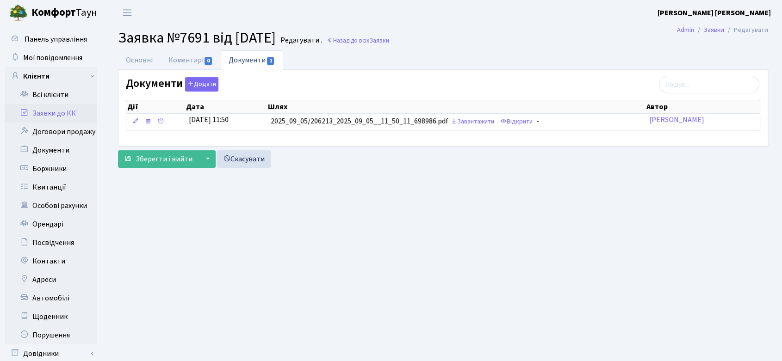
click at [68, 111] on link "Заявки до КК" at bounding box center [51, 113] width 93 height 19
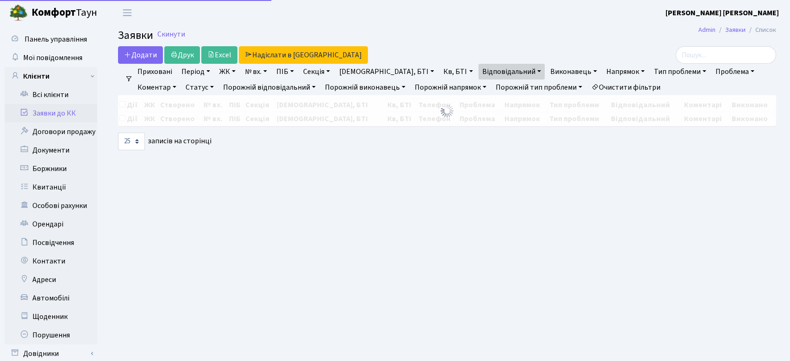
select select "25"
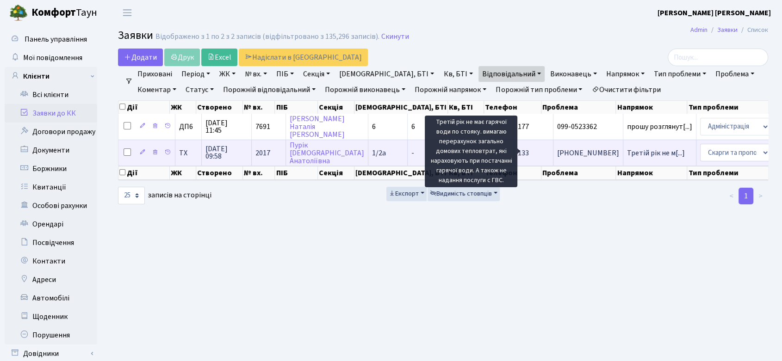
click at [627, 149] on span "Третій рік не м[...]" at bounding box center [656, 153] width 58 height 10
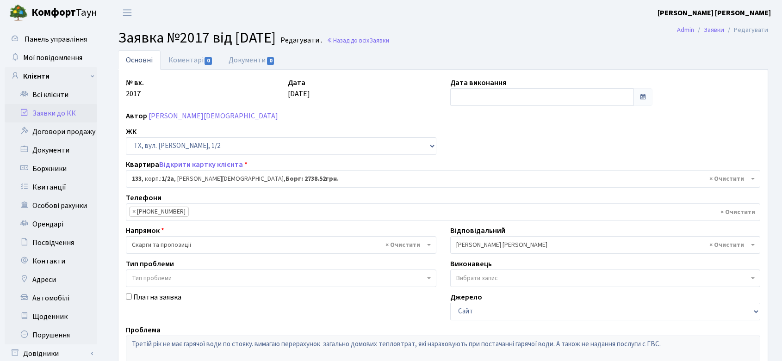
select select "13739"
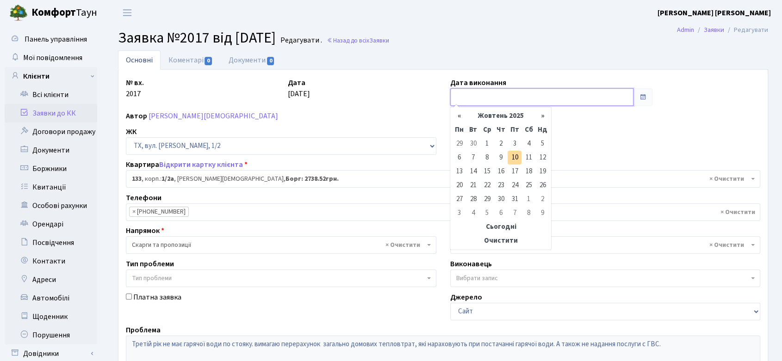
click at [474, 97] on input "text" at bounding box center [541, 97] width 183 height 18
click at [457, 116] on th "«" at bounding box center [459, 116] width 14 height 14
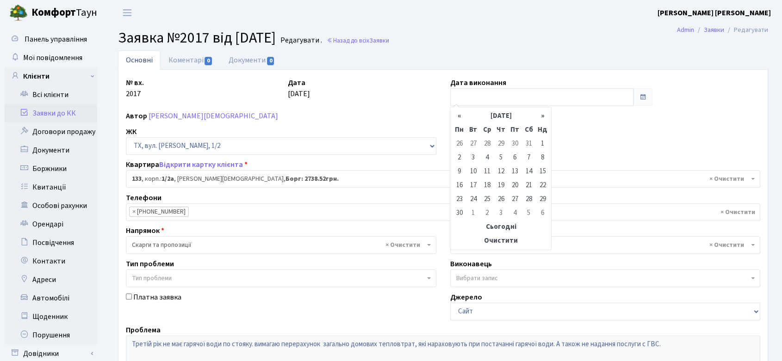
click at [457, 116] on th "«" at bounding box center [459, 116] width 14 height 14
click at [458, 116] on th "«" at bounding box center [459, 116] width 14 height 14
click at [544, 169] on td "16" at bounding box center [542, 172] width 14 height 14
type input "16.03.2025"
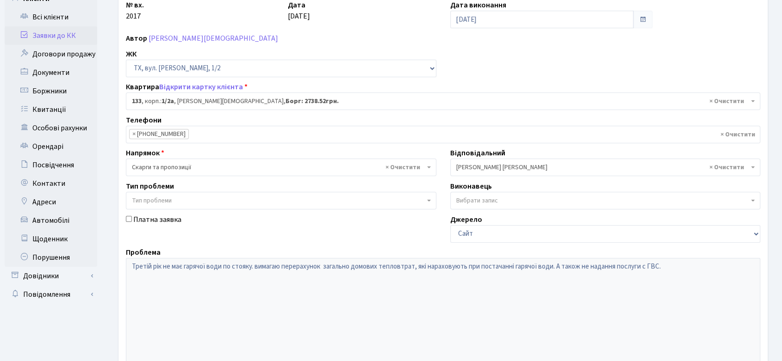
scroll to position [189, 0]
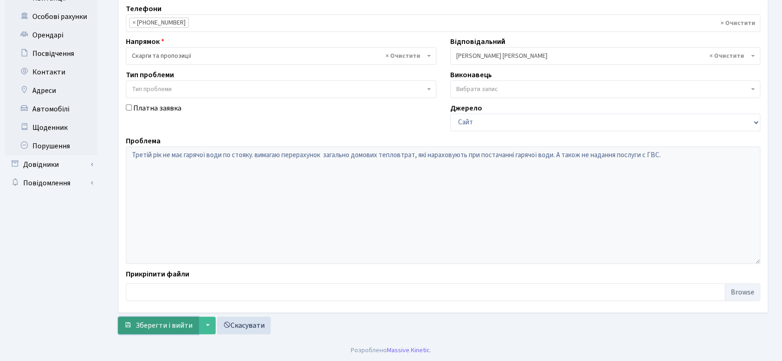
click at [175, 325] on span "Зберегти і вийти" at bounding box center [164, 326] width 57 height 10
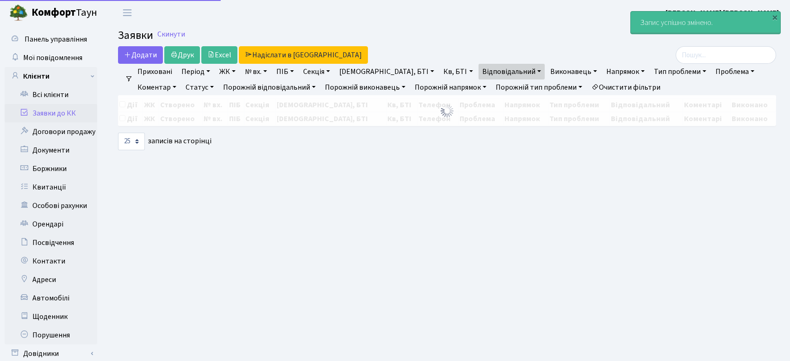
select select "25"
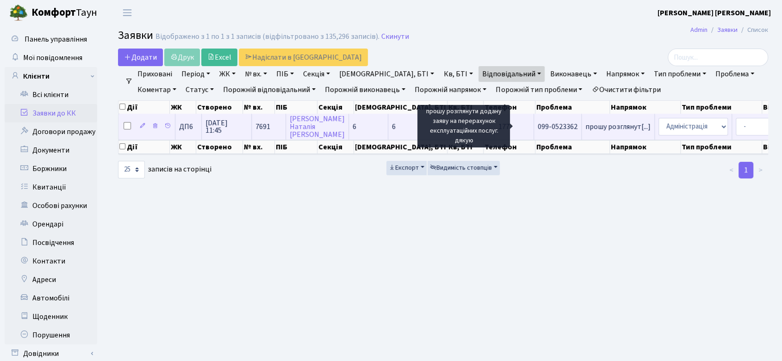
click at [585, 122] on span "прошу розглянут[...]" at bounding box center [617, 127] width 65 height 10
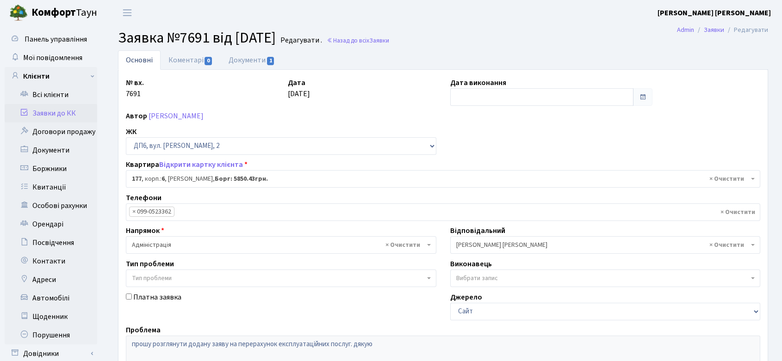
select select "46671"
click at [548, 246] on span "× [PERSON_NAME] [PERSON_NAME]" at bounding box center [602, 245] width 293 height 9
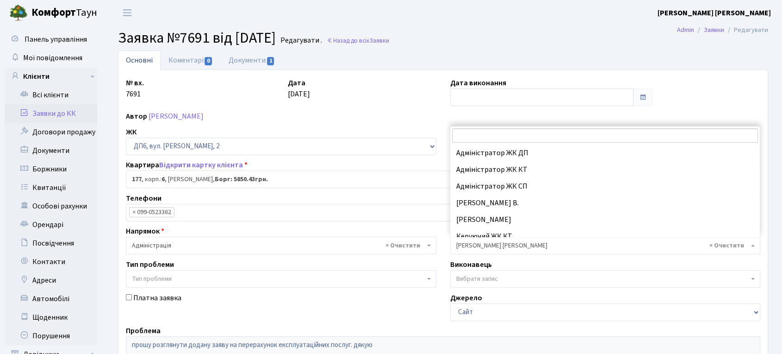
scroll to position [117, 0]
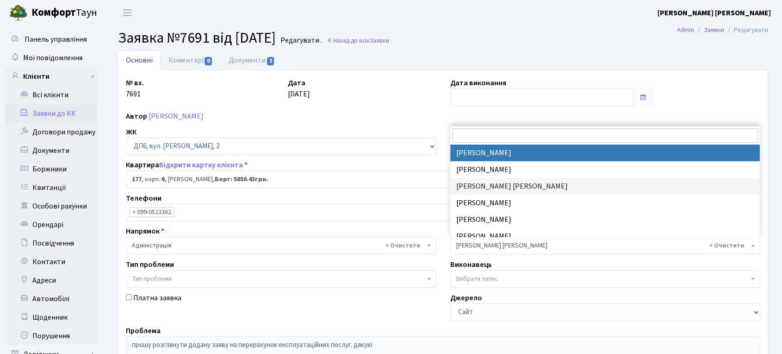
click at [528, 135] on input "search" at bounding box center [605, 135] width 306 height 14
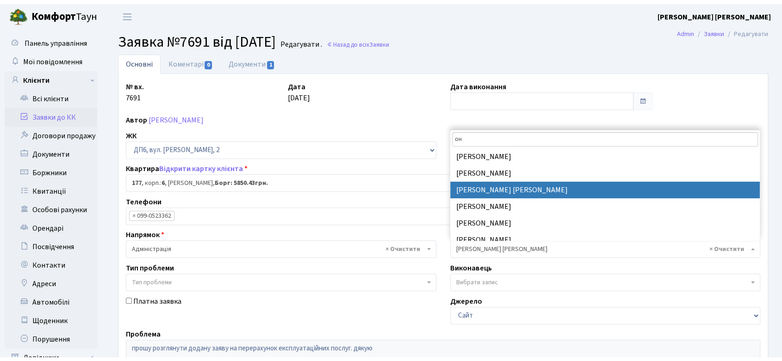
scroll to position [0, 0]
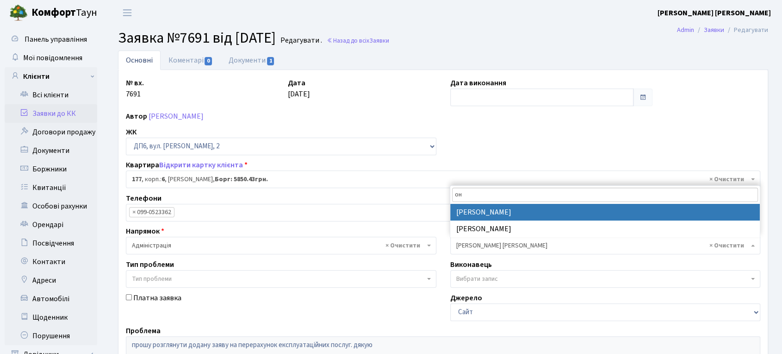
type input "он"
select select "82"
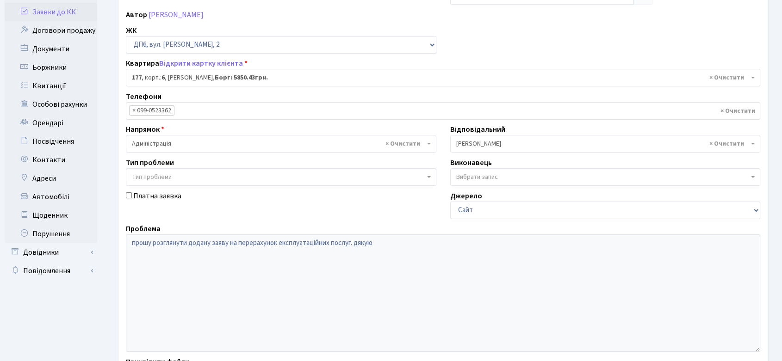
scroll to position [189, 0]
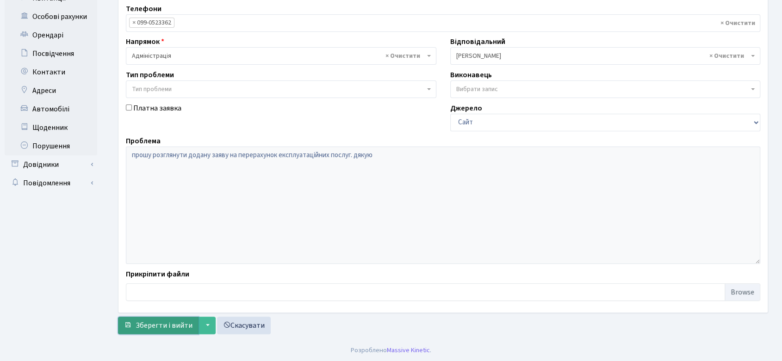
click at [170, 325] on span "Зберегти і вийти" at bounding box center [164, 326] width 57 height 10
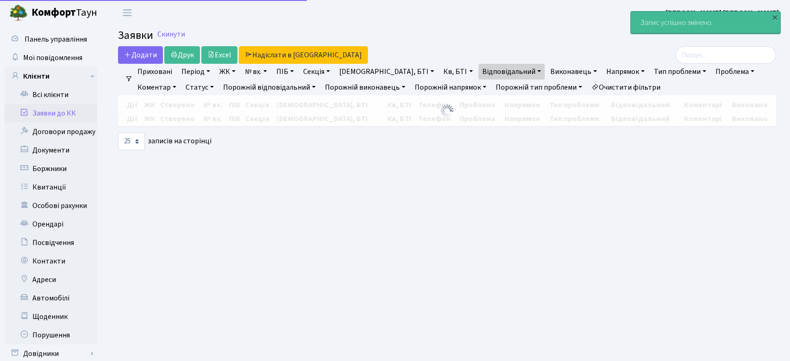
select select "25"
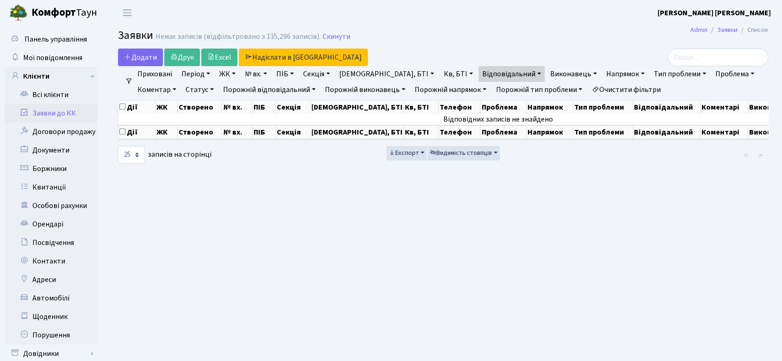
click at [58, 112] on link "Заявки до КК" at bounding box center [51, 113] width 93 height 19
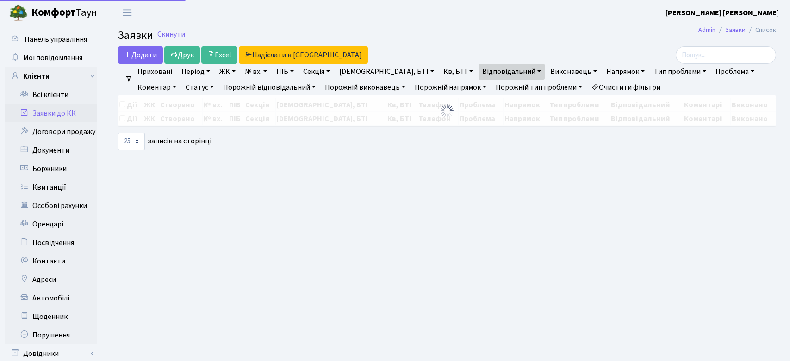
select select "25"
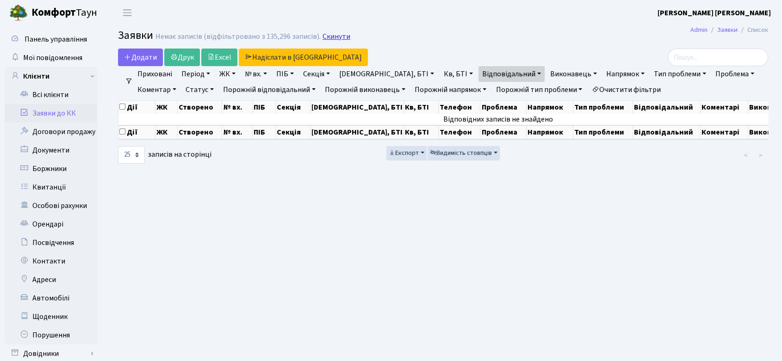
click at [334, 34] on link "Скинути" at bounding box center [337, 36] width 28 height 9
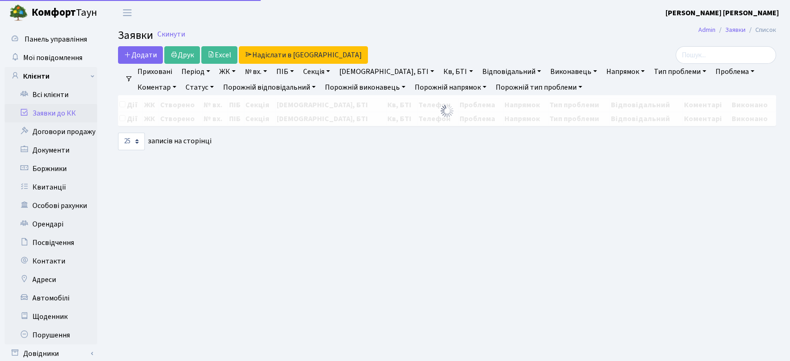
select select "25"
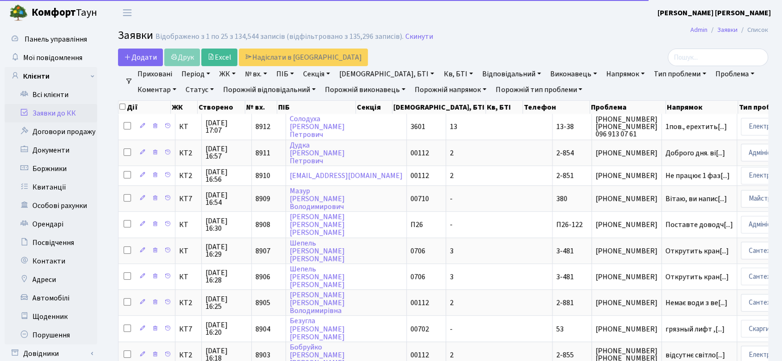
click at [259, 74] on link "№ вх." at bounding box center [256, 74] width 30 height 16
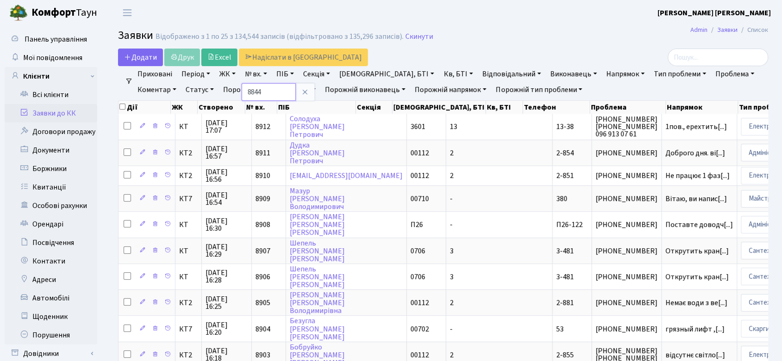
type input "8844"
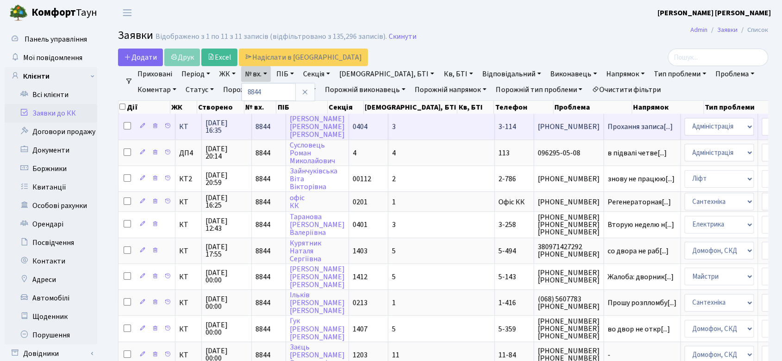
click at [538, 125] on span "[PHONE_NUMBER]" at bounding box center [569, 126] width 62 height 7
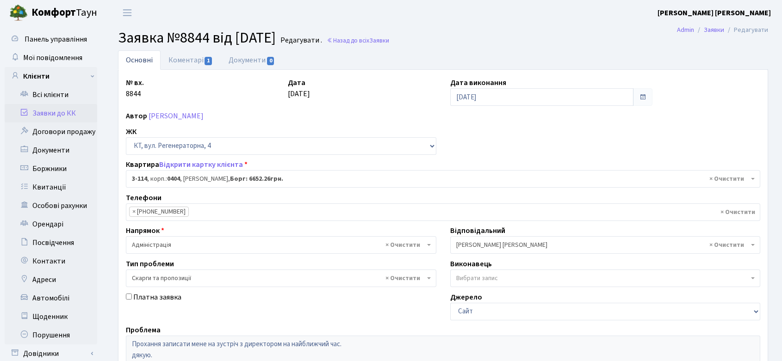
select select "923"
select select "55"
click at [196, 59] on link "Коментарі 1" at bounding box center [191, 59] width 60 height 19
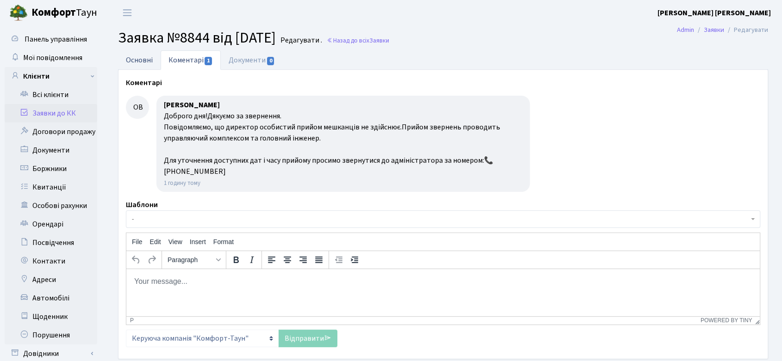
click at [141, 62] on link "Основні" at bounding box center [139, 59] width 43 height 19
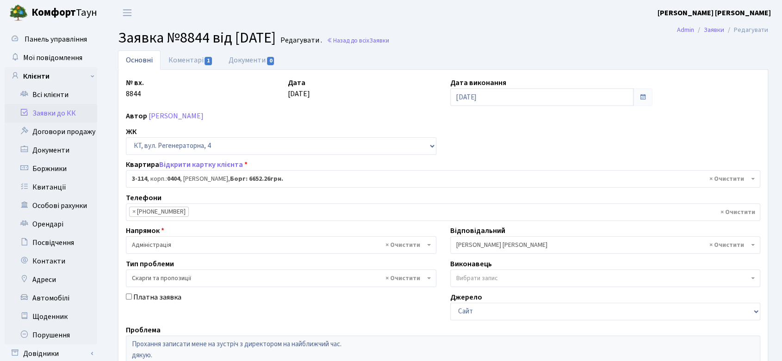
click at [43, 11] on b "Комфорт" at bounding box center [53, 12] width 44 height 15
select select "923"
select select "55"
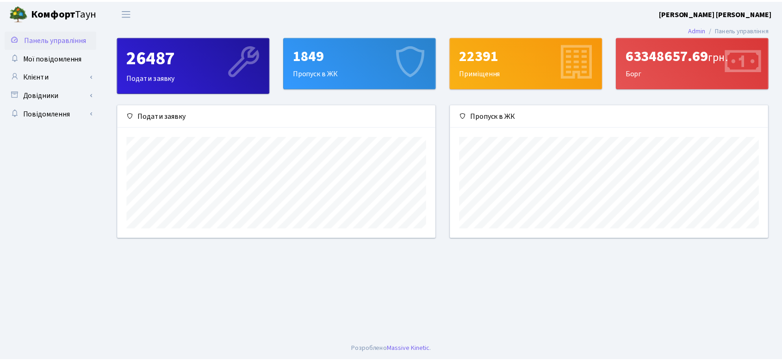
scroll to position [133, 321]
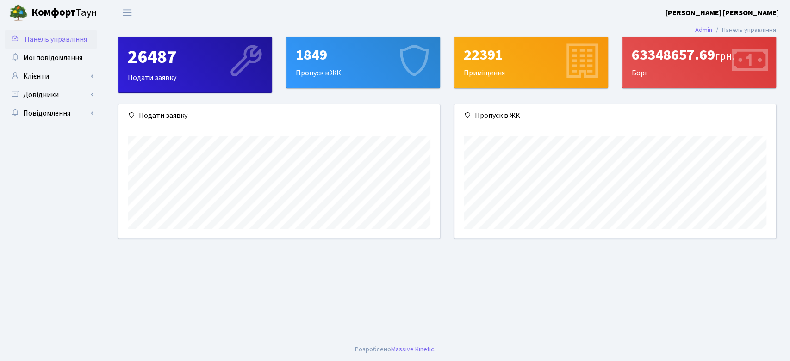
click at [42, 40] on span "Панель управління" at bounding box center [56, 39] width 62 height 10
click at [45, 71] on link "Клієнти" at bounding box center [51, 76] width 93 height 19
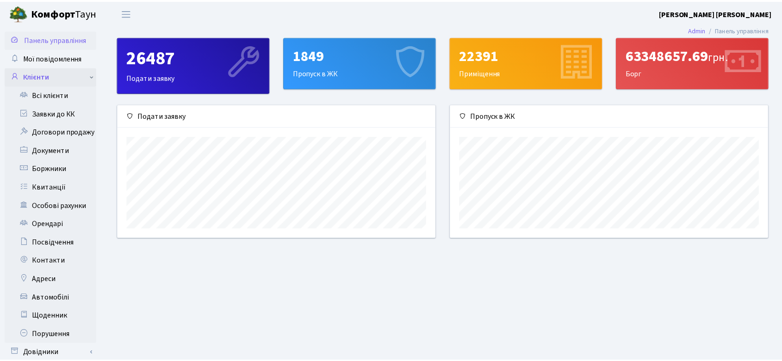
scroll to position [462587, 462403]
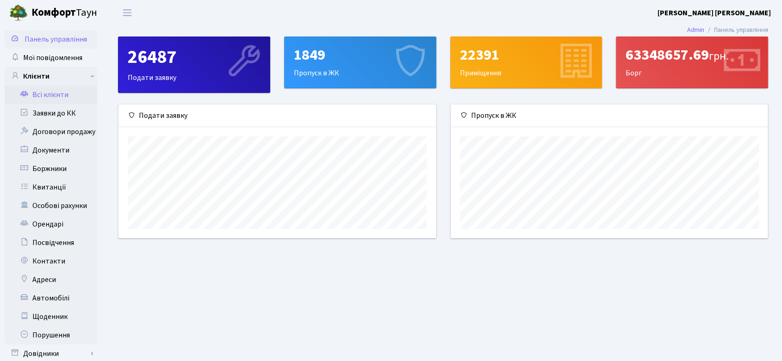
click at [56, 96] on link "Всі клієнти" at bounding box center [51, 95] width 93 height 19
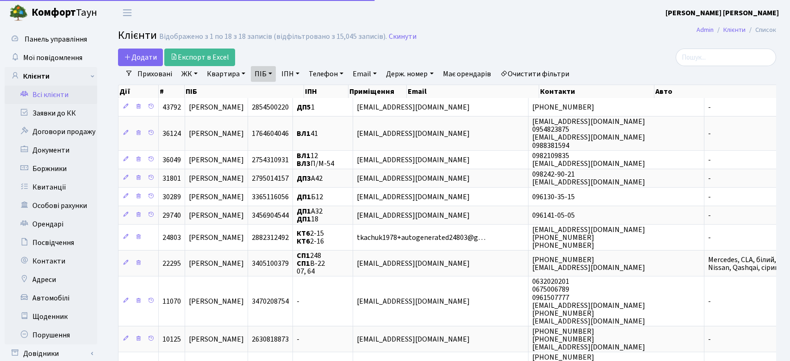
select select "25"
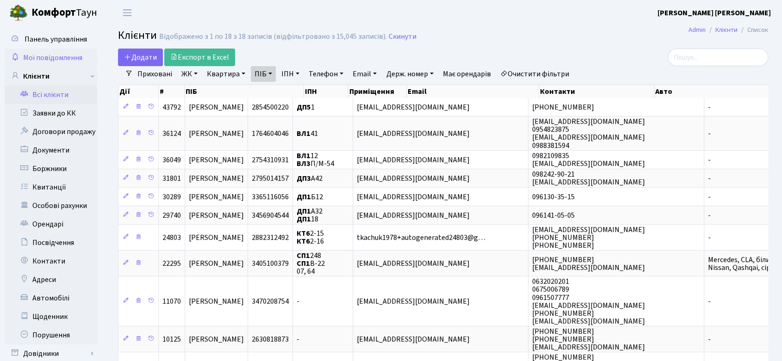
click at [44, 60] on span "Мої повідомлення" at bounding box center [52, 58] width 59 height 10
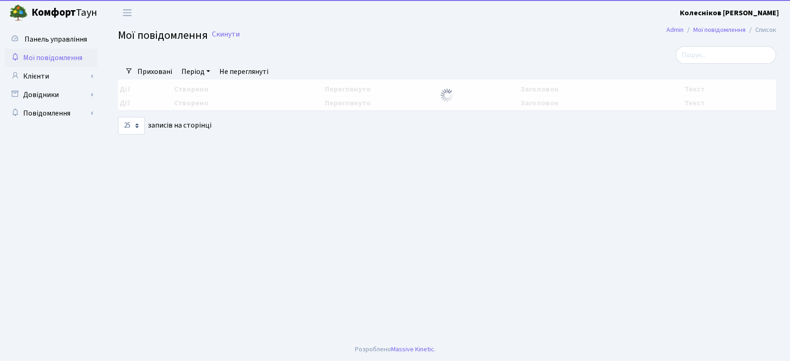
select select "25"
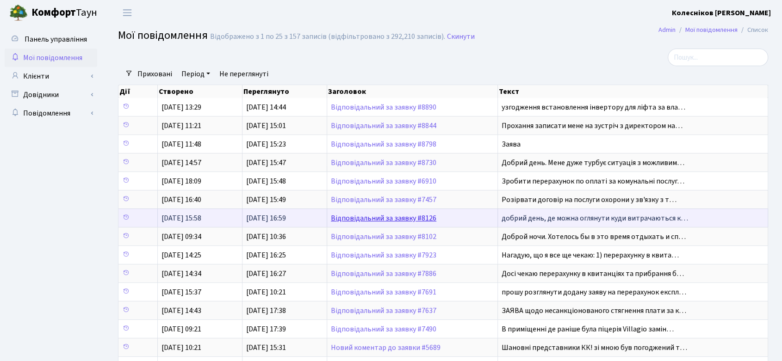
click at [379, 216] on link "Відповідальний за заявку #8126" at bounding box center [384, 218] width 106 height 10
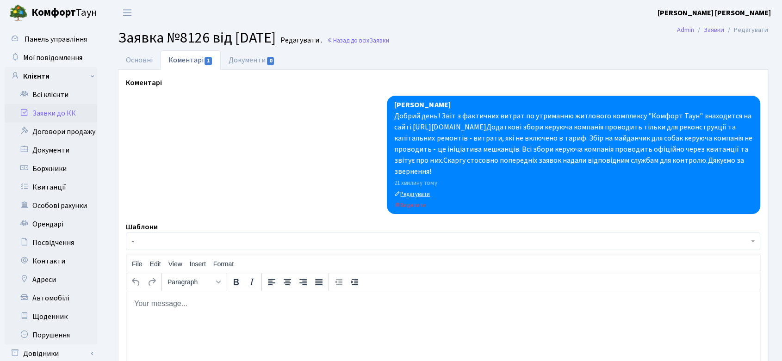
click at [411, 191] on small "Редагувати" at bounding box center [412, 194] width 36 height 8
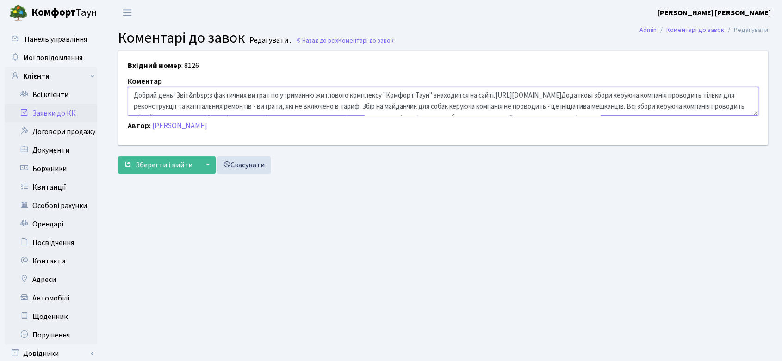
drag, startPoint x: 209, startPoint y: 96, endPoint x: 209, endPoint y: 110, distance: 13.4
click at [209, 97] on textarea "Добрий день! Звіт&nbsp;з фактичних витрат по утриманню житлового комплексу "Ком…" at bounding box center [443, 101] width 631 height 29
drag, startPoint x: 357, startPoint y: 107, endPoint x: 363, endPoint y: 109, distance: 6.4
click at [357, 107] on textarea "Добрий день! Звіт&nbsp;з фактичних витрат по утриманню житлового комплексу "Ком…" at bounding box center [443, 101] width 631 height 29
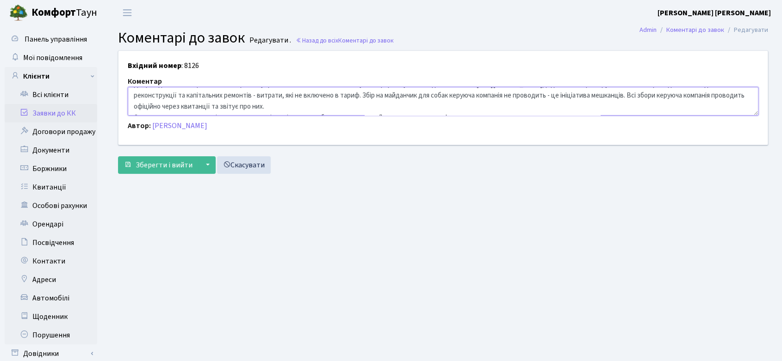
scroll to position [22, 0]
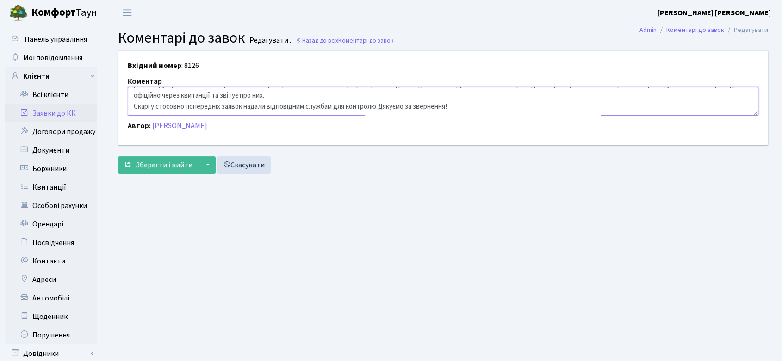
paste textarea "[URL][DOMAIN_NAME]"
click at [279, 97] on textarea "Добрий день! Звіт&nbsp;з фактичних витрат по утриманню житлового комплексу "Ком…" at bounding box center [443, 101] width 631 height 29
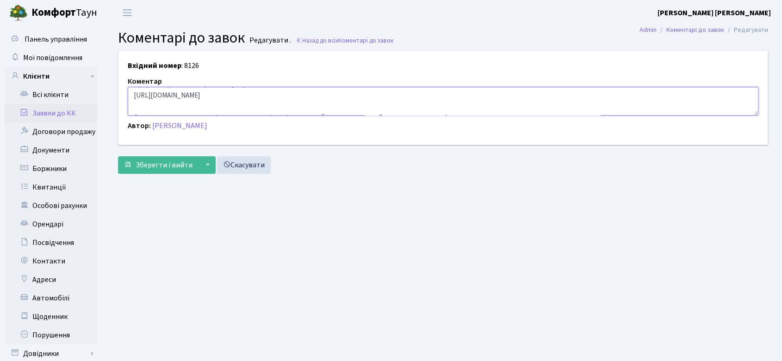
scroll to position [44, 0]
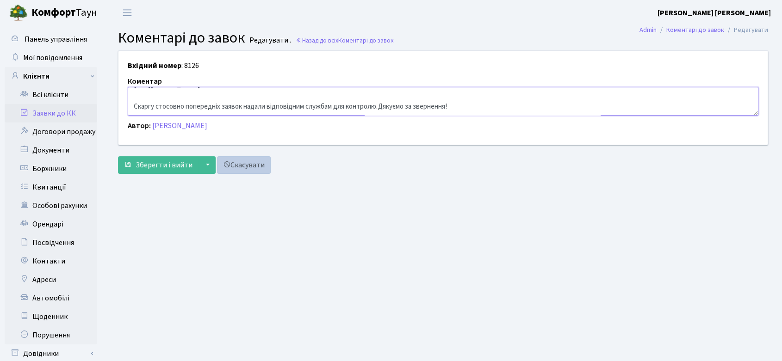
paste textarea "[URL][DOMAIN_NAME]"
type textarea "Loremi dolo! Sita c adipiscin elitse do eiusmodte incididun utlaboree "Dolorem …"
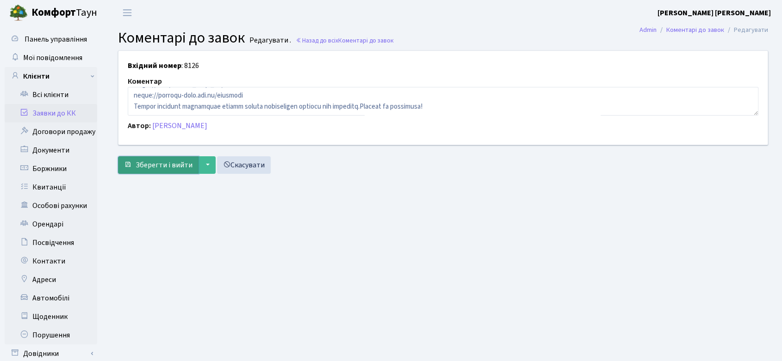
click at [174, 163] on span "Зберегти і вийти" at bounding box center [164, 165] width 57 height 10
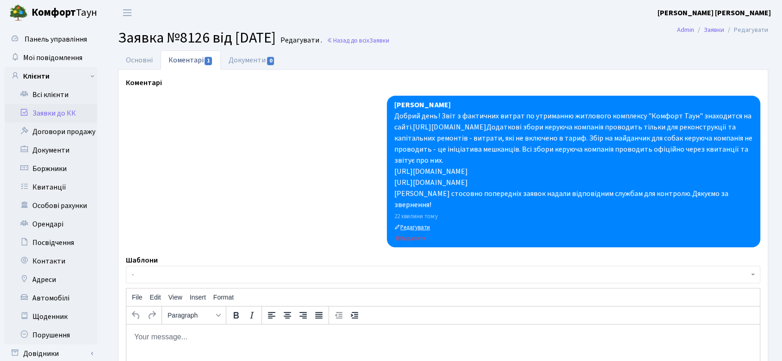
click at [418, 223] on small "Редагувати" at bounding box center [412, 227] width 36 height 8
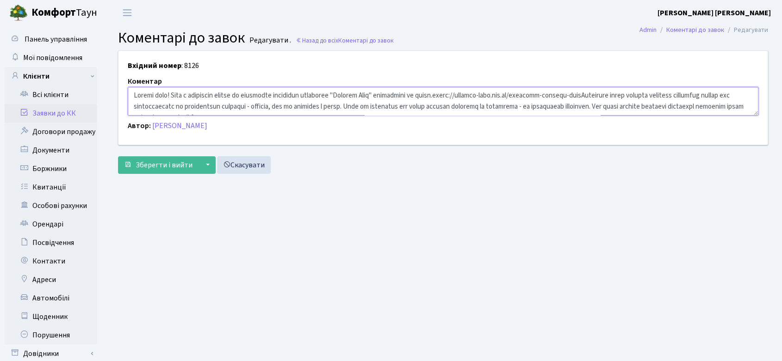
click at [478, 95] on textarea at bounding box center [443, 101] width 631 height 29
click at [282, 107] on textarea at bounding box center [443, 101] width 631 height 29
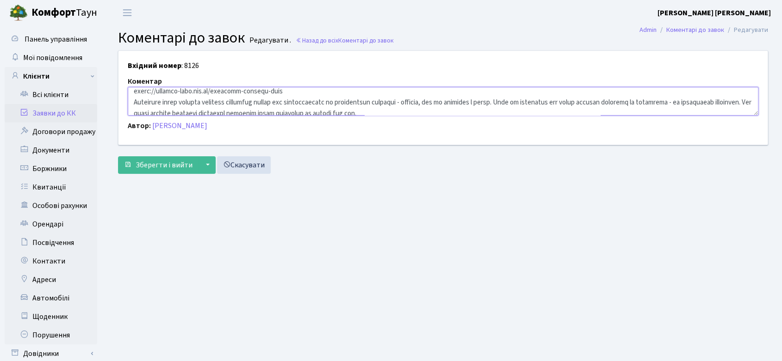
scroll to position [4, 0]
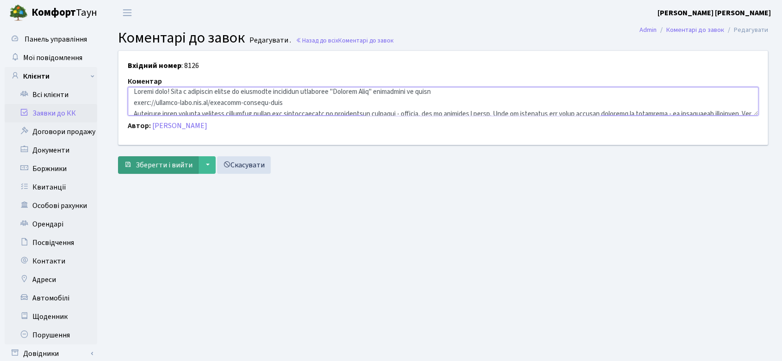
type textarea "Loremi dolo! Sita c adipiscin elitse do eiusmodte incididun utlaboree "Dolorem …"
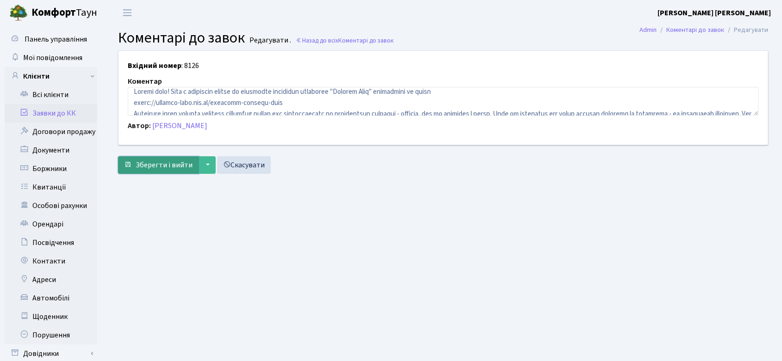
click at [151, 166] on span "Зберегти і вийти" at bounding box center [164, 165] width 57 height 10
